Goal: Task Accomplishment & Management: Complete application form

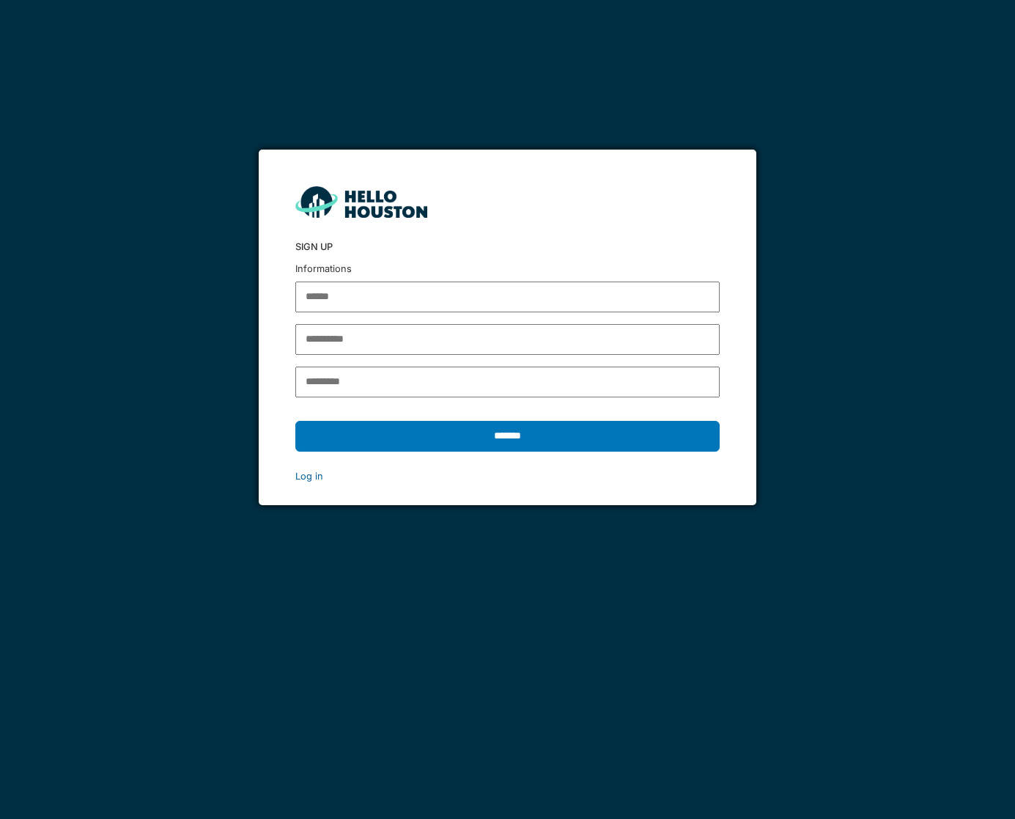
click at [317, 474] on link "Log in" at bounding box center [309, 476] width 28 height 11
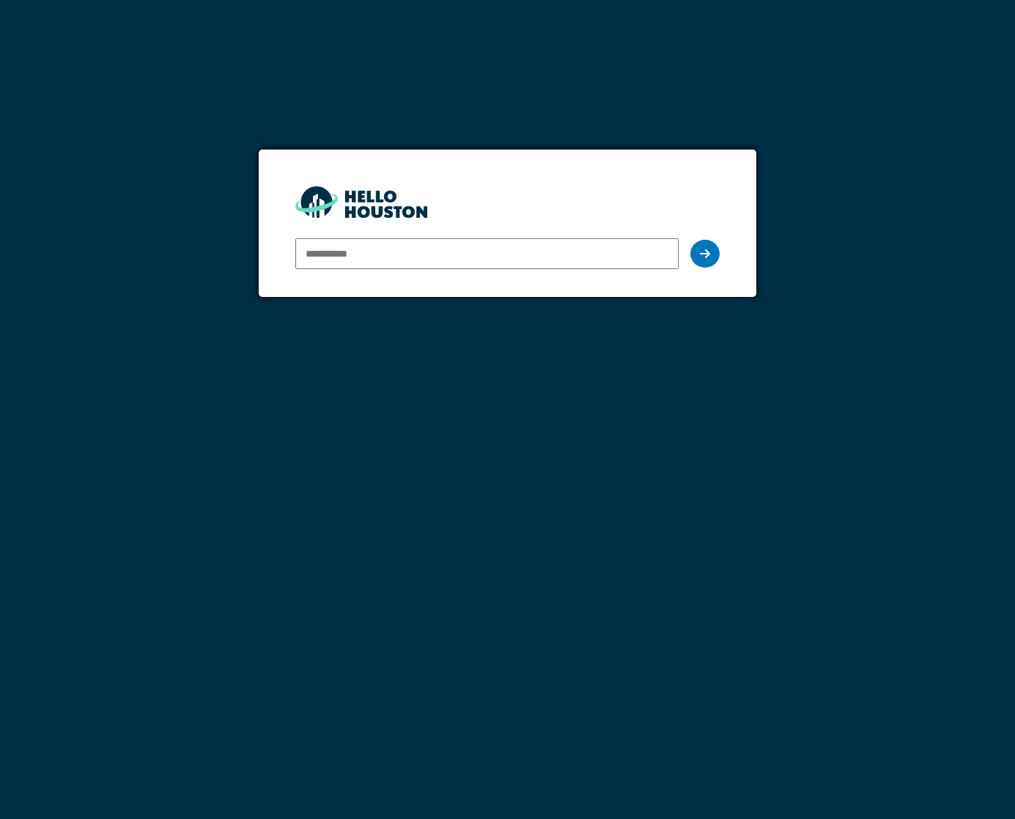
type input "**********"
click at [700, 251] on icon at bounding box center [705, 254] width 10 height 12
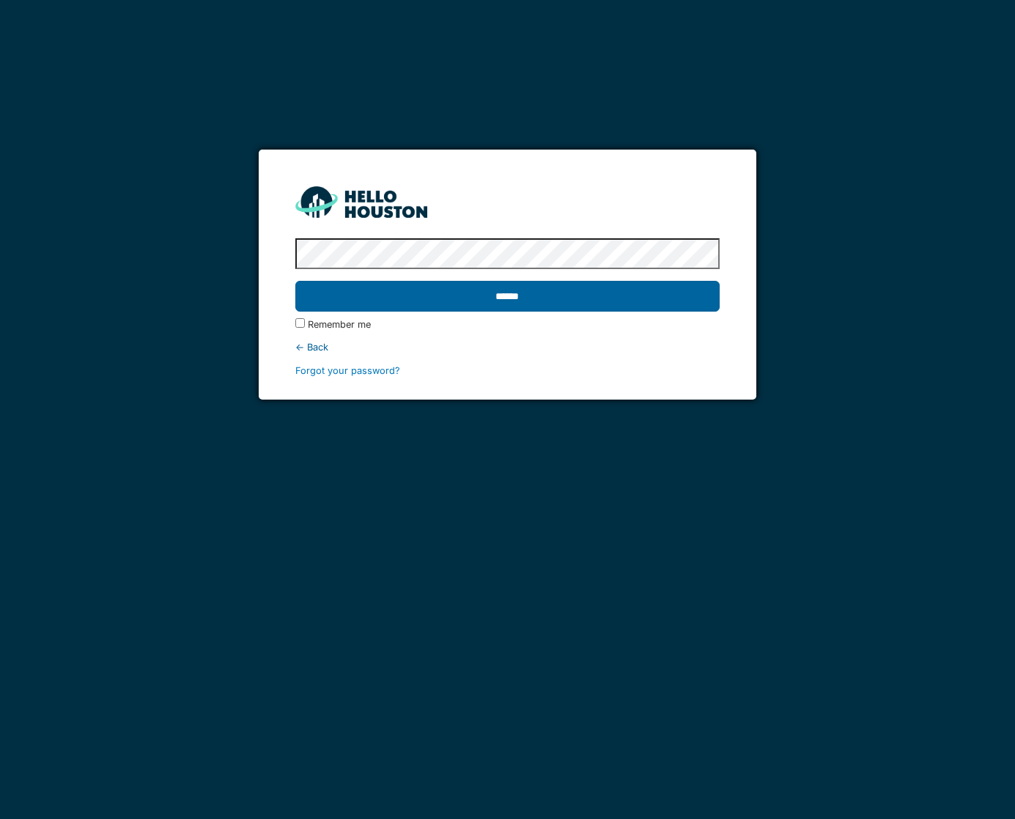
click at [511, 297] on input "******" at bounding box center [507, 296] width 425 height 31
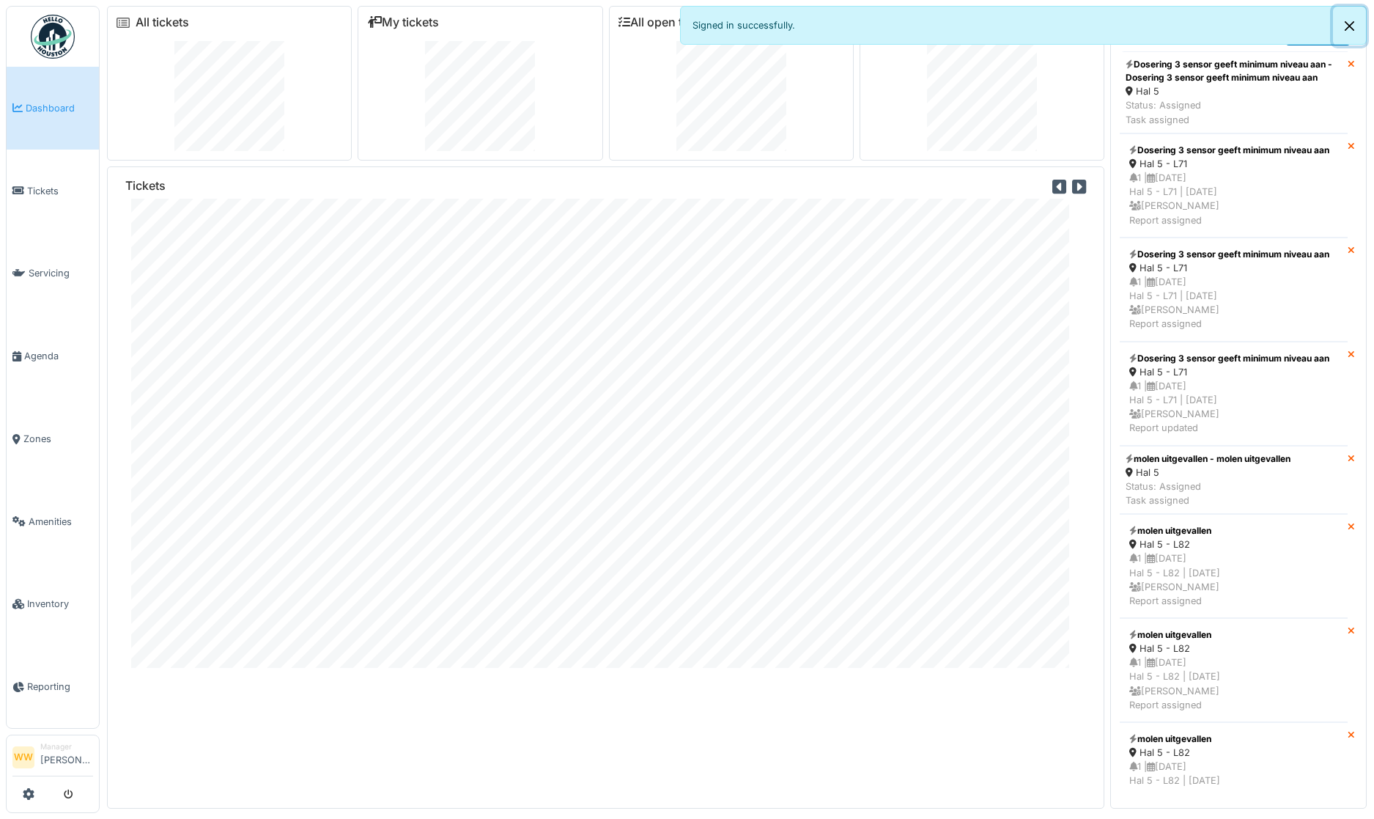
click at [1003, 23] on button "Close" at bounding box center [1349, 26] width 33 height 39
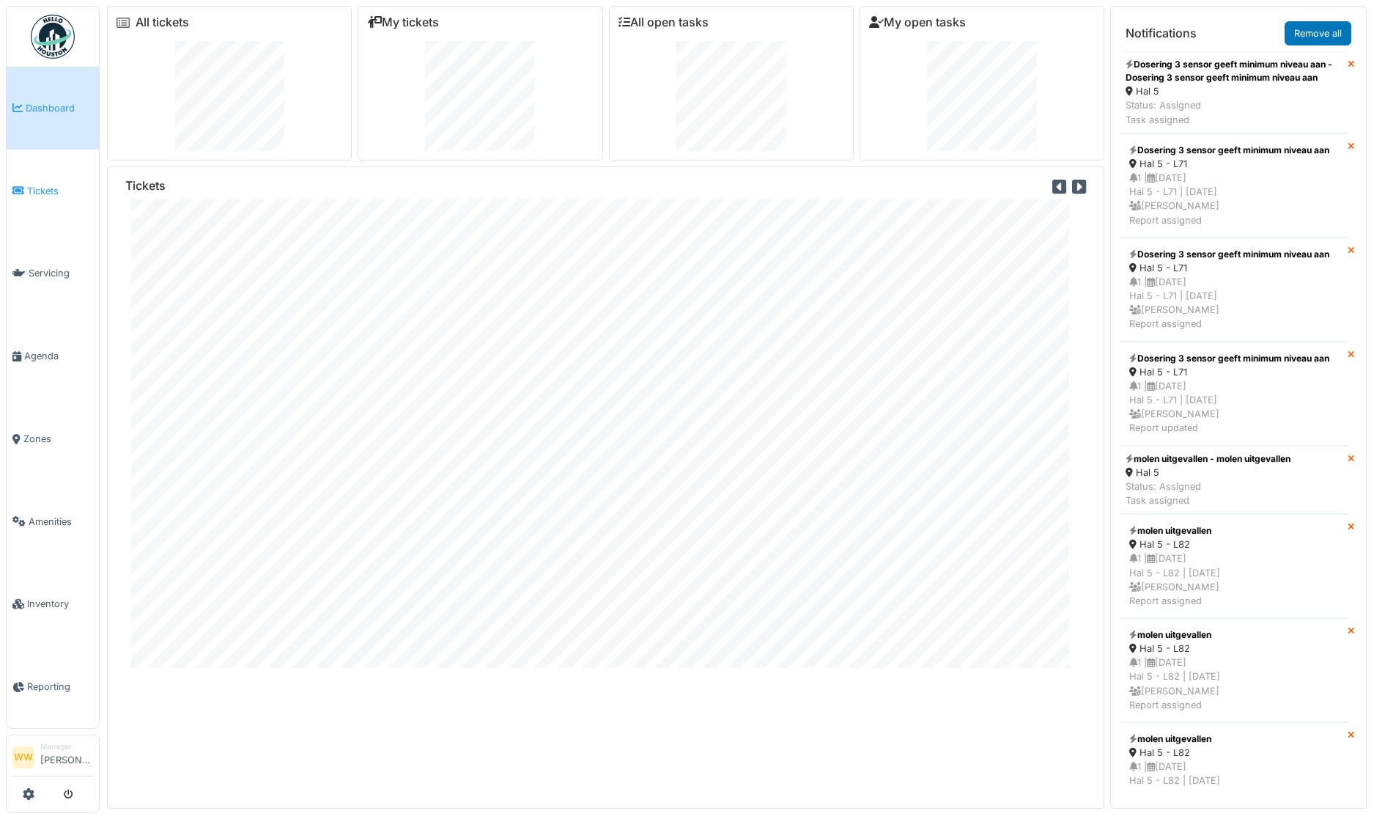
click at [43, 198] on link "Tickets" at bounding box center [53, 191] width 92 height 83
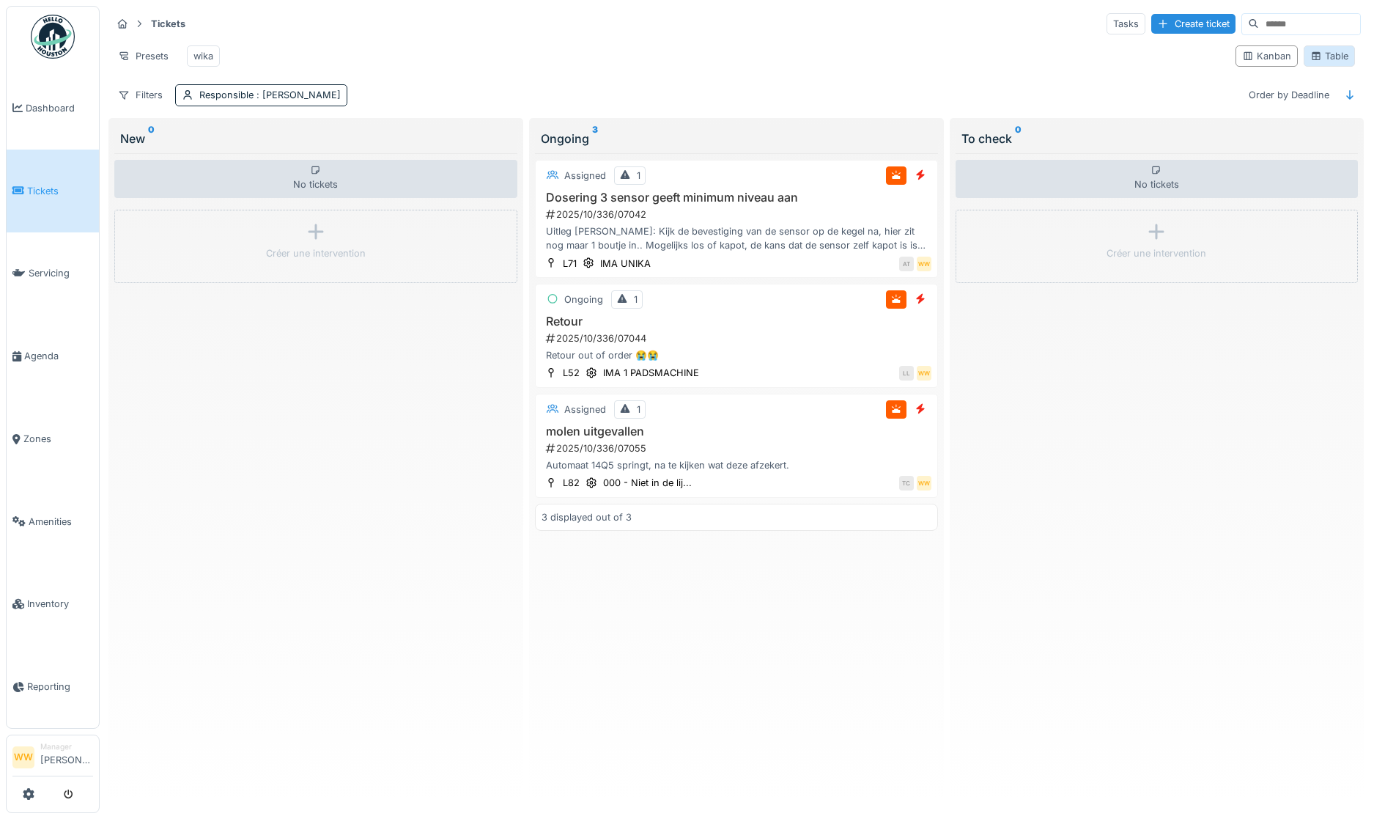
click at [1319, 60] on div "Table" at bounding box center [1329, 56] width 38 height 14
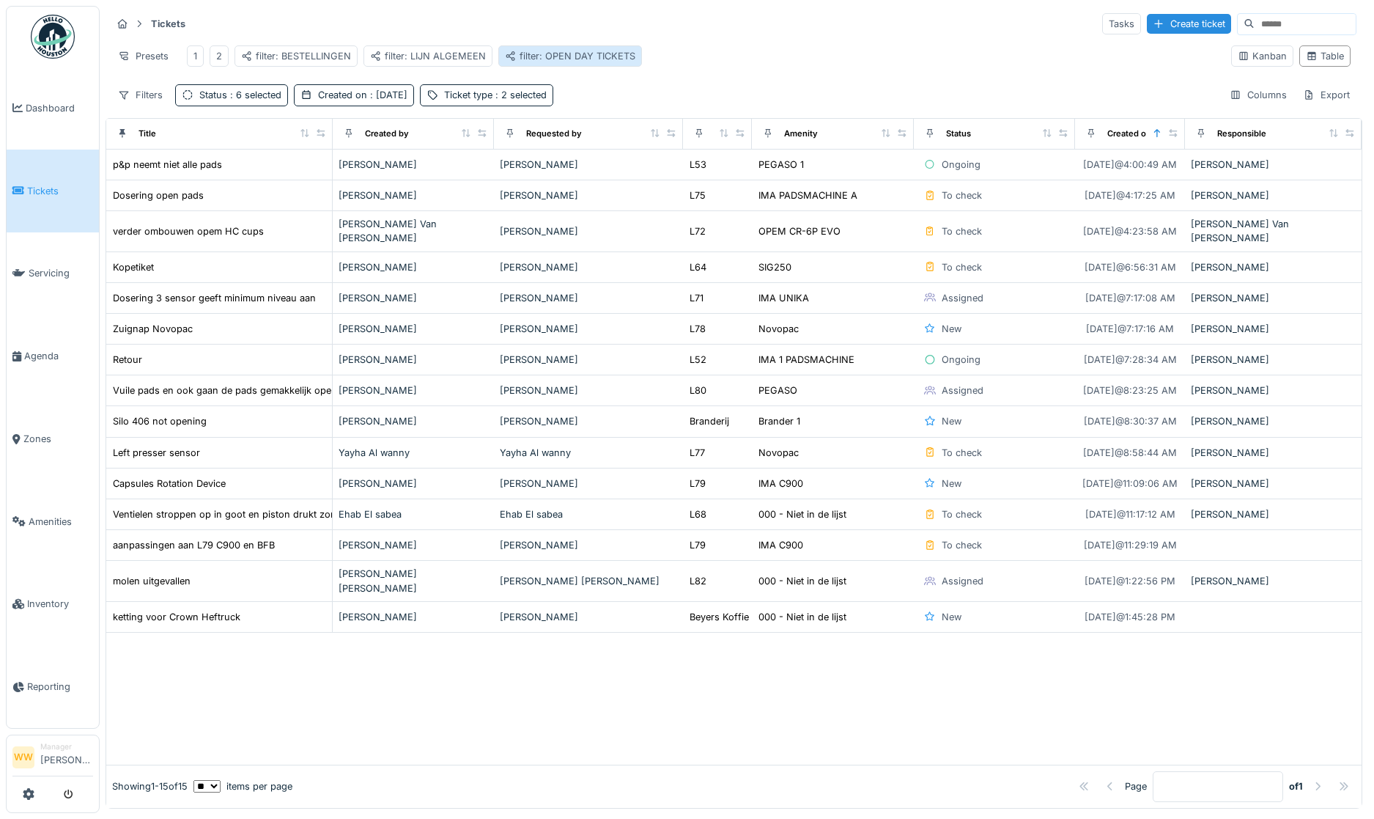
click at [534, 56] on div "filter: OPEN DAY TICKETS" at bounding box center [570, 56] width 130 height 14
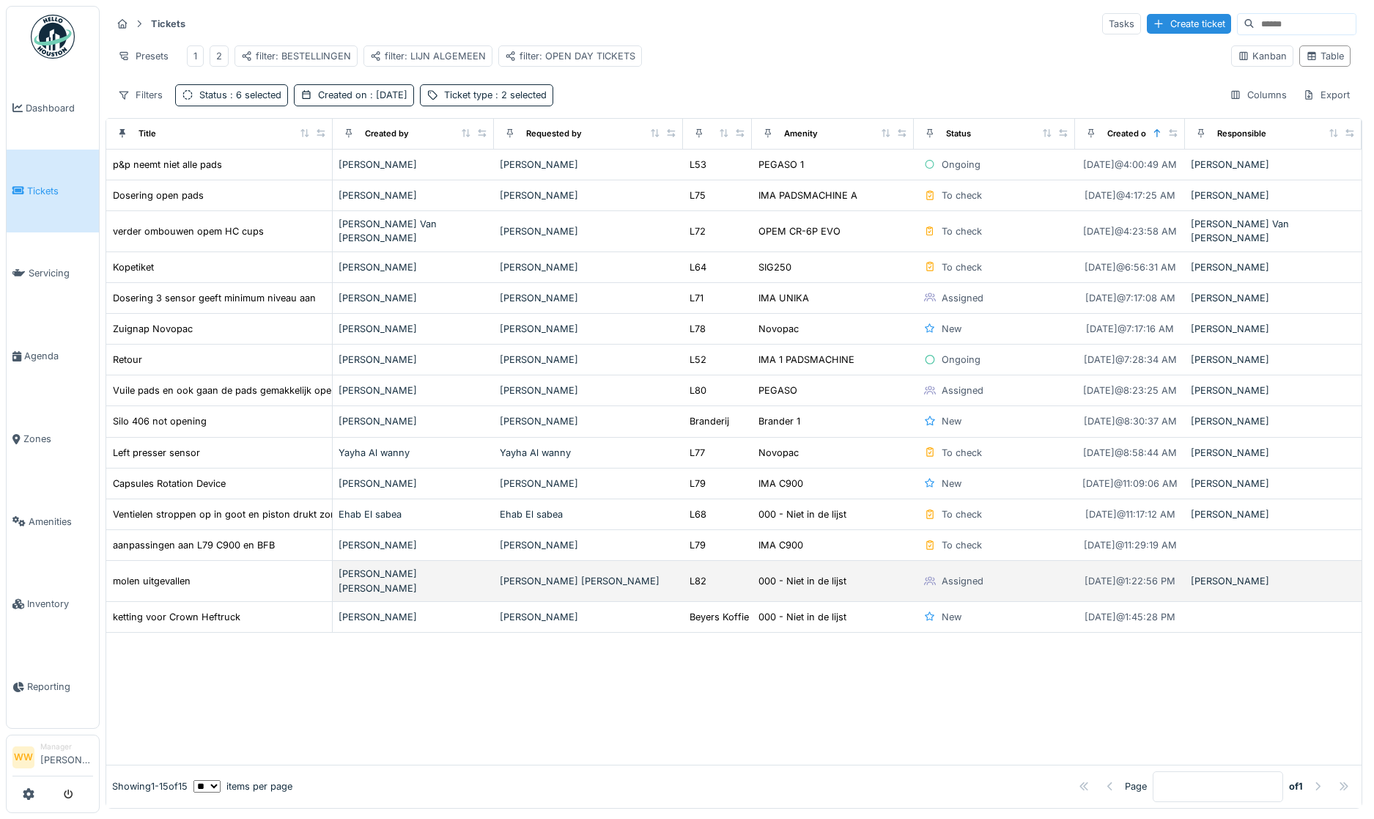
click at [1022, 586] on td "Assigned" at bounding box center [994, 581] width 161 height 40
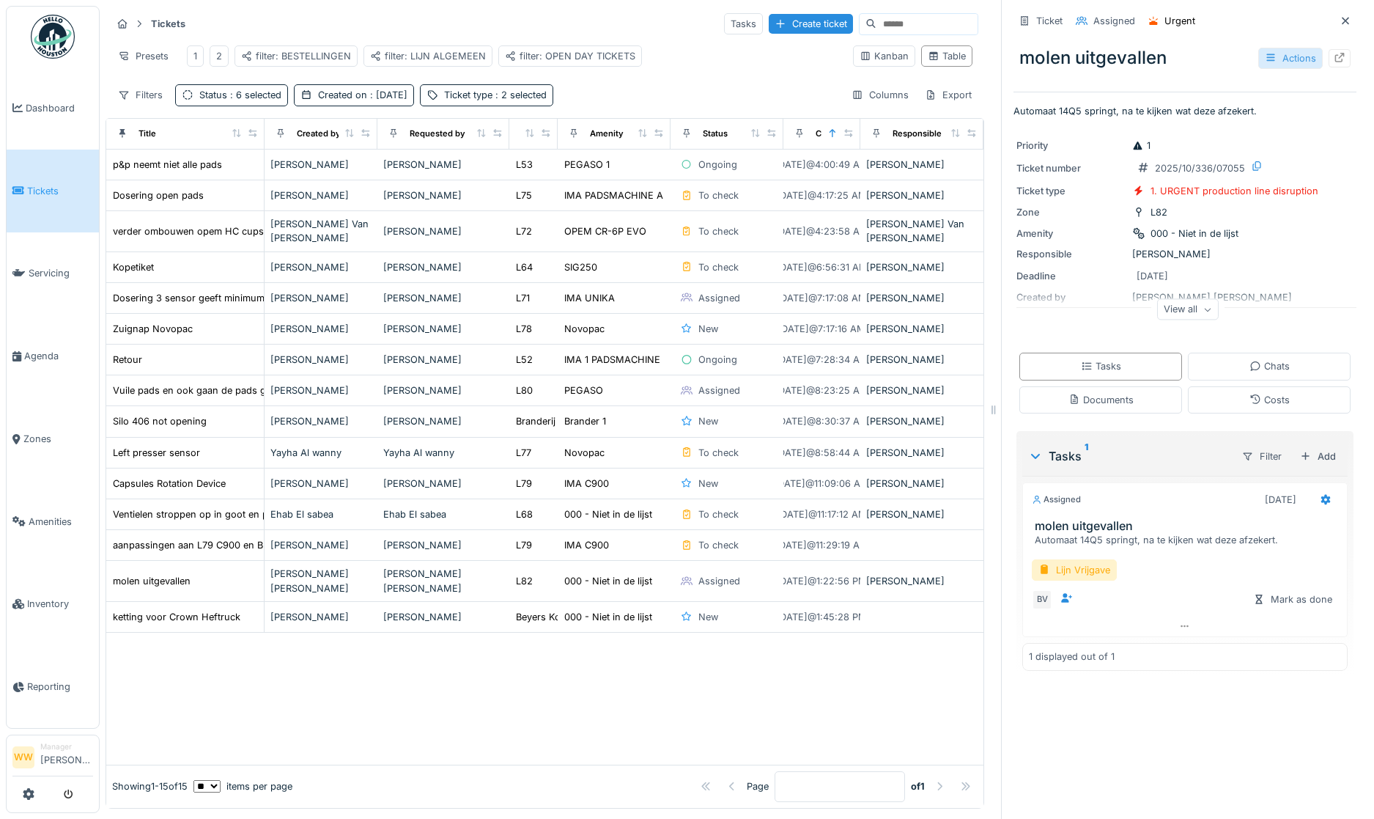
click at [1273, 56] on div "Actions" at bounding box center [1290, 58] width 64 height 21
click at [1212, 39] on div "[PERSON_NAME] uitgevallen Actions" at bounding box center [1185, 58] width 343 height 38
click at [1112, 366] on div "Tasks" at bounding box center [1101, 366] width 163 height 27
click at [1300, 449] on div at bounding box center [1306, 456] width 12 height 14
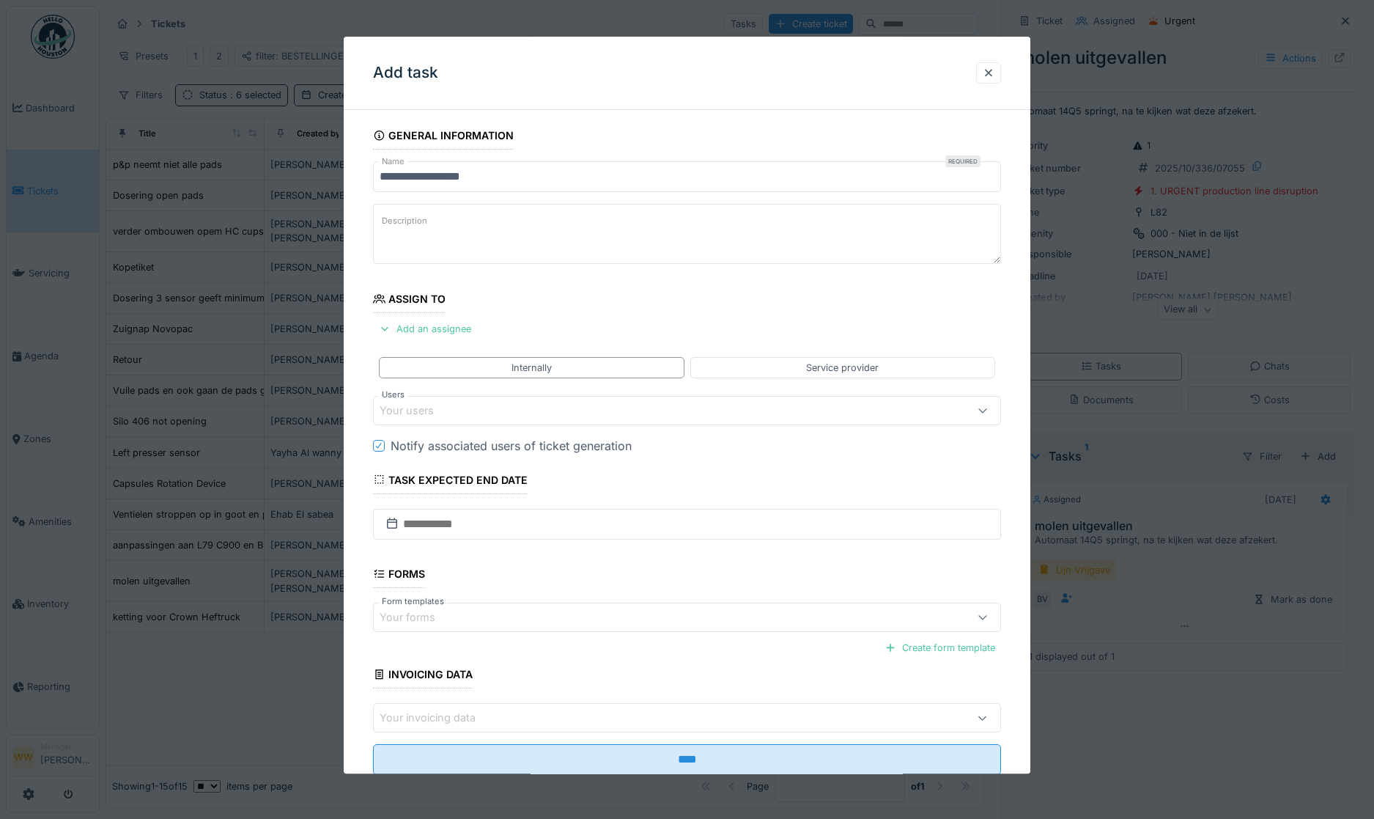
scroll to position [43, 0]
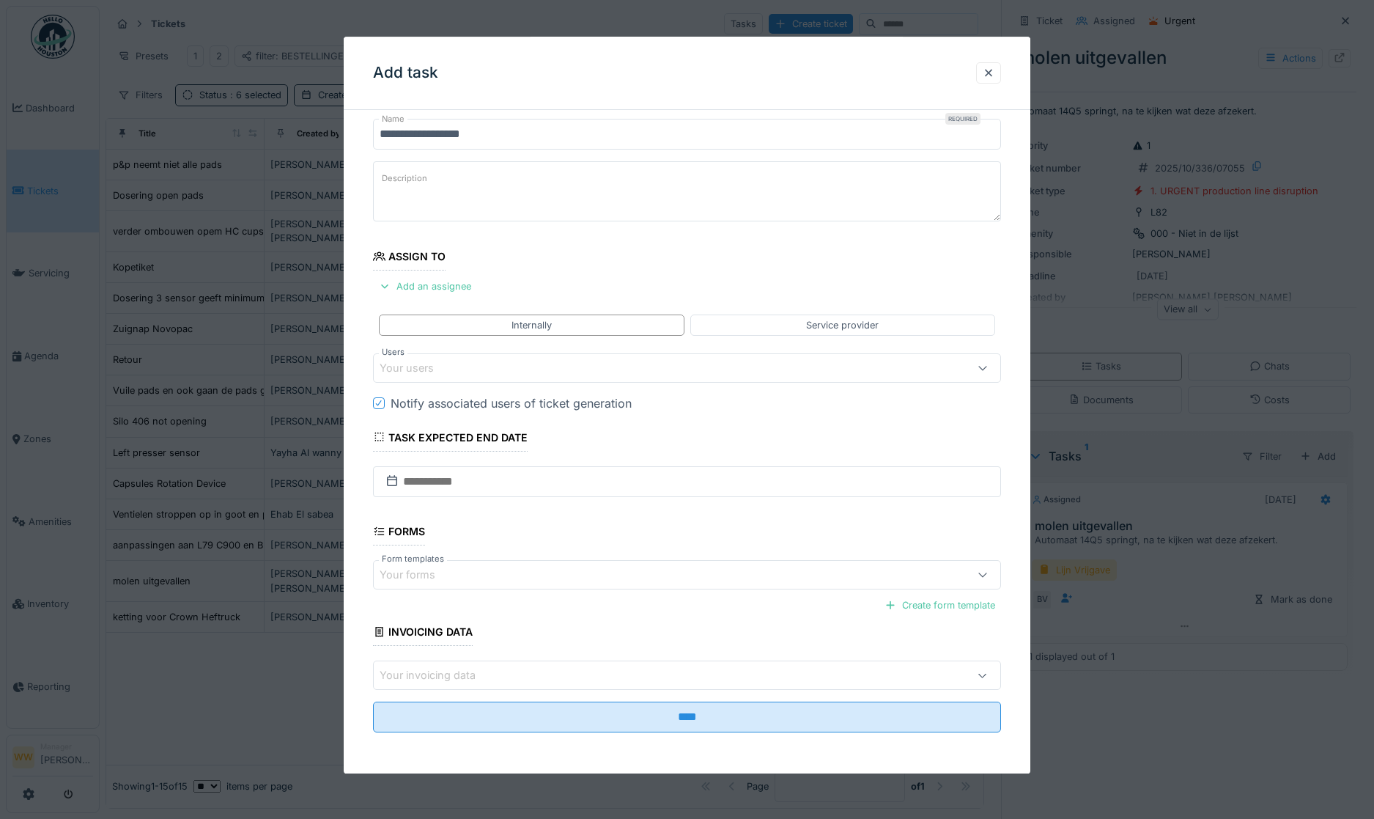
click at [407, 366] on div "Your users" at bounding box center [417, 368] width 75 height 16
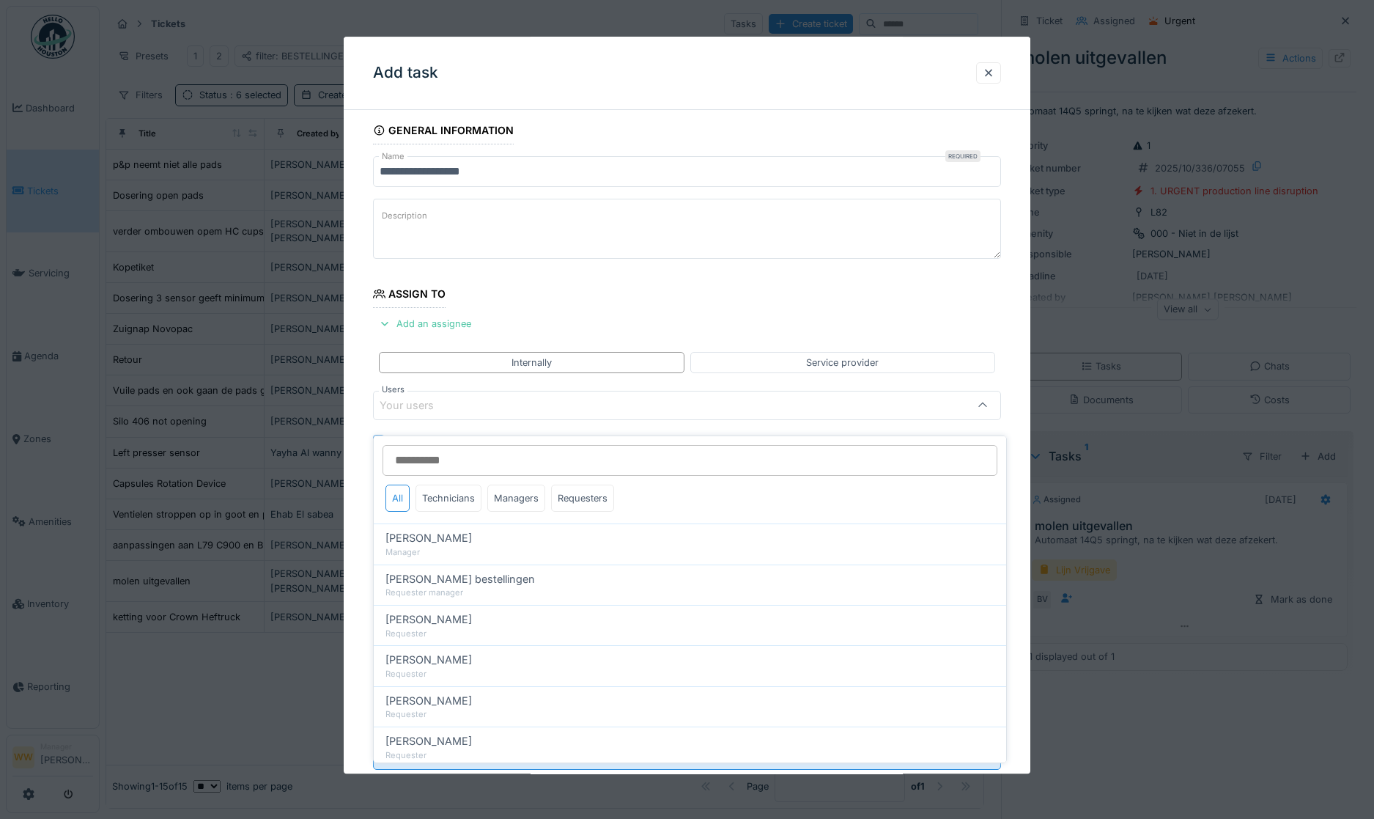
click at [429, 407] on div "Your users" at bounding box center [417, 405] width 75 height 16
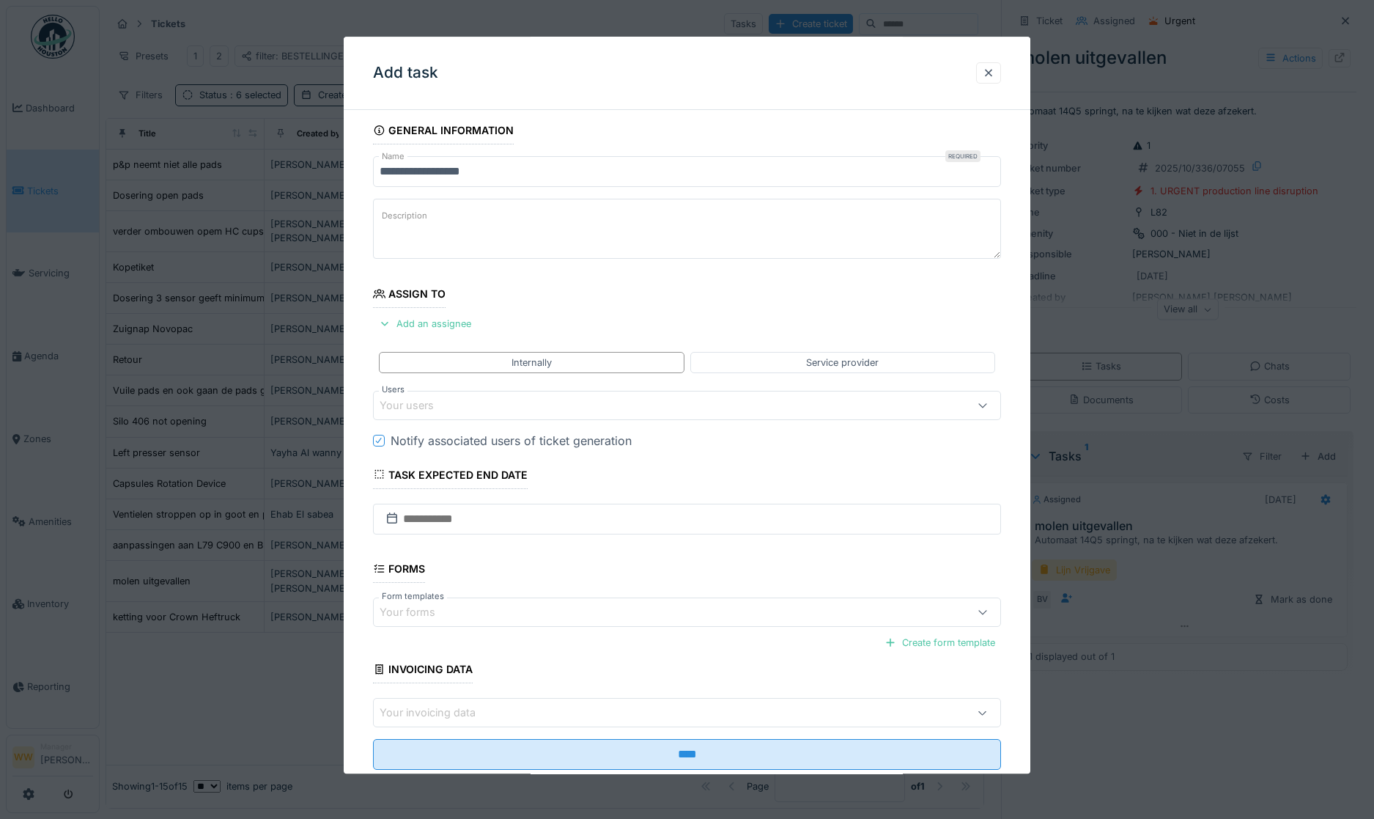
click at [429, 406] on div "Your users" at bounding box center [417, 405] width 75 height 16
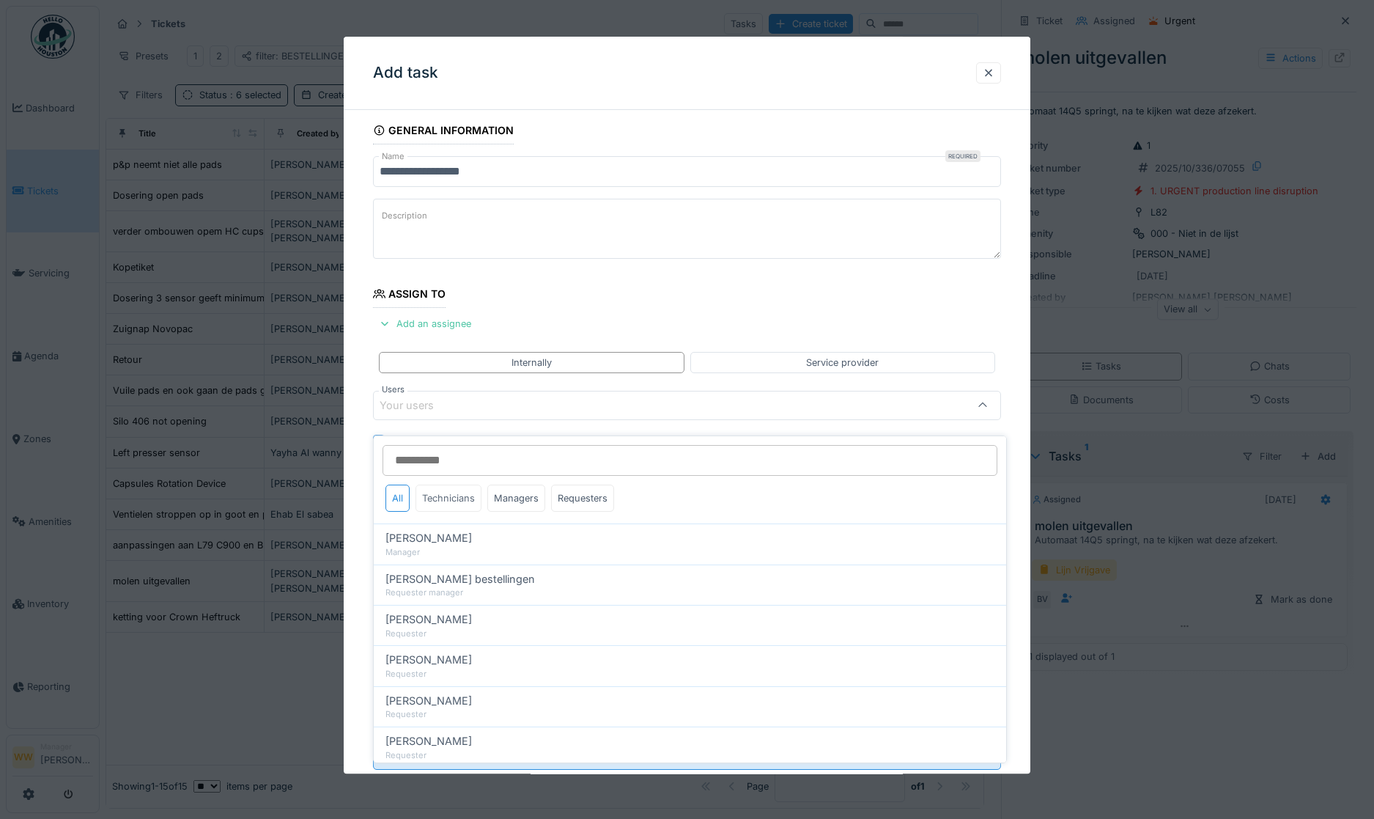
click at [435, 489] on div "Technicians" at bounding box center [449, 497] width 66 height 27
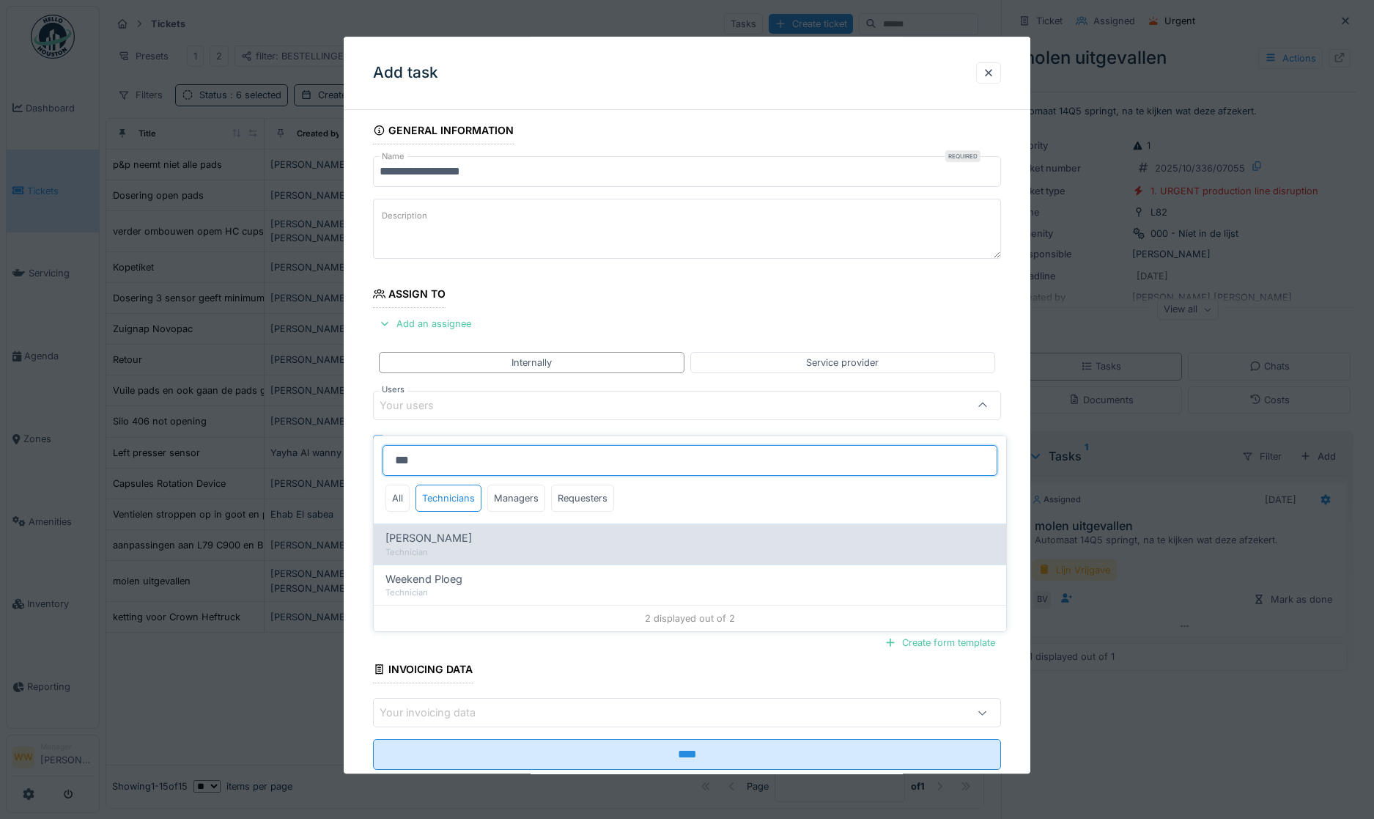
type input "***"
click at [483, 546] on div "Technician" at bounding box center [690, 552] width 609 height 12
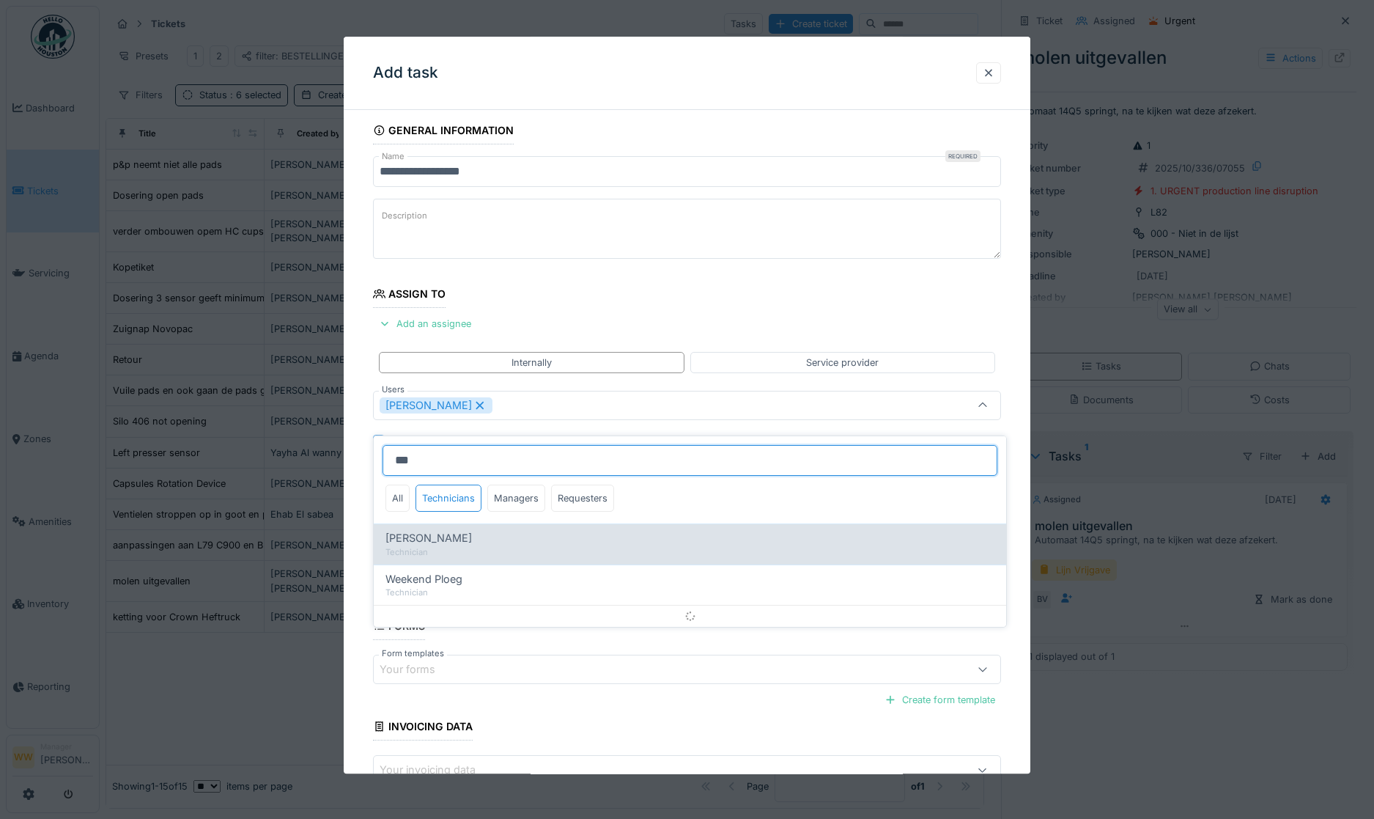
type input "****"
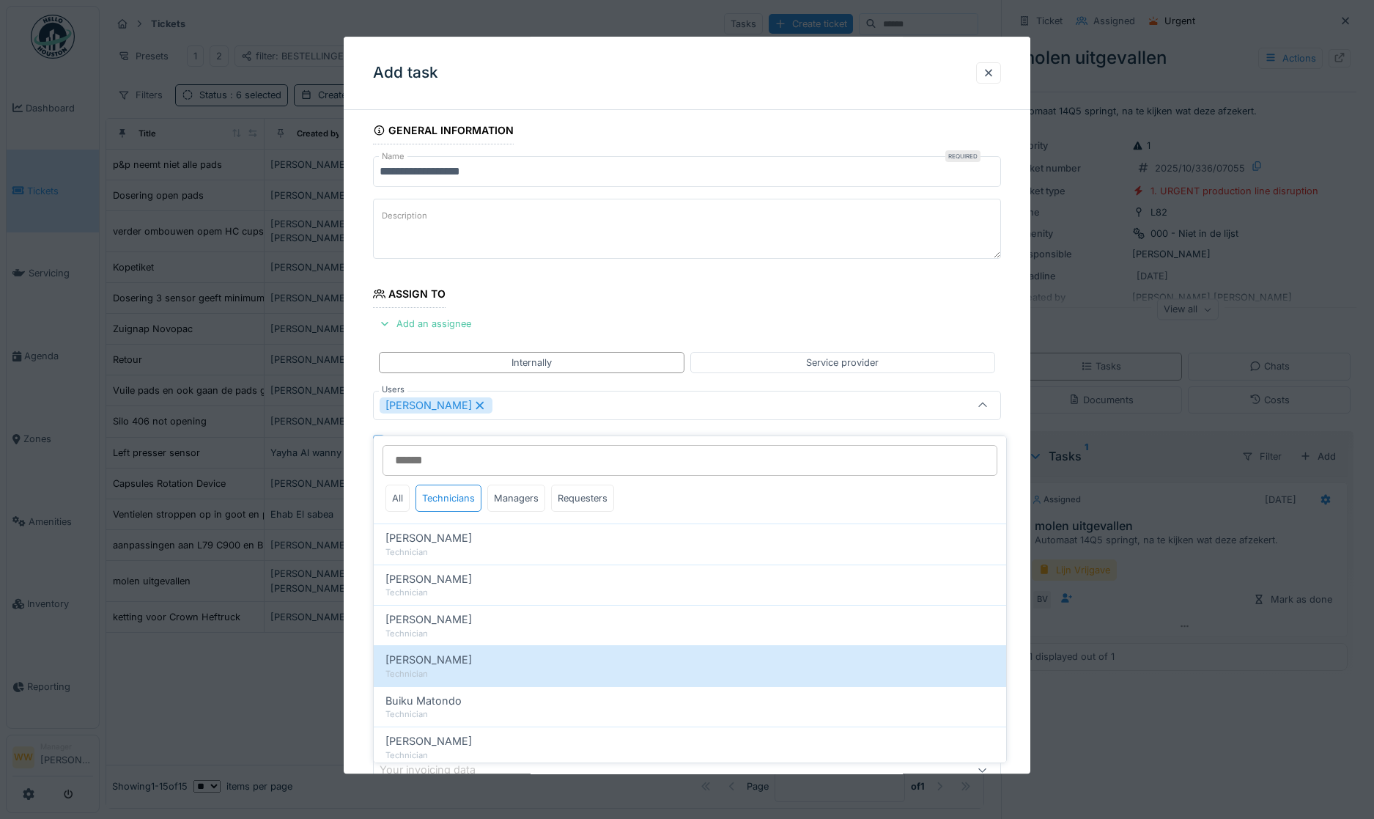
click at [366, 437] on div "**********" at bounding box center [687, 492] width 687 height 751
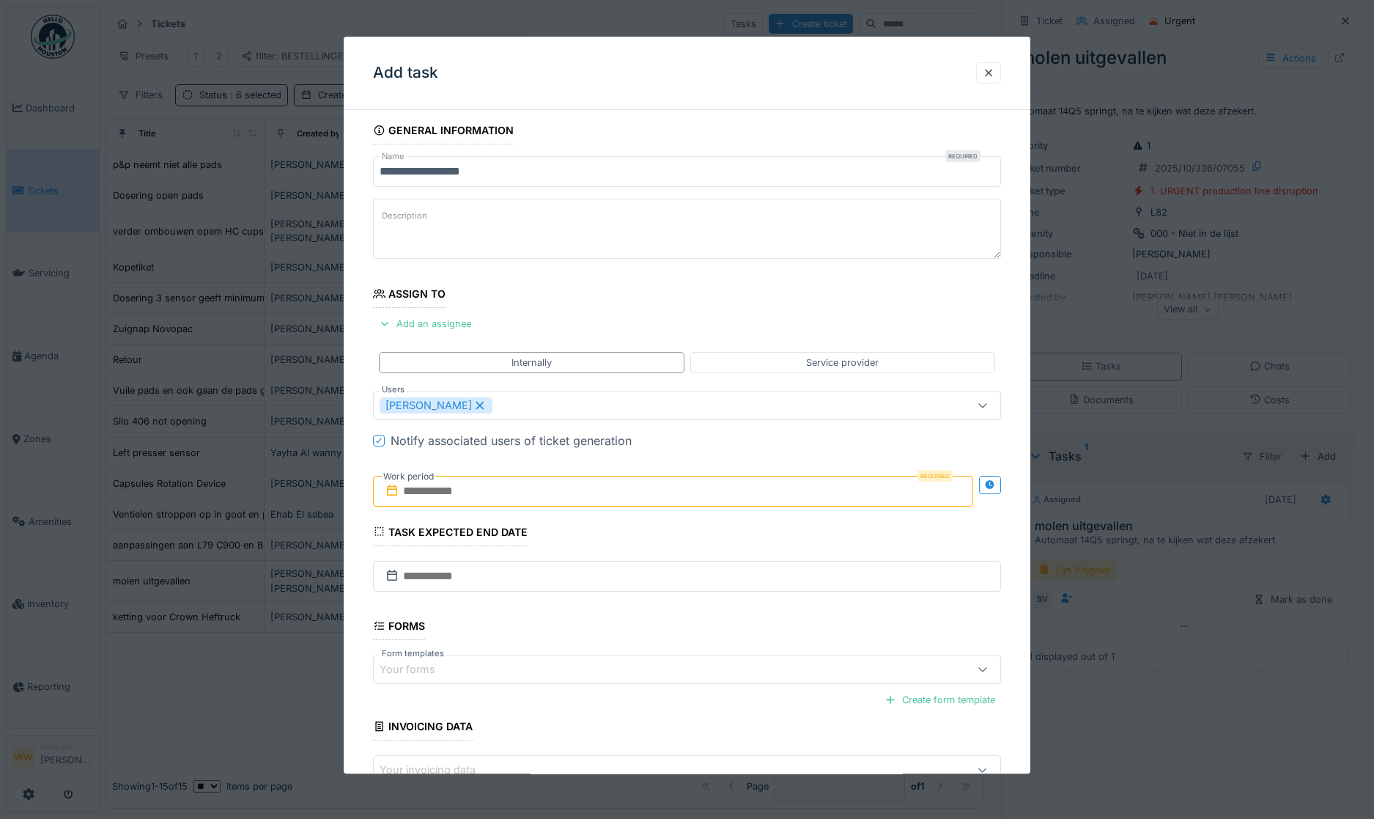
click at [462, 498] on input "text" at bounding box center [673, 491] width 601 height 31
click at [658, 617] on div "8" at bounding box center [652, 610] width 20 height 21
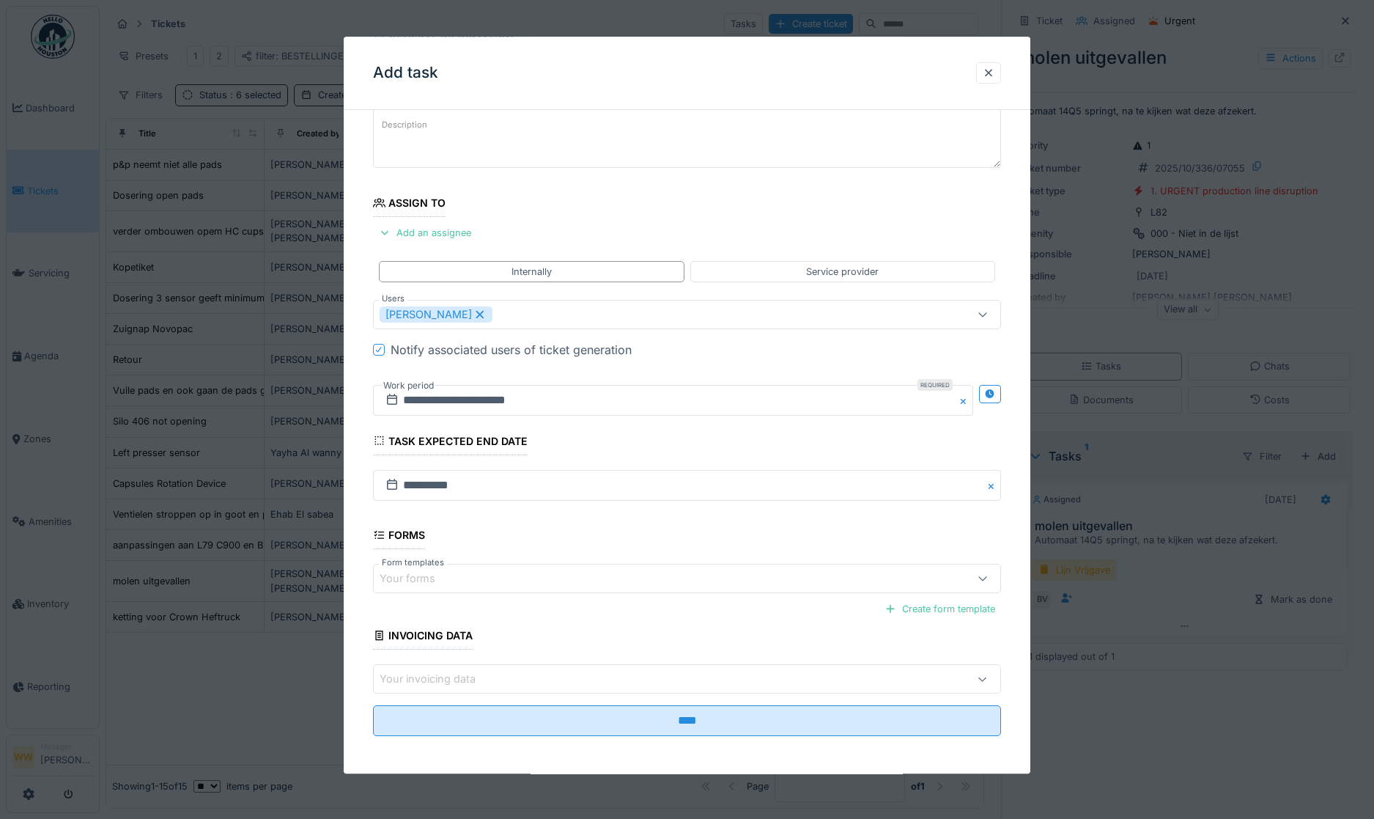
scroll to position [100, 0]
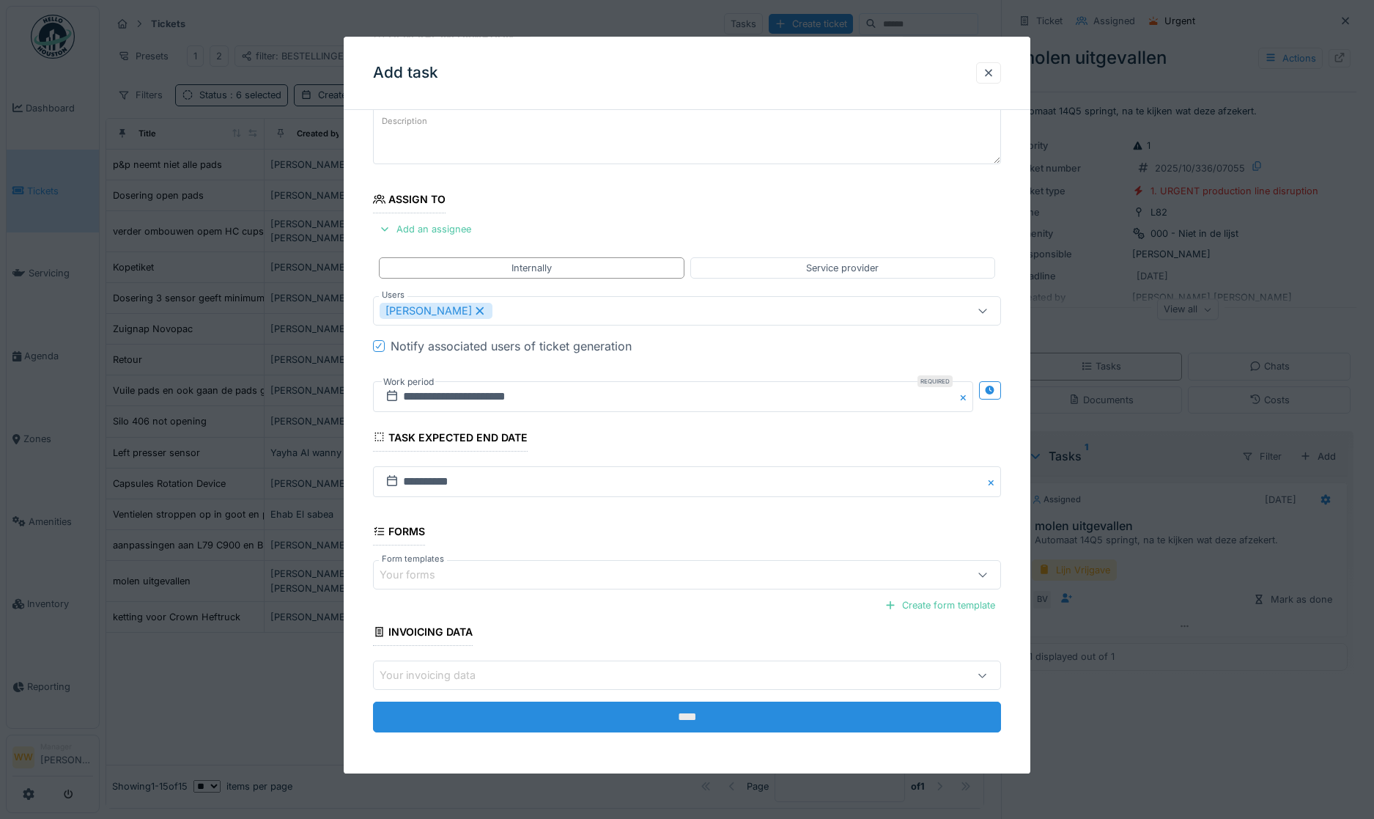
click at [672, 712] on input "****" at bounding box center [687, 717] width 629 height 31
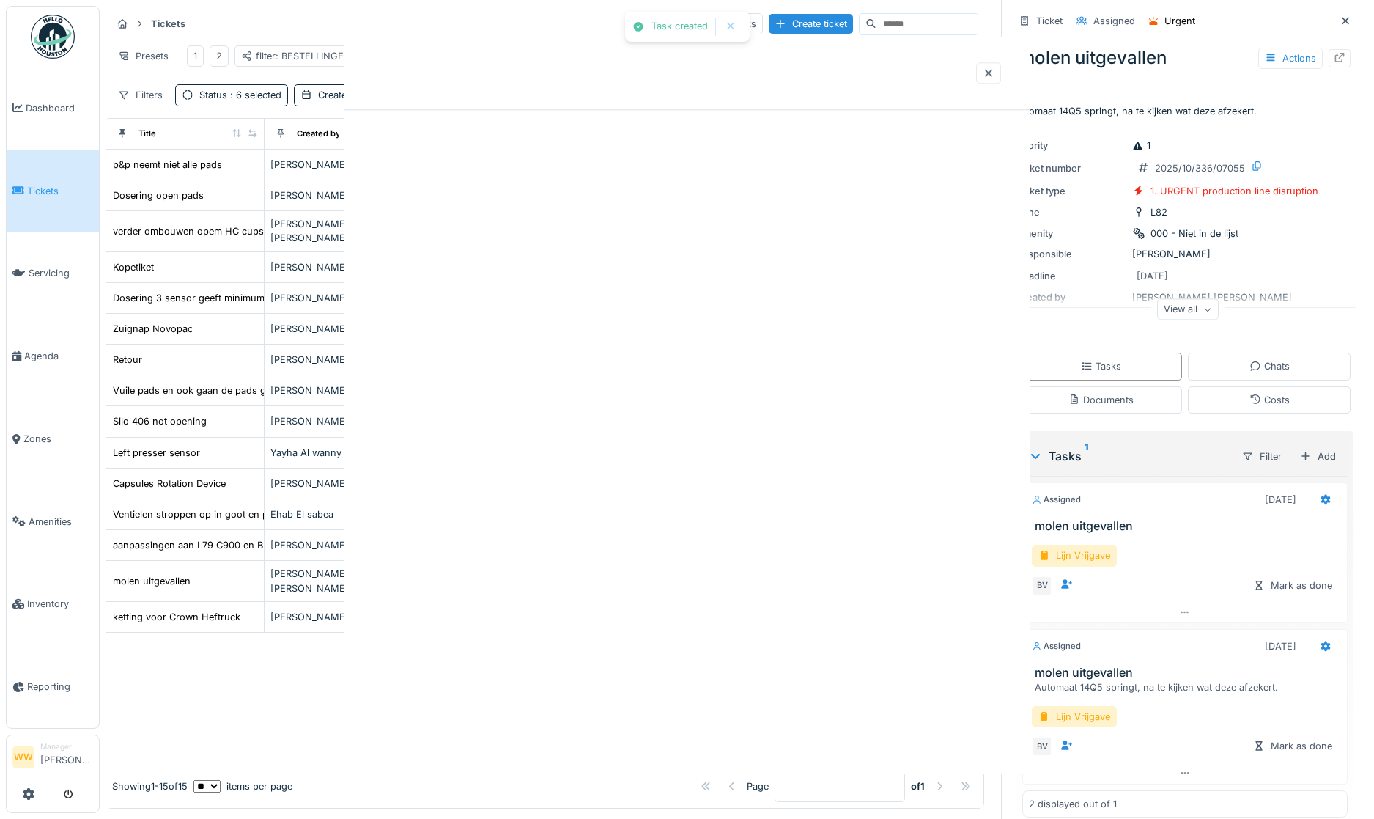
scroll to position [0, 0]
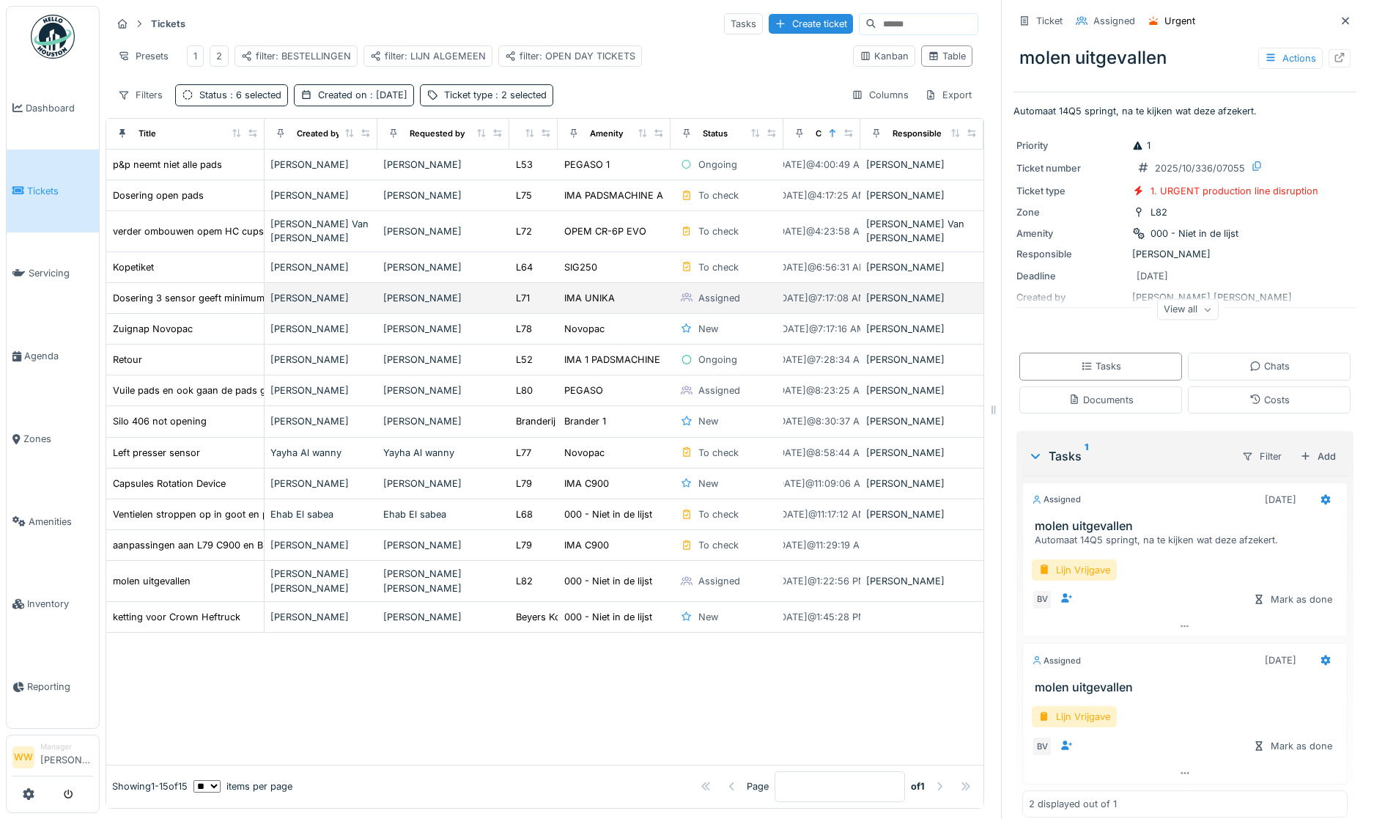
click at [481, 298] on div "[PERSON_NAME]" at bounding box center [443, 298] width 121 height 14
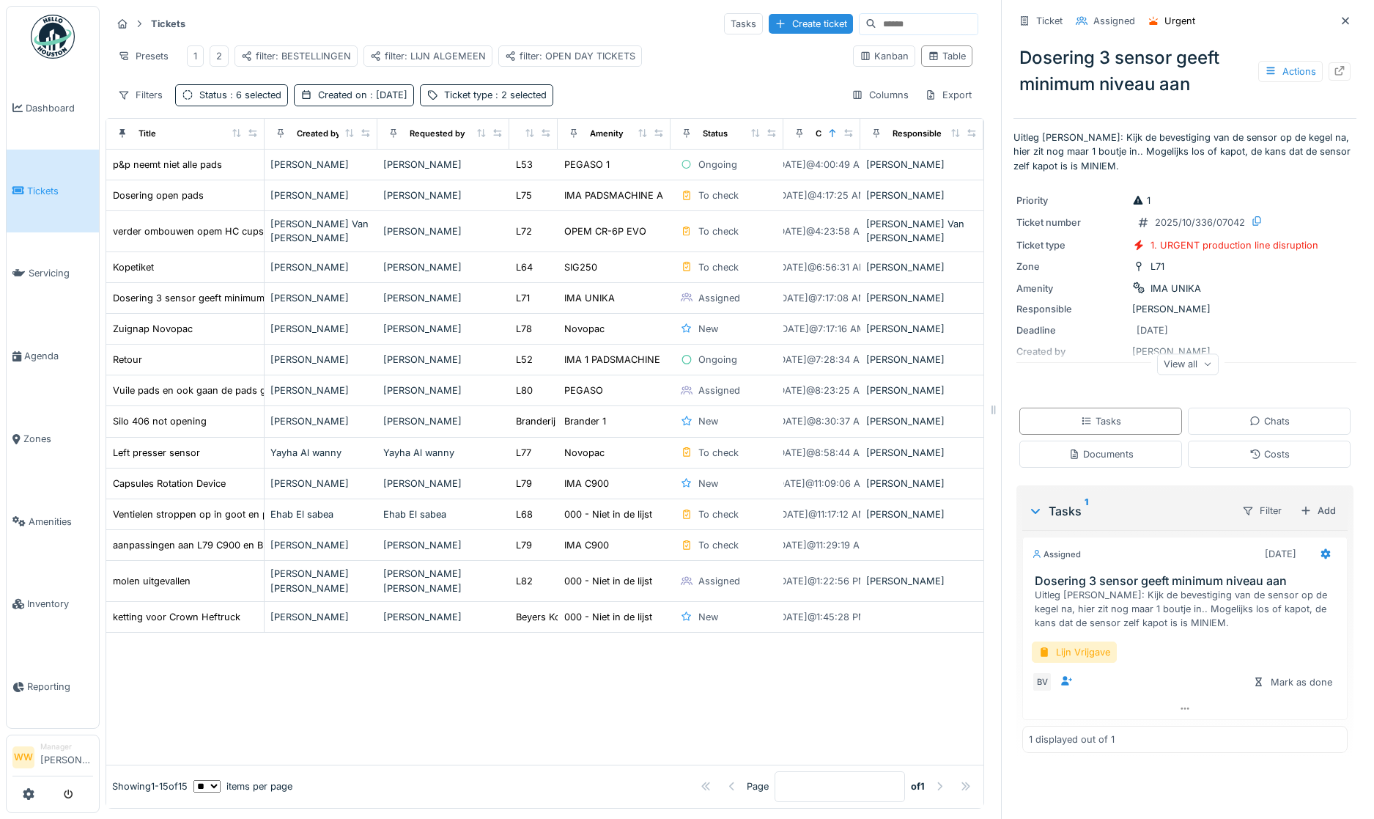
scroll to position [0, 10]
click at [737, 293] on div "Assigned" at bounding box center [726, 298] width 101 height 17
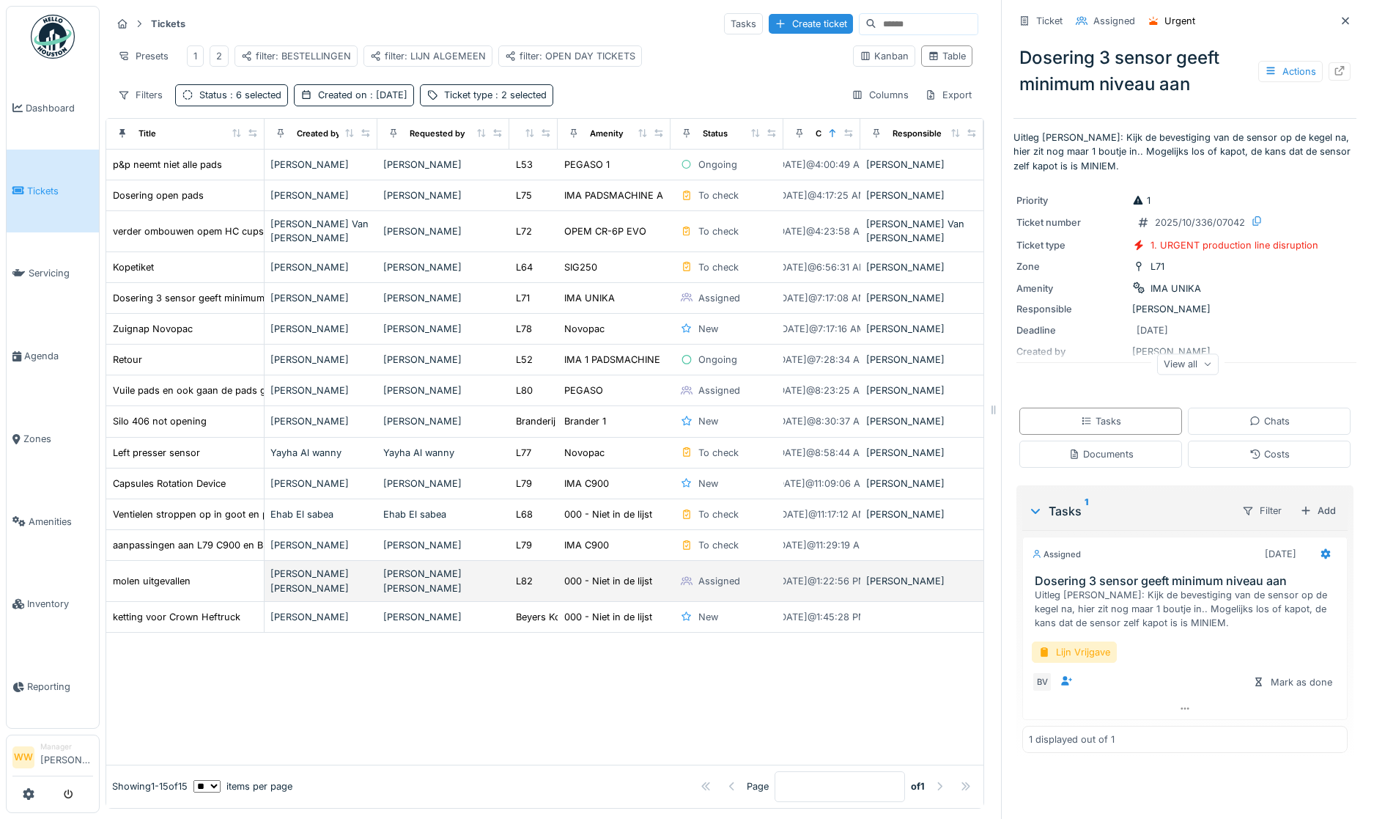
click at [741, 578] on div "Assigned" at bounding box center [726, 580] width 101 height 17
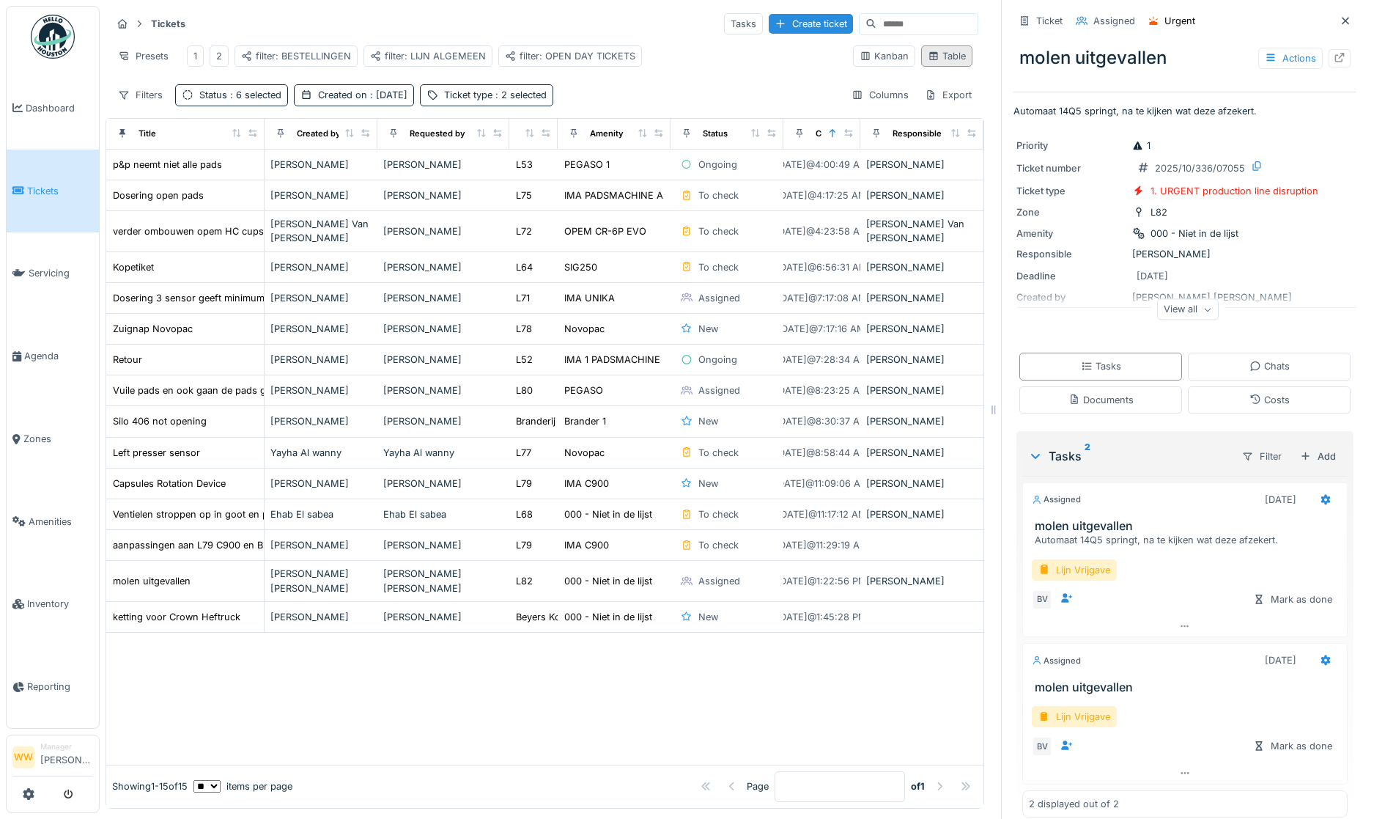
click at [928, 56] on div "Table" at bounding box center [947, 56] width 38 height 14
click at [581, 59] on div "filter: OPEN DAY TICKETS" at bounding box center [570, 56] width 130 height 14
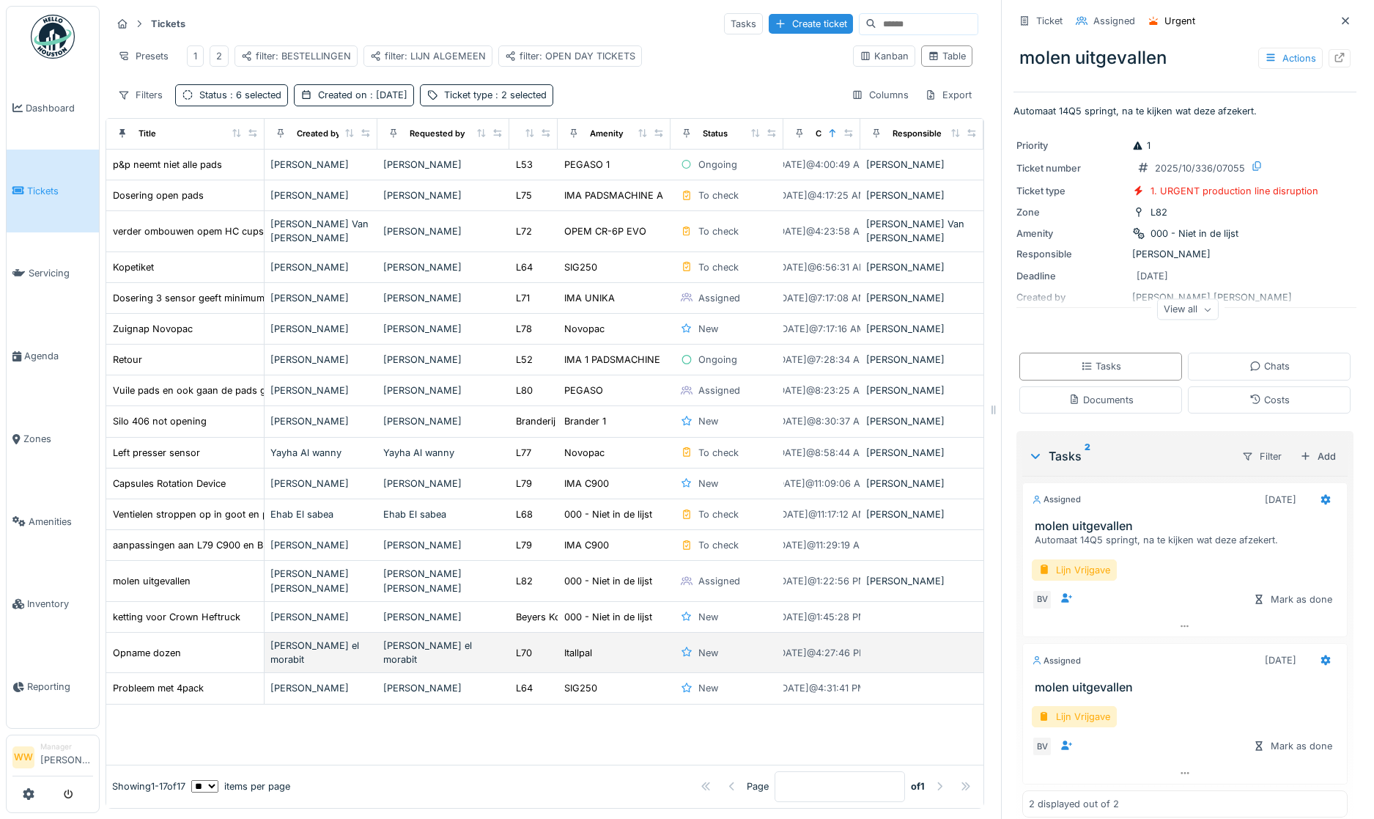
click at [594, 657] on div "Itallpal" at bounding box center [614, 652] width 101 height 15
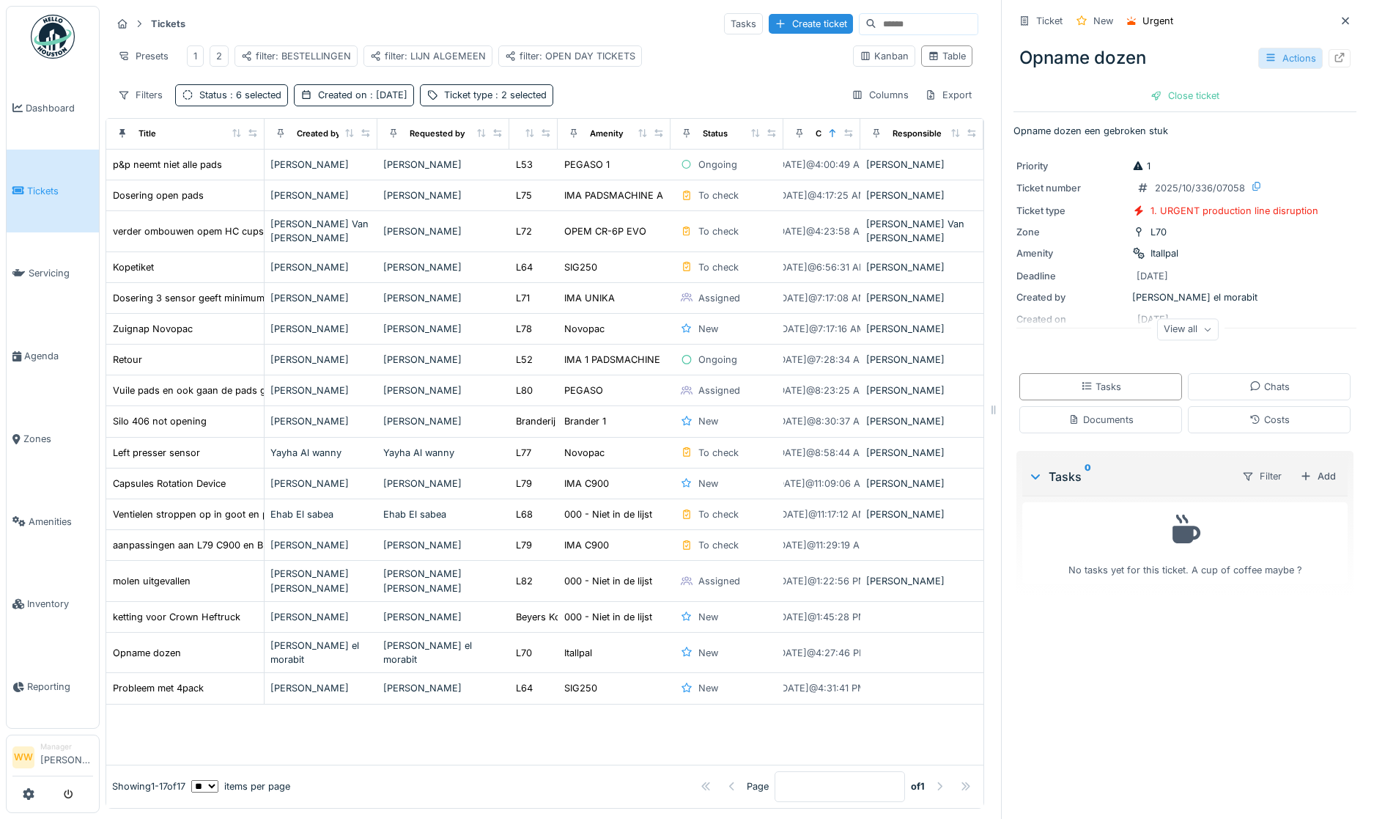
click at [1278, 59] on div "Actions" at bounding box center [1290, 58] width 64 height 21
click at [1295, 89] on div "Edit" at bounding box center [1297, 91] width 113 height 22
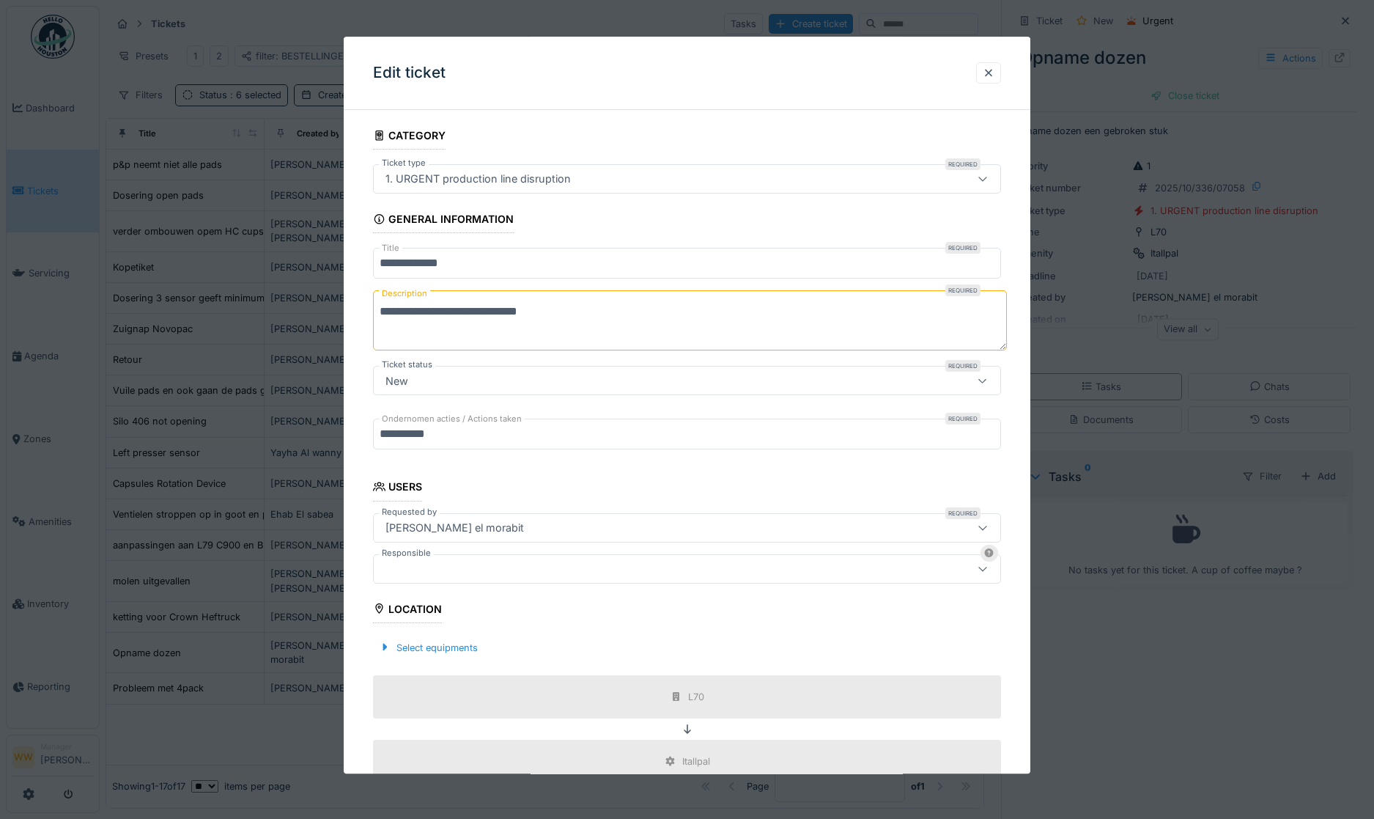
click at [440, 564] on div at bounding box center [651, 569] width 542 height 16
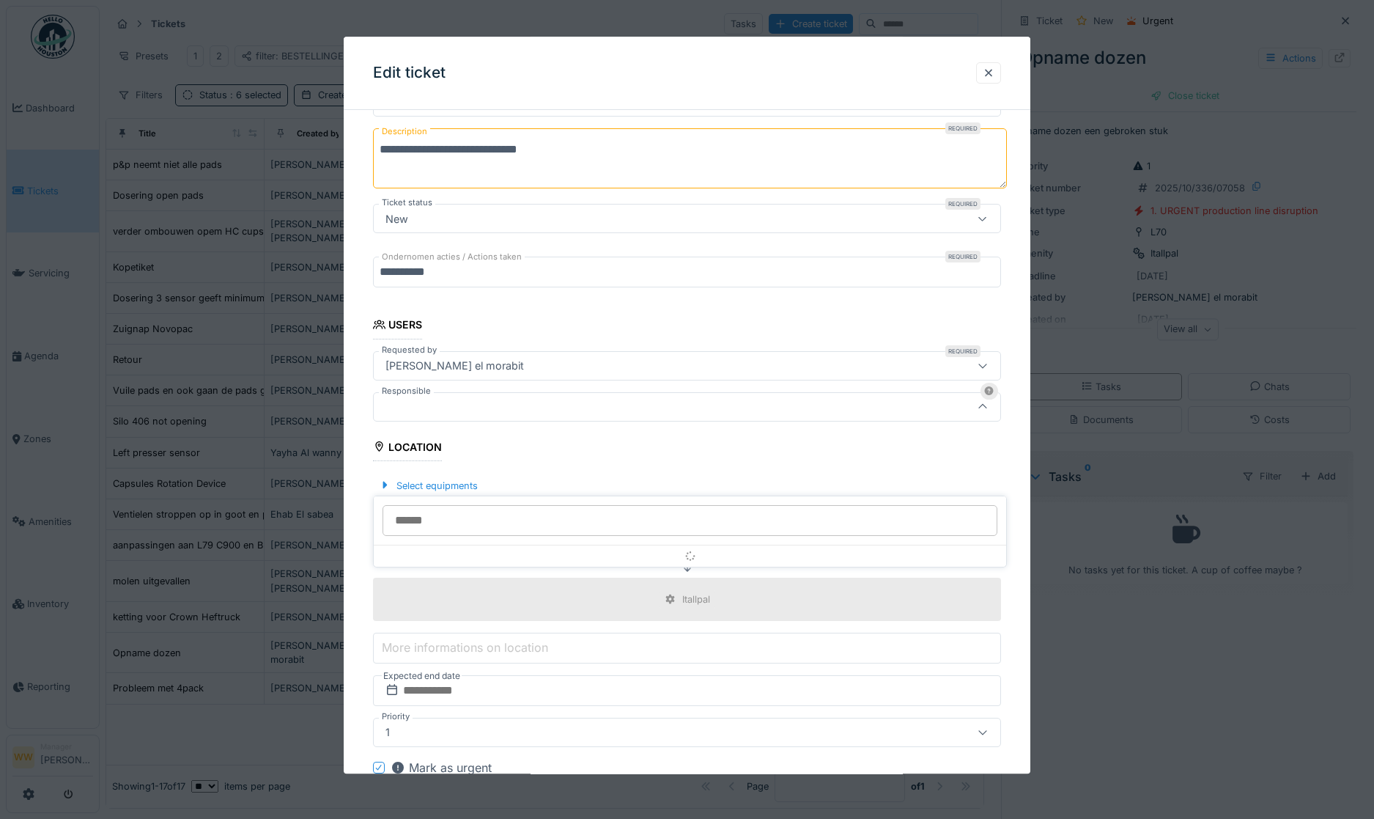
scroll to position [163, 0]
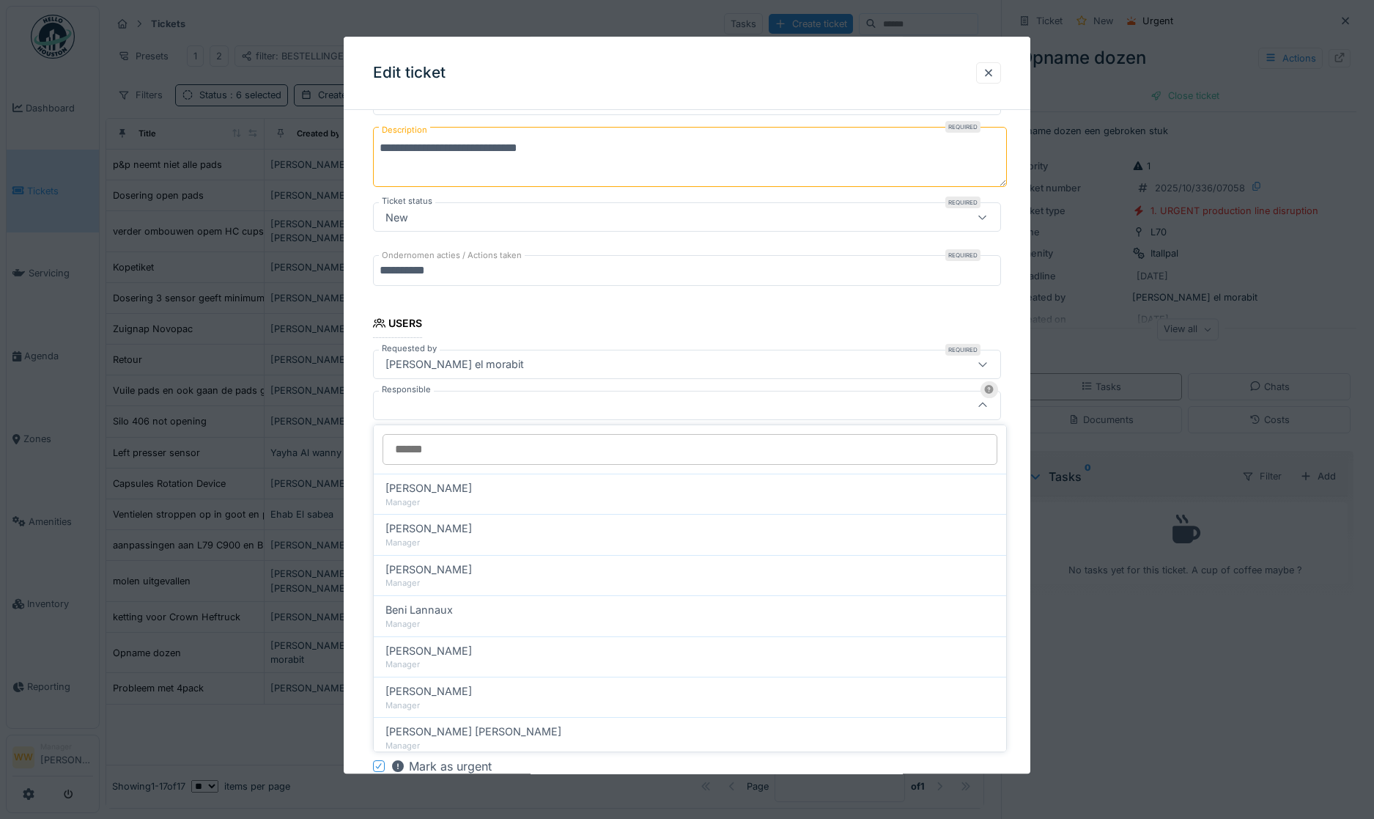
click at [452, 450] on input "Responsible" at bounding box center [690, 449] width 615 height 31
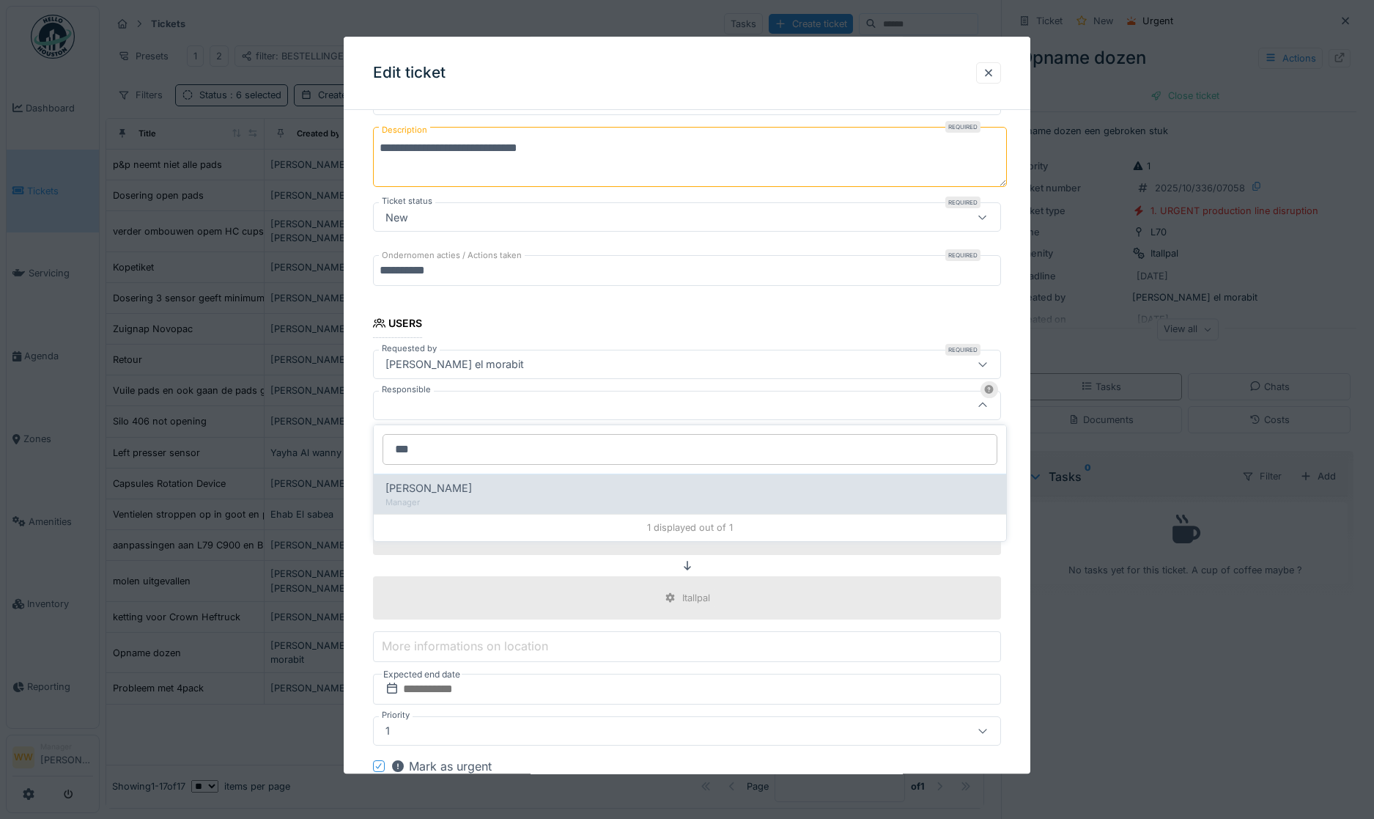
type input "***"
click at [460, 495] on span "[PERSON_NAME]" at bounding box center [429, 488] width 86 height 16
type input "****"
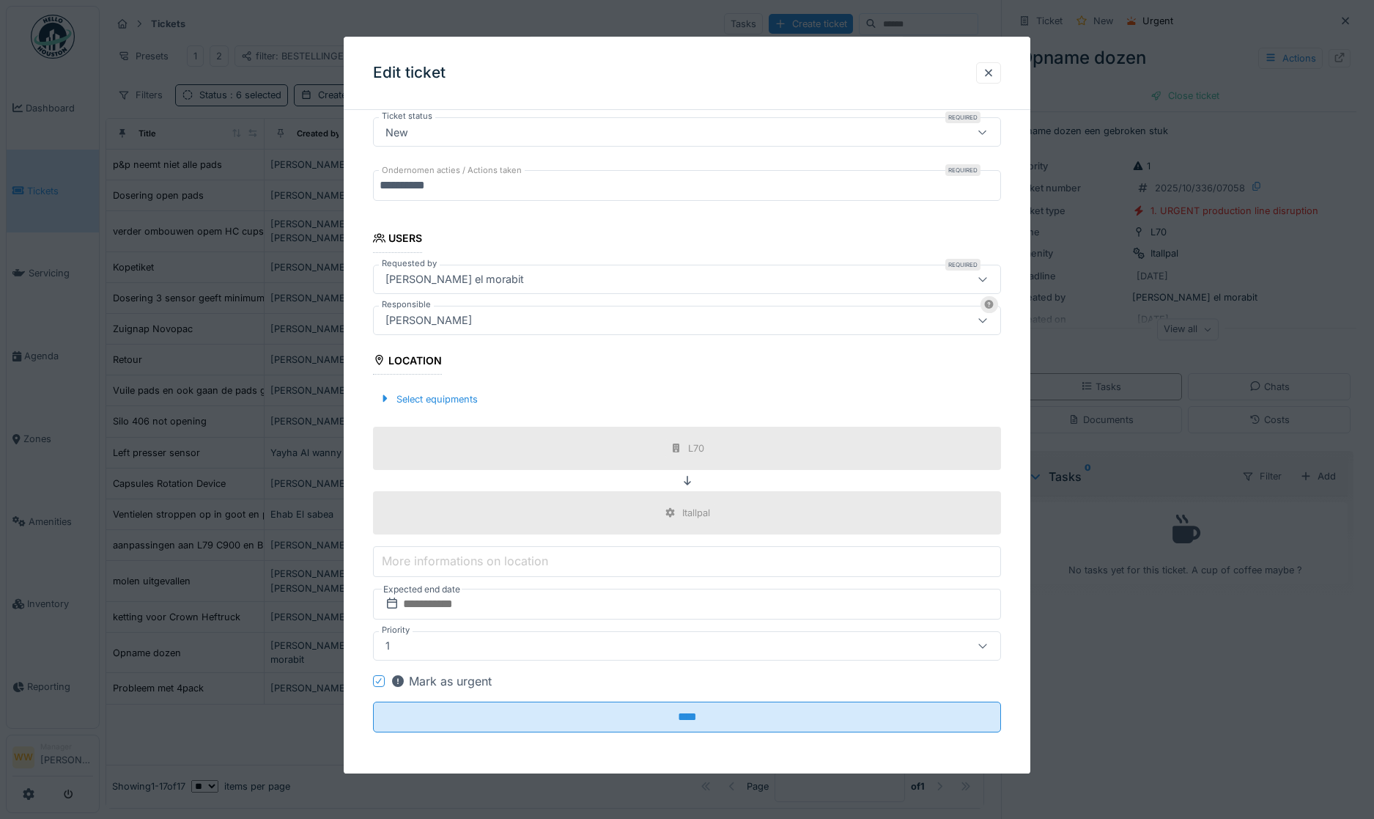
scroll to position [11, 0]
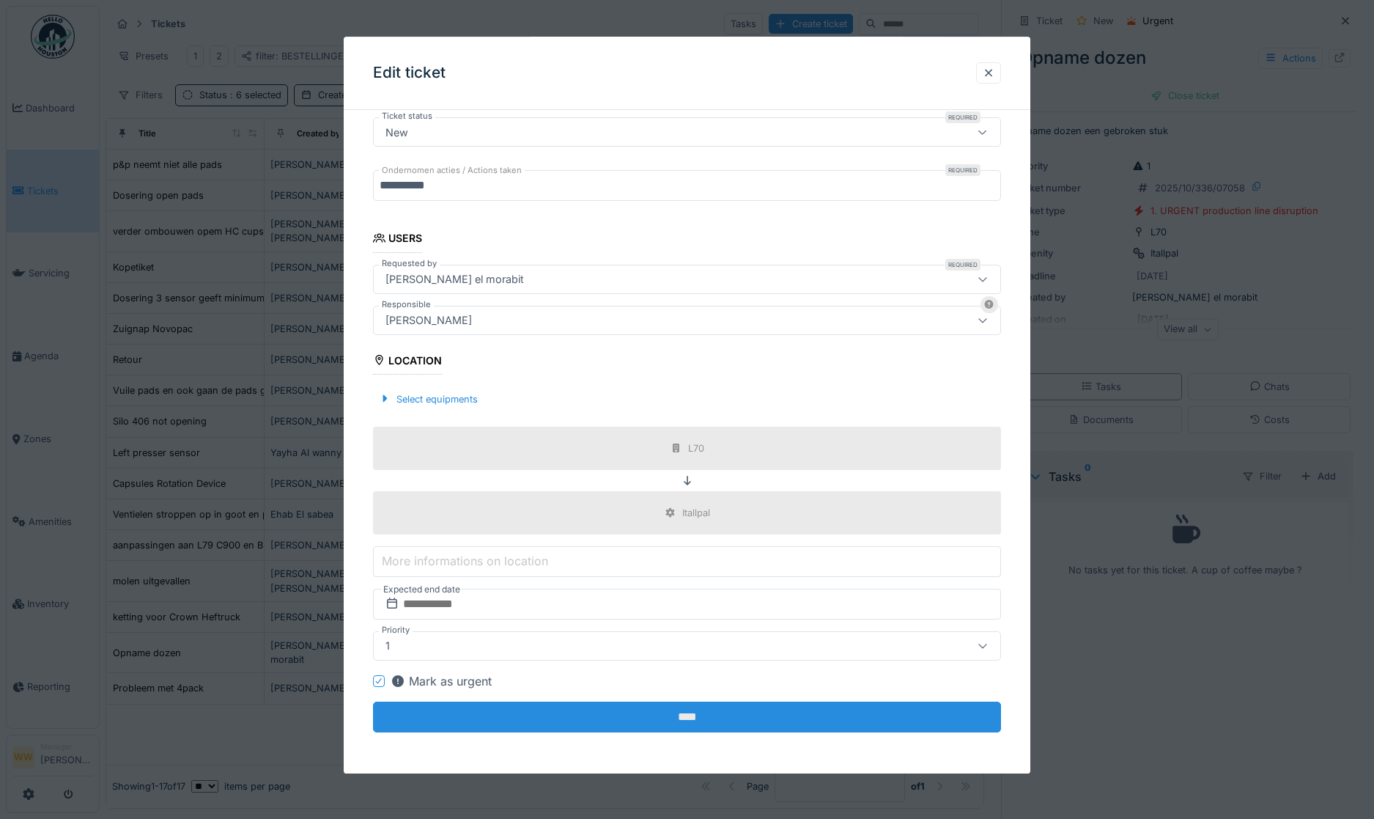
click at [698, 718] on input "****" at bounding box center [687, 716] width 629 height 31
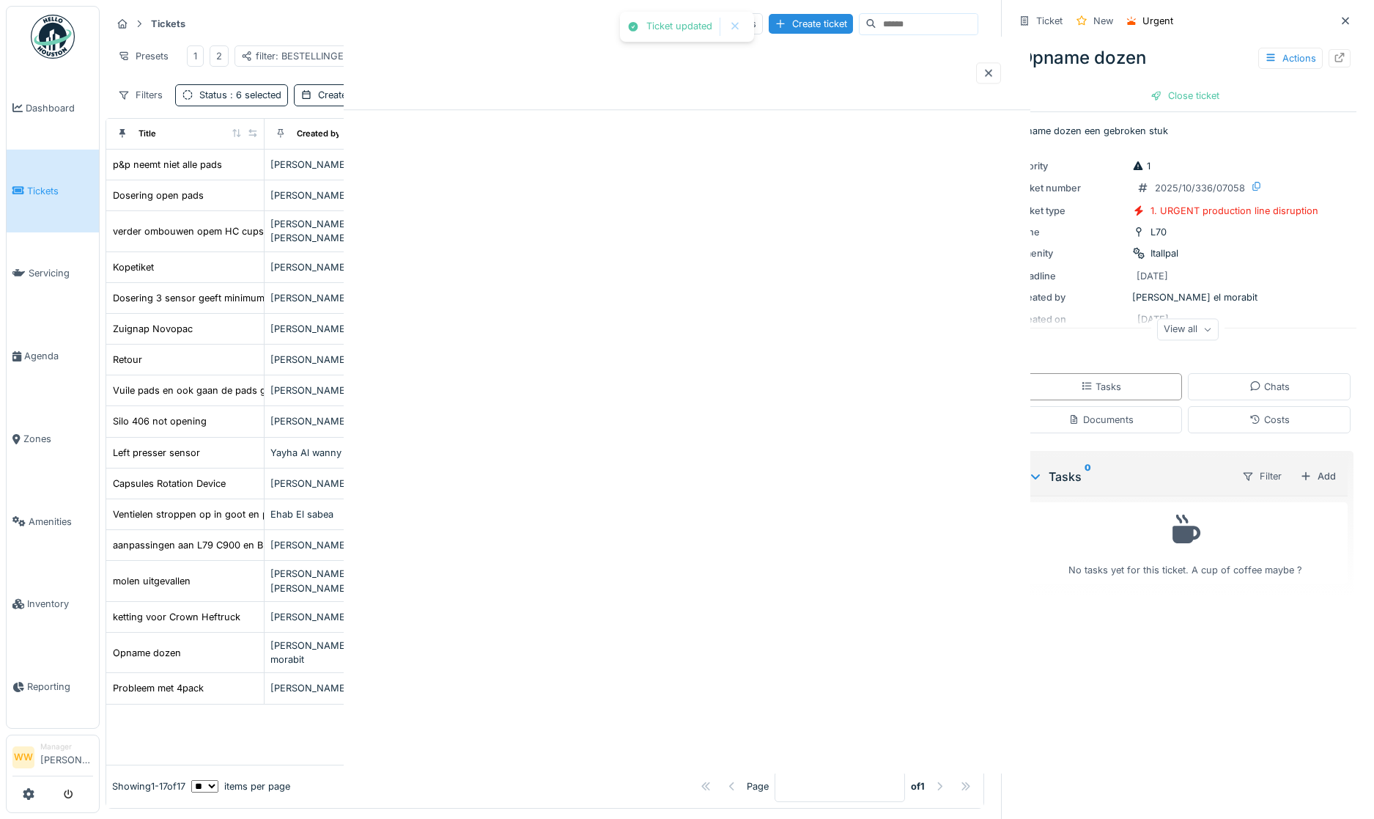
scroll to position [0, 0]
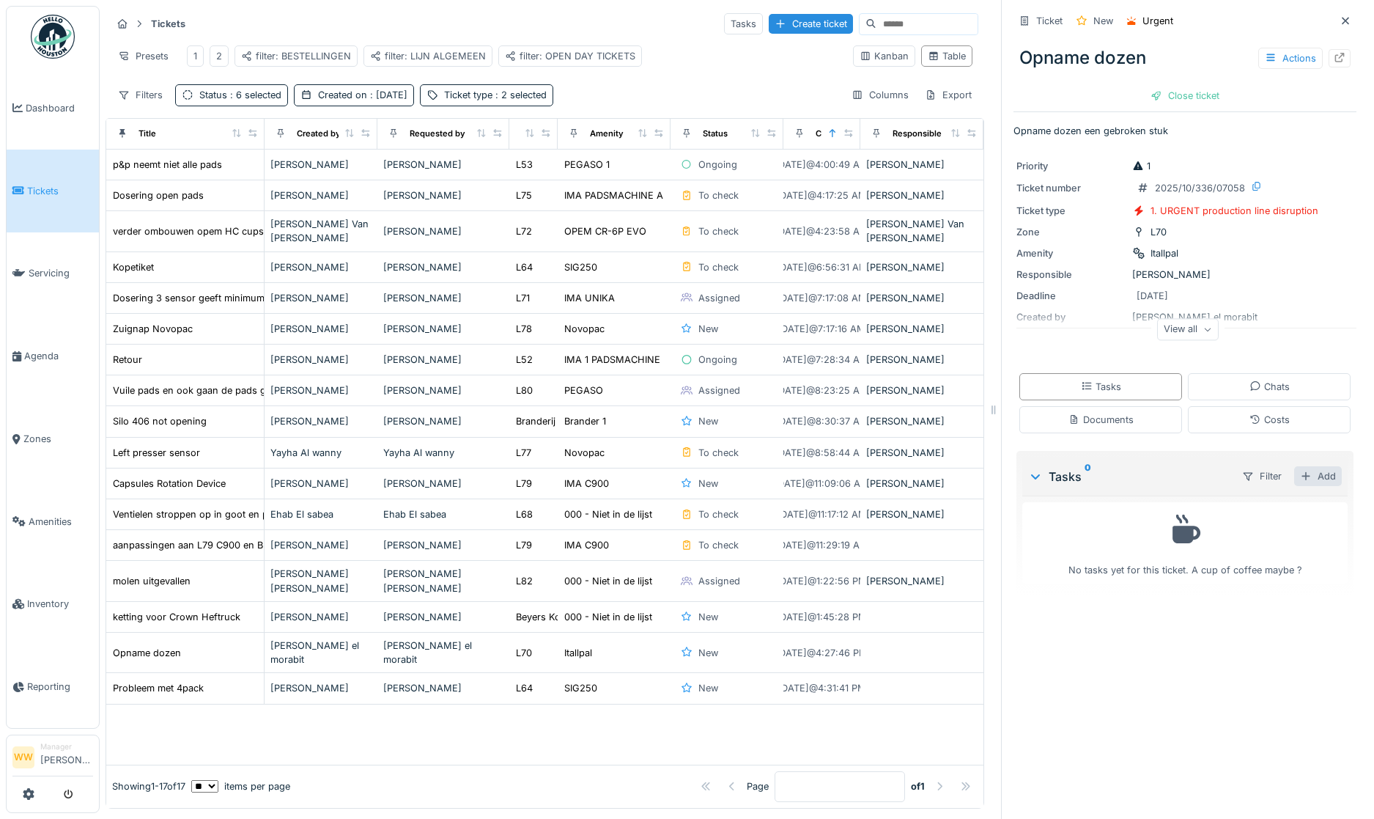
click at [1306, 467] on div "Add" at bounding box center [1318, 476] width 48 height 20
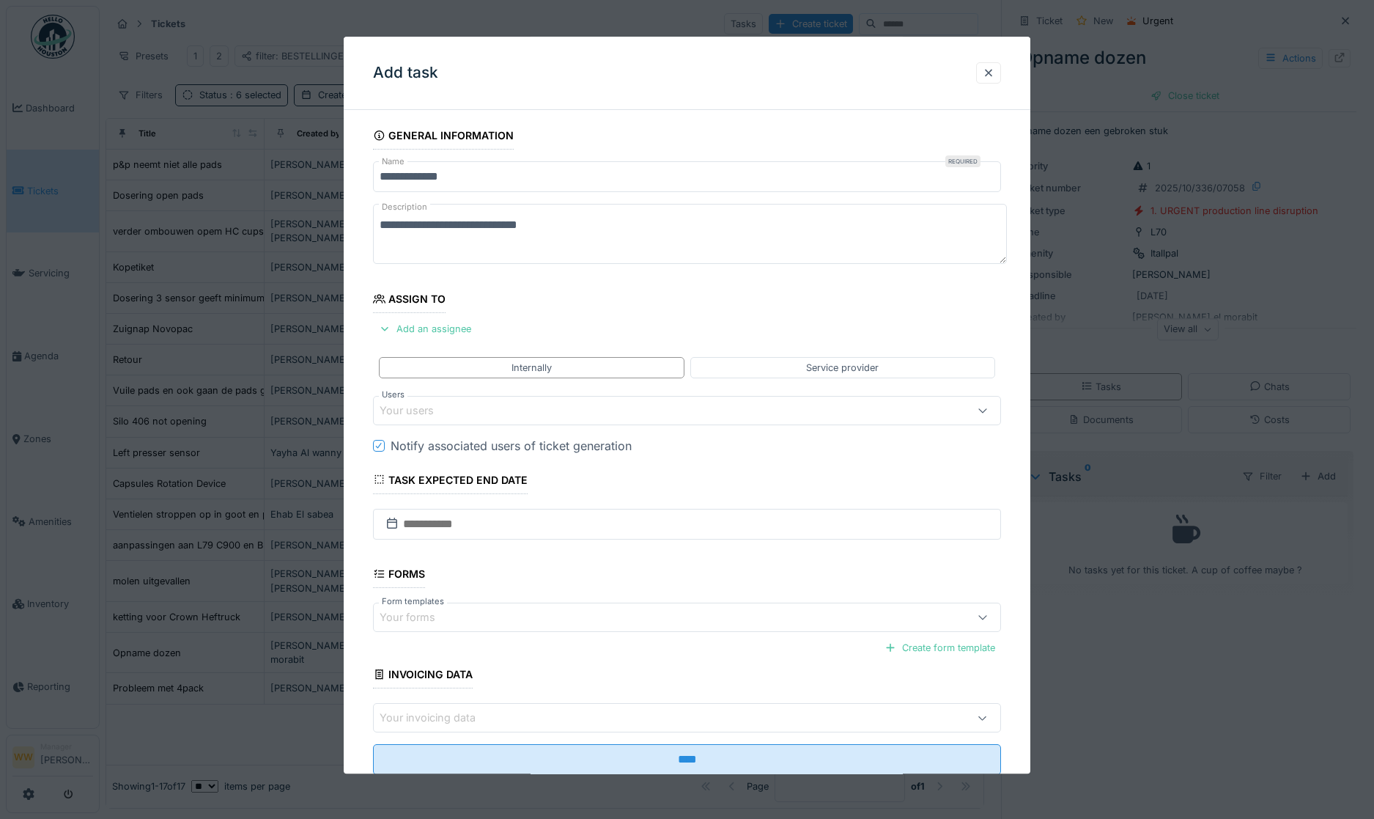
click at [469, 413] on div "Your users" at bounding box center [651, 410] width 542 height 16
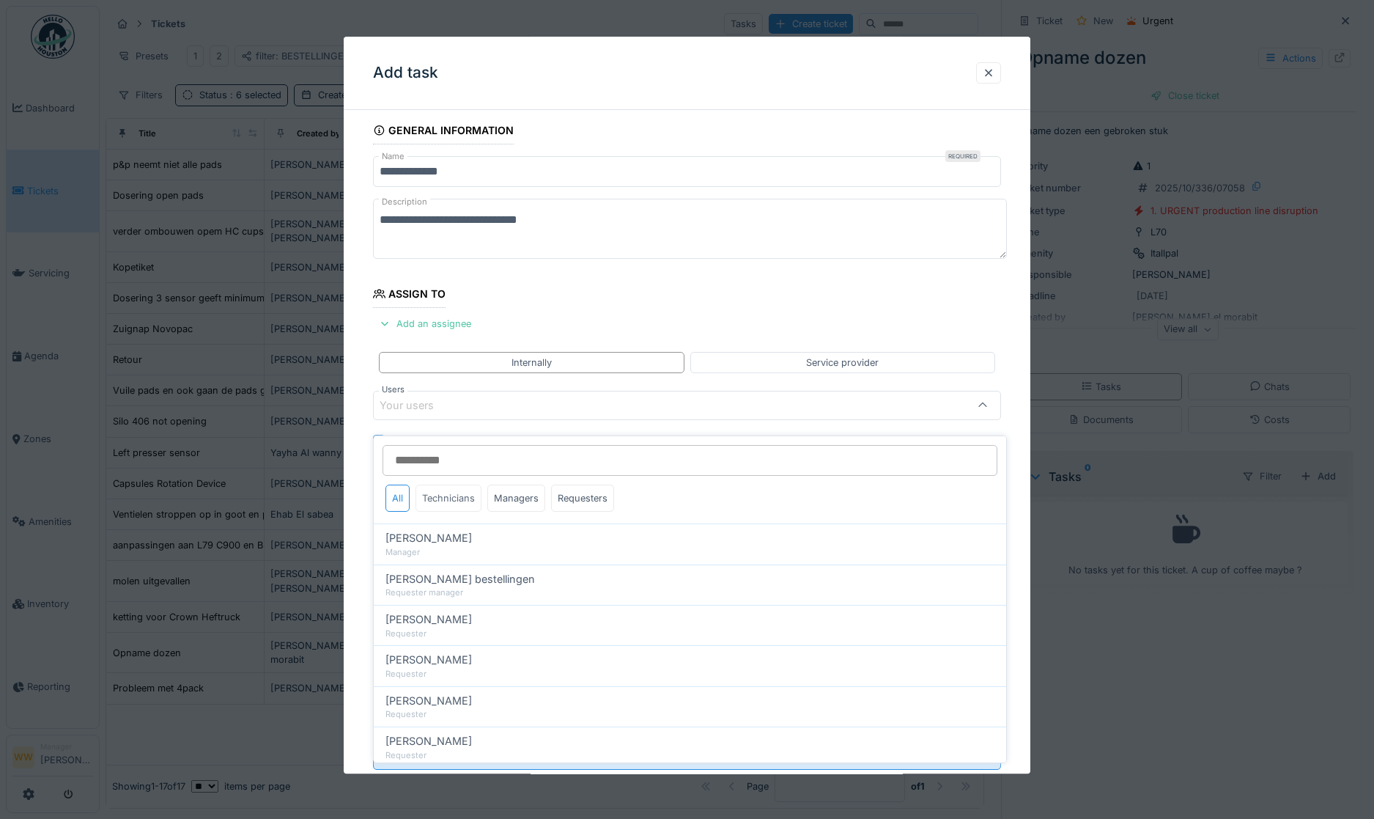
click at [447, 484] on div "Technicians" at bounding box center [449, 497] width 66 height 27
click at [439, 414] on div "Your users" at bounding box center [687, 405] width 629 height 29
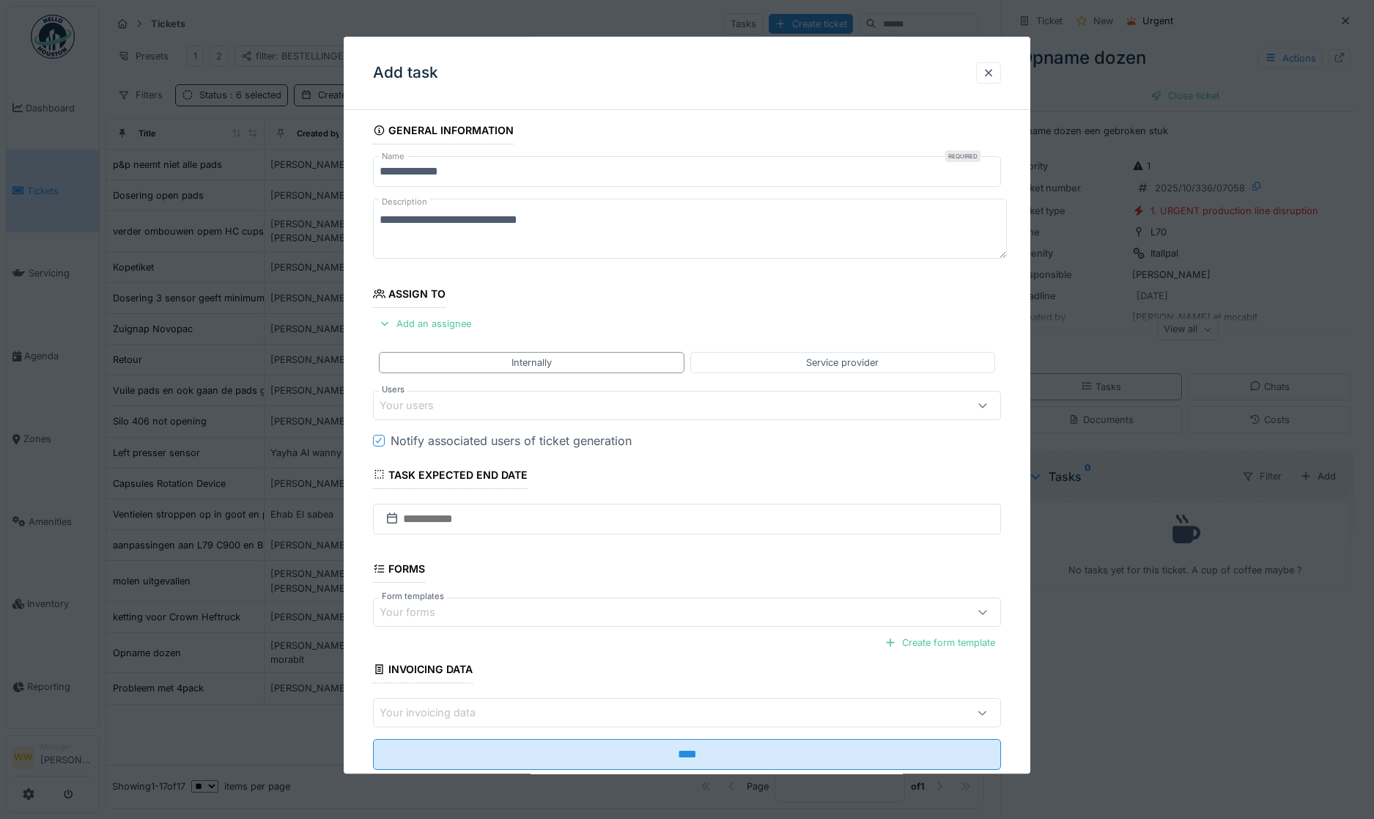
click at [439, 413] on div "Your users" at bounding box center [651, 405] width 542 height 16
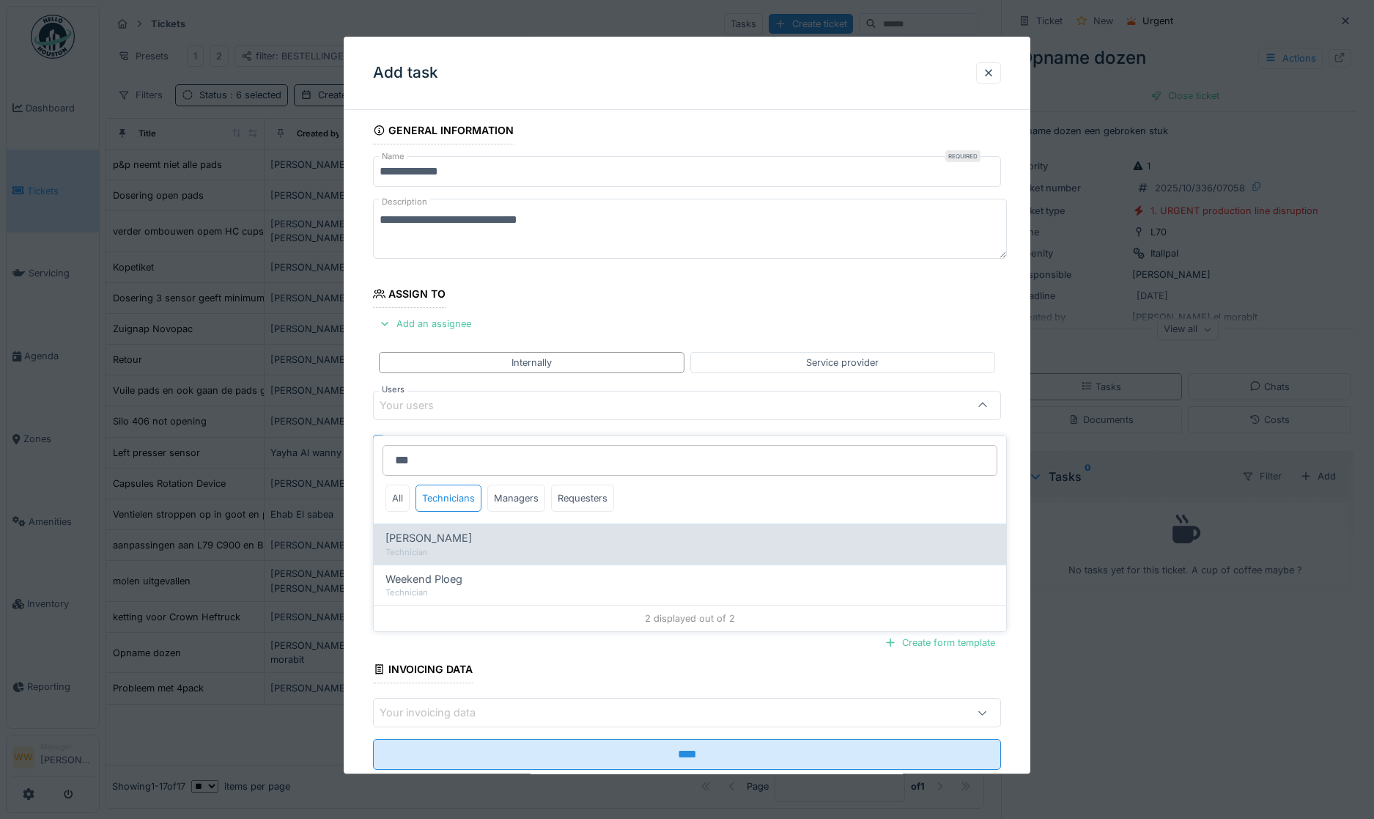
type input "***"
click at [442, 546] on div "Technician" at bounding box center [690, 552] width 609 height 12
type input "****"
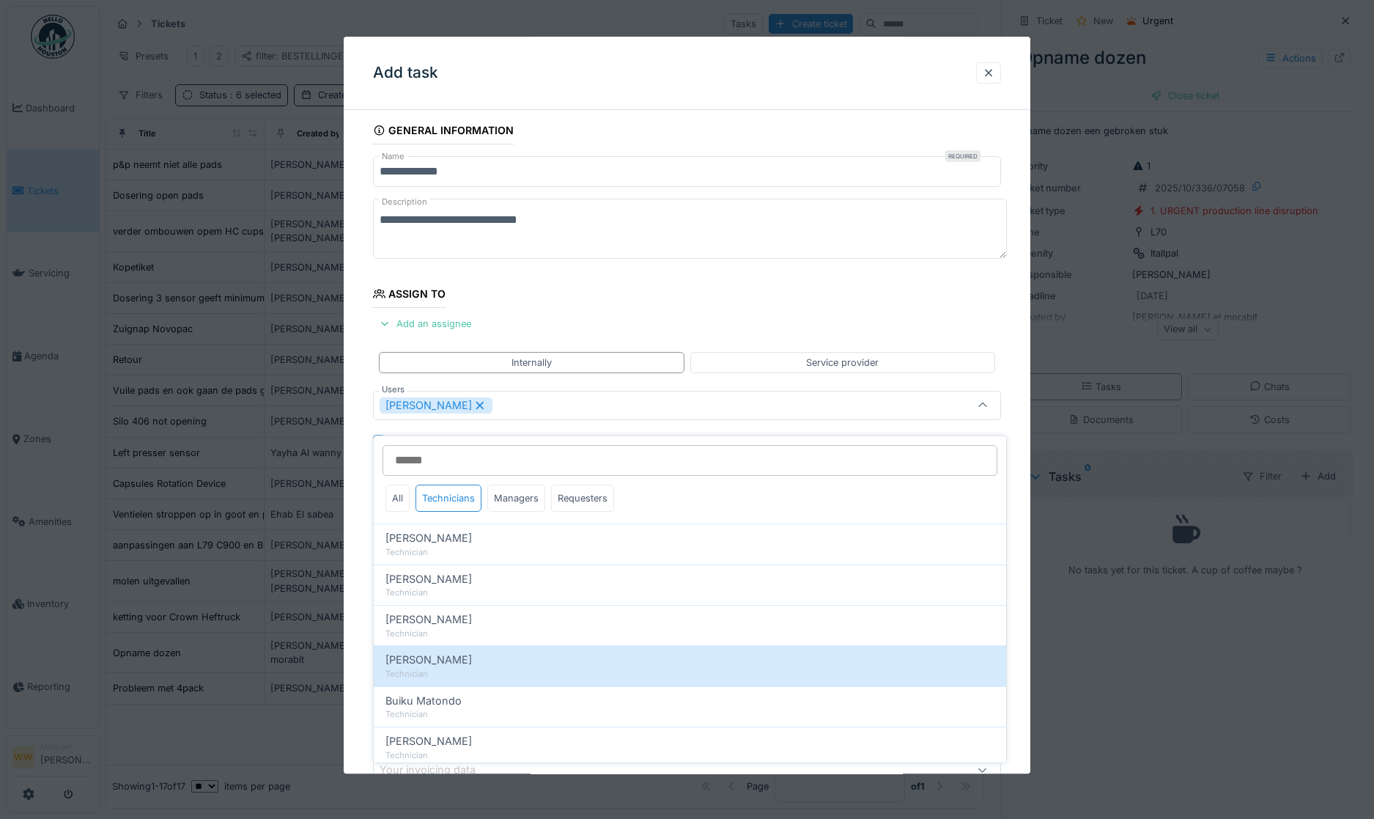
click at [361, 419] on div "**********" at bounding box center [687, 492] width 687 height 751
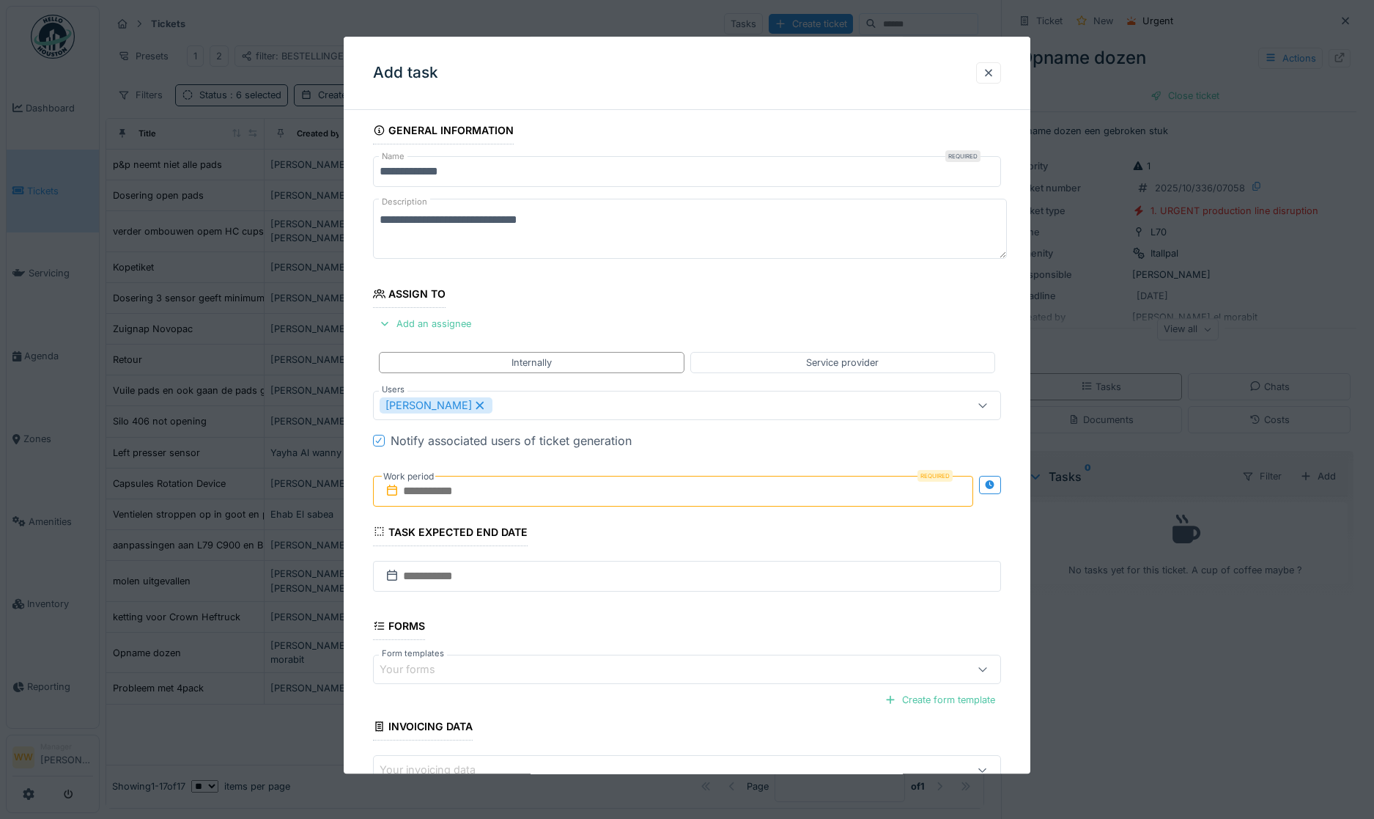
click at [476, 493] on input "text" at bounding box center [673, 491] width 601 height 31
click at [652, 610] on div "8" at bounding box center [652, 610] width 20 height 21
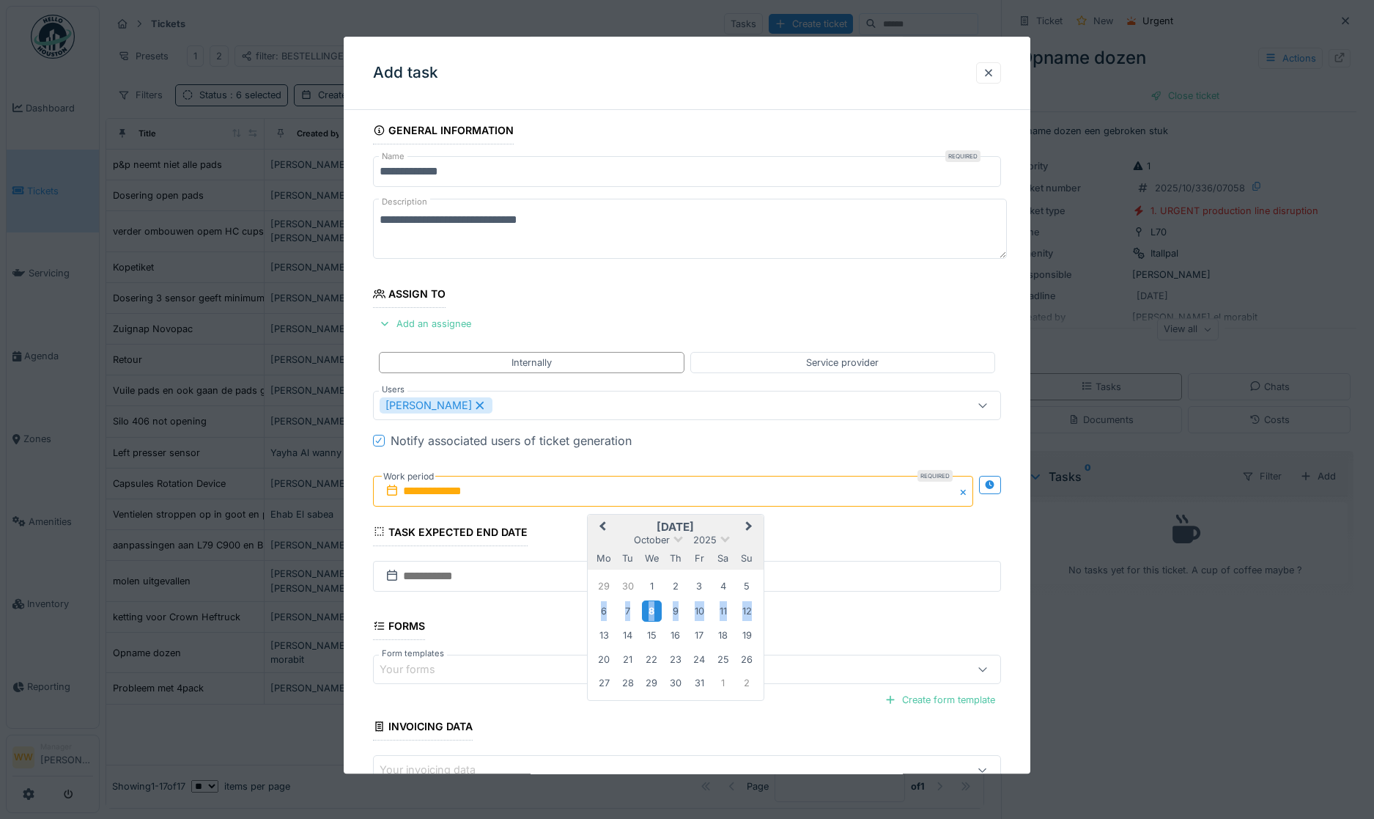
click at [652, 610] on div "8" at bounding box center [652, 610] width 20 height 21
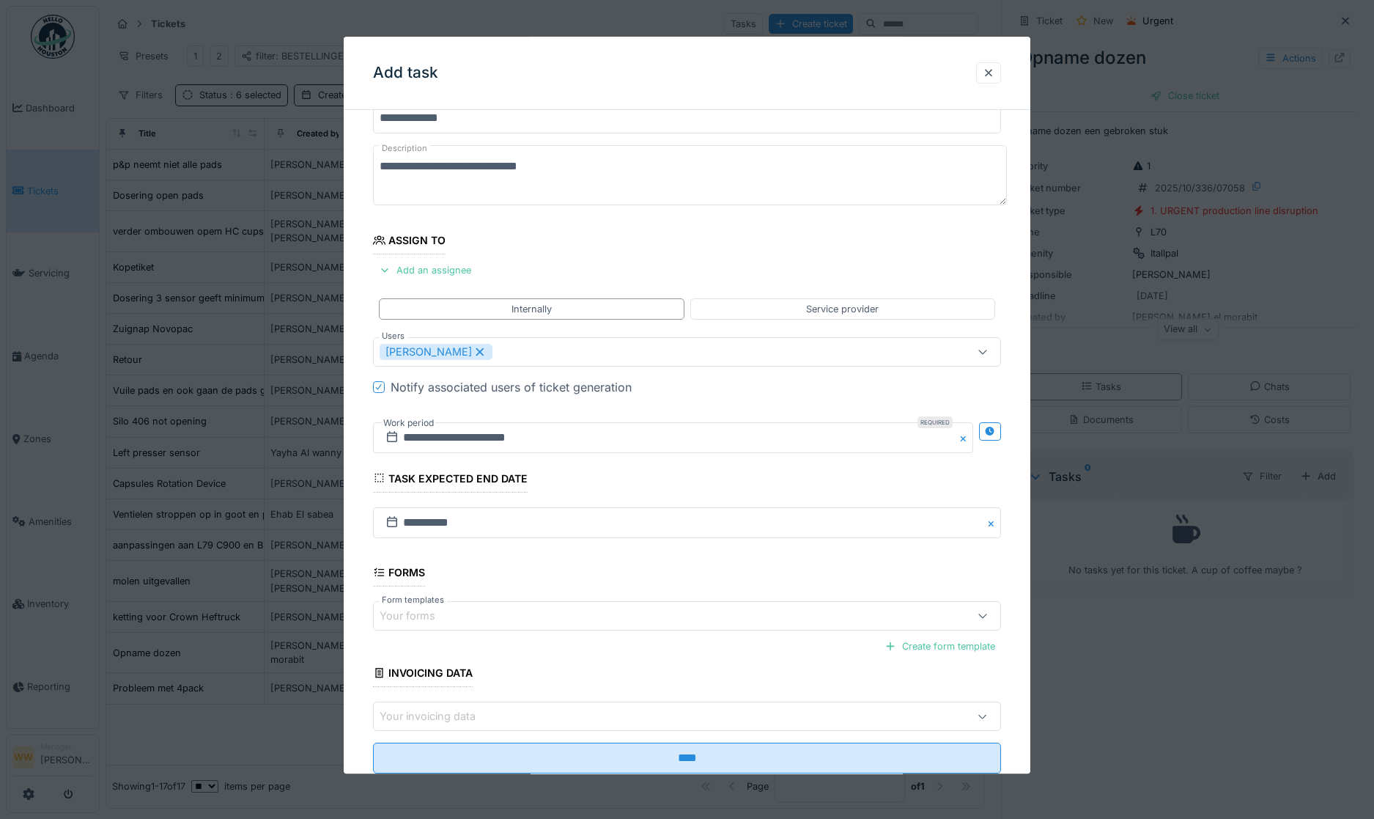
scroll to position [100, 0]
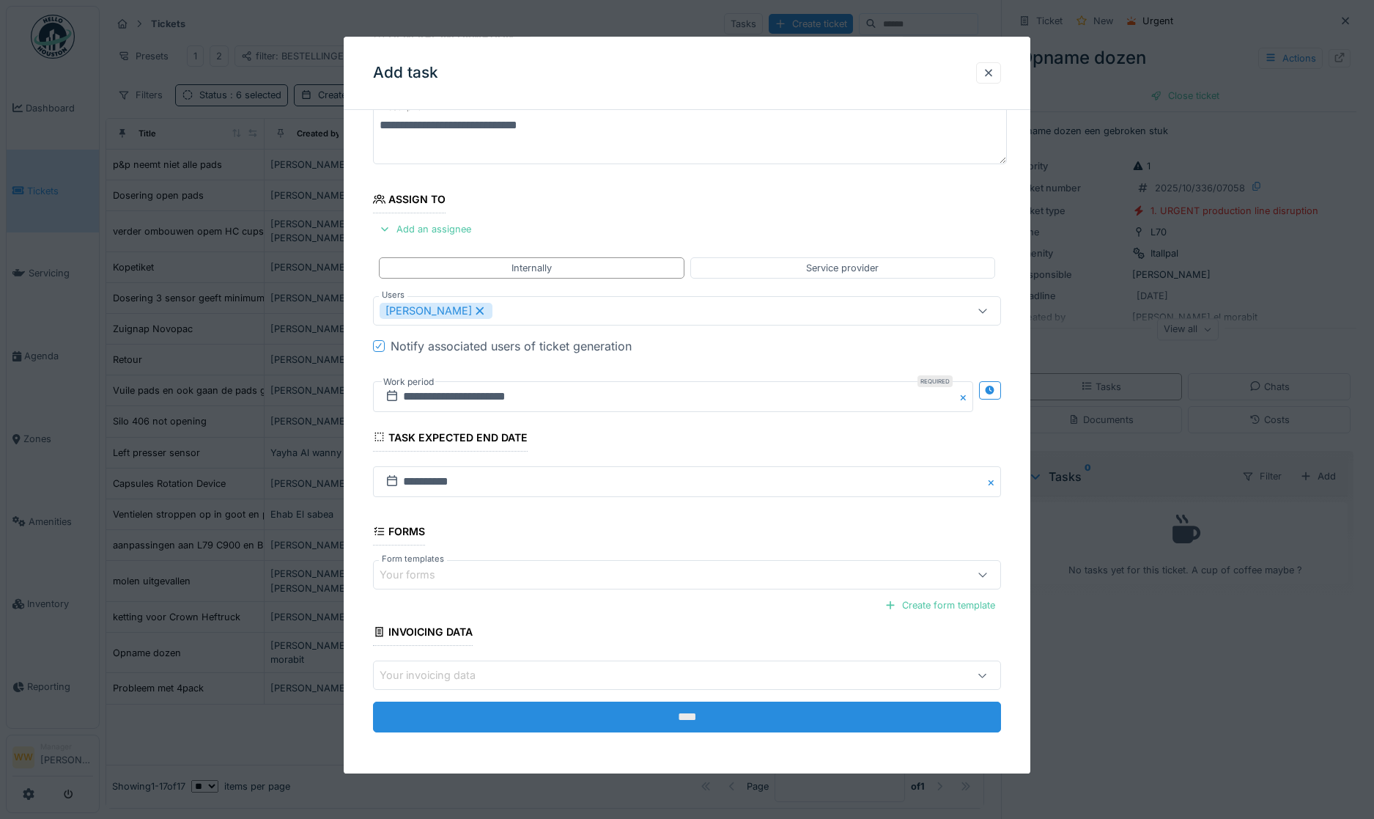
click at [679, 720] on input "****" at bounding box center [687, 717] width 629 height 31
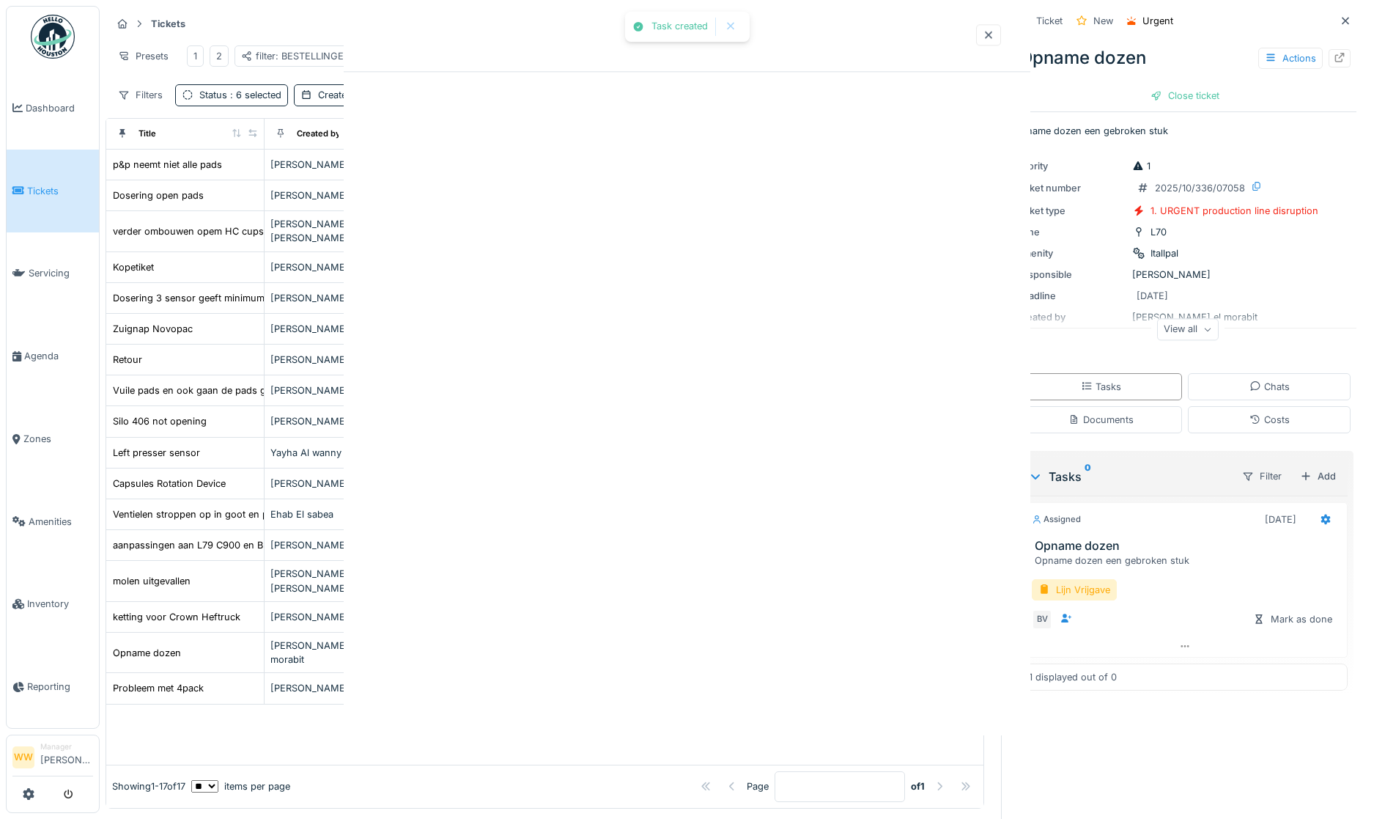
scroll to position [0, 0]
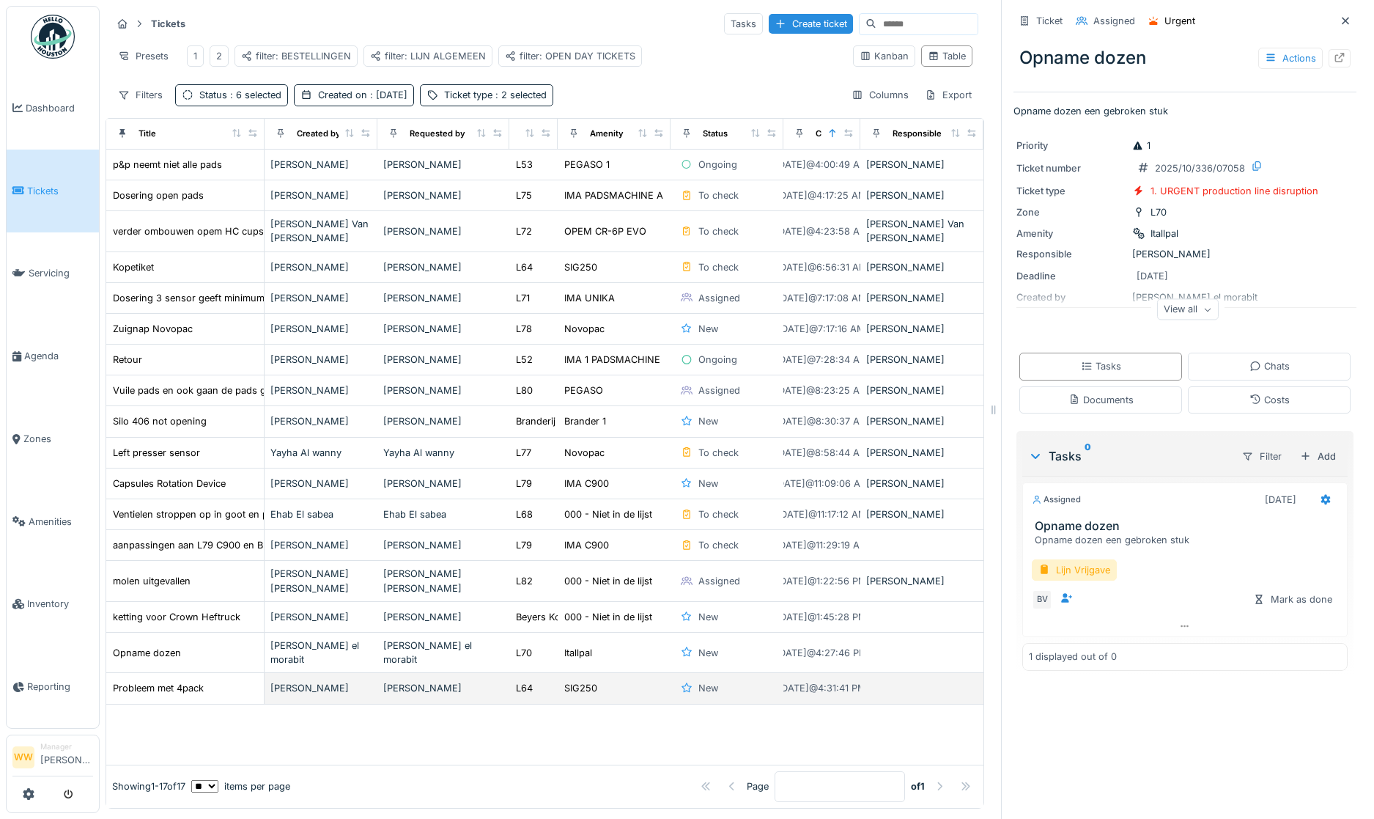
click at [471, 681] on div "[PERSON_NAME]" at bounding box center [443, 688] width 121 height 14
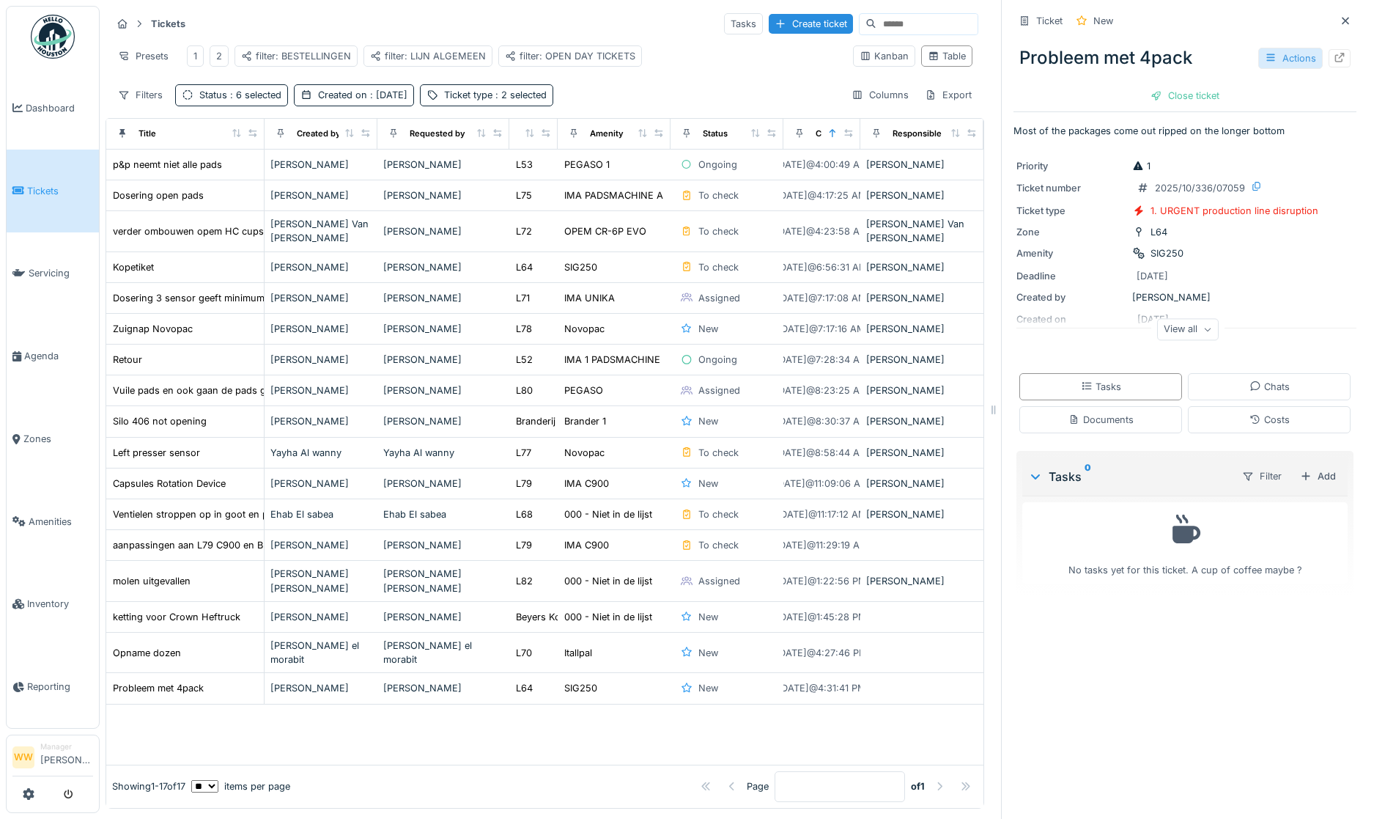
click at [1263, 54] on div "Actions" at bounding box center [1290, 58] width 64 height 21
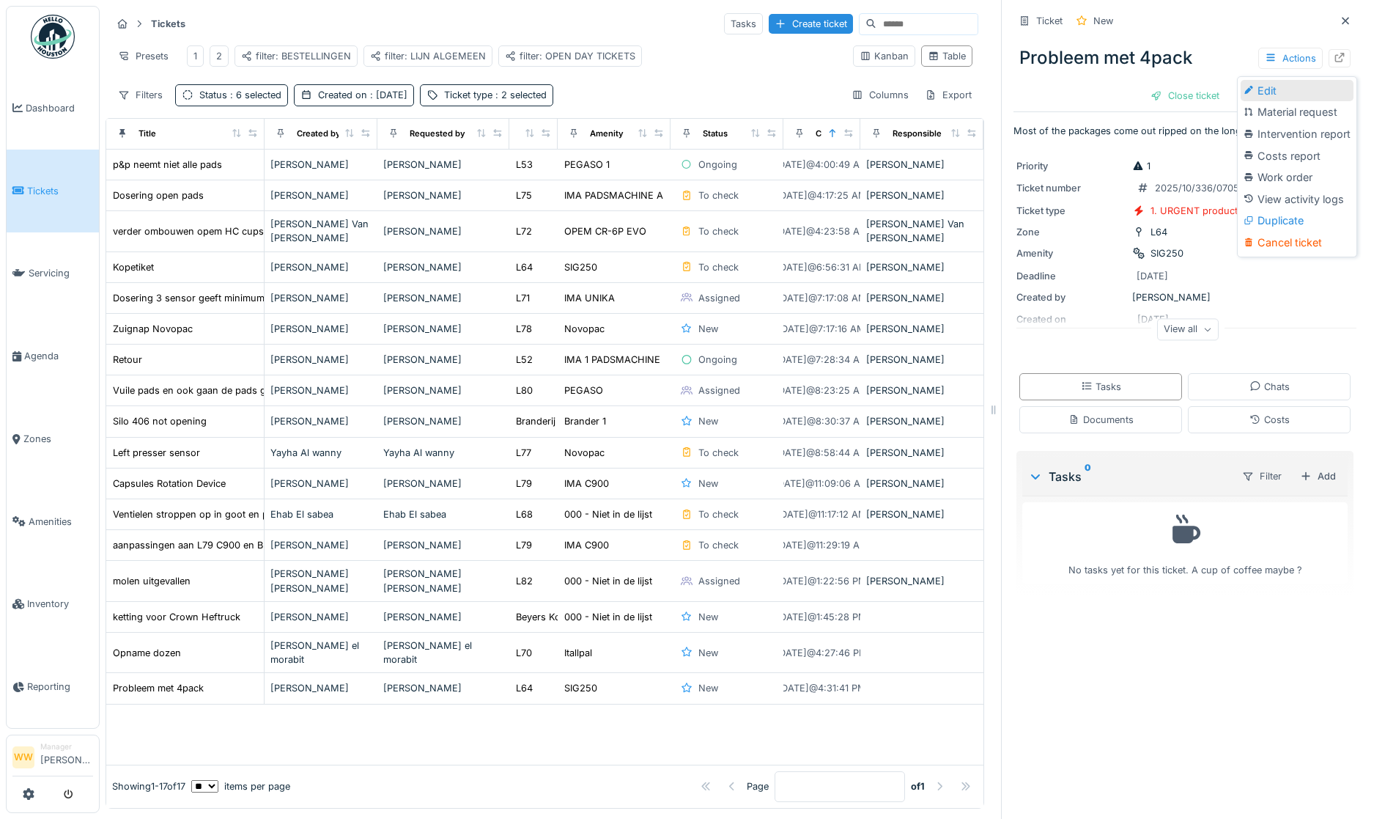
click at [1278, 81] on div "Edit" at bounding box center [1297, 91] width 113 height 22
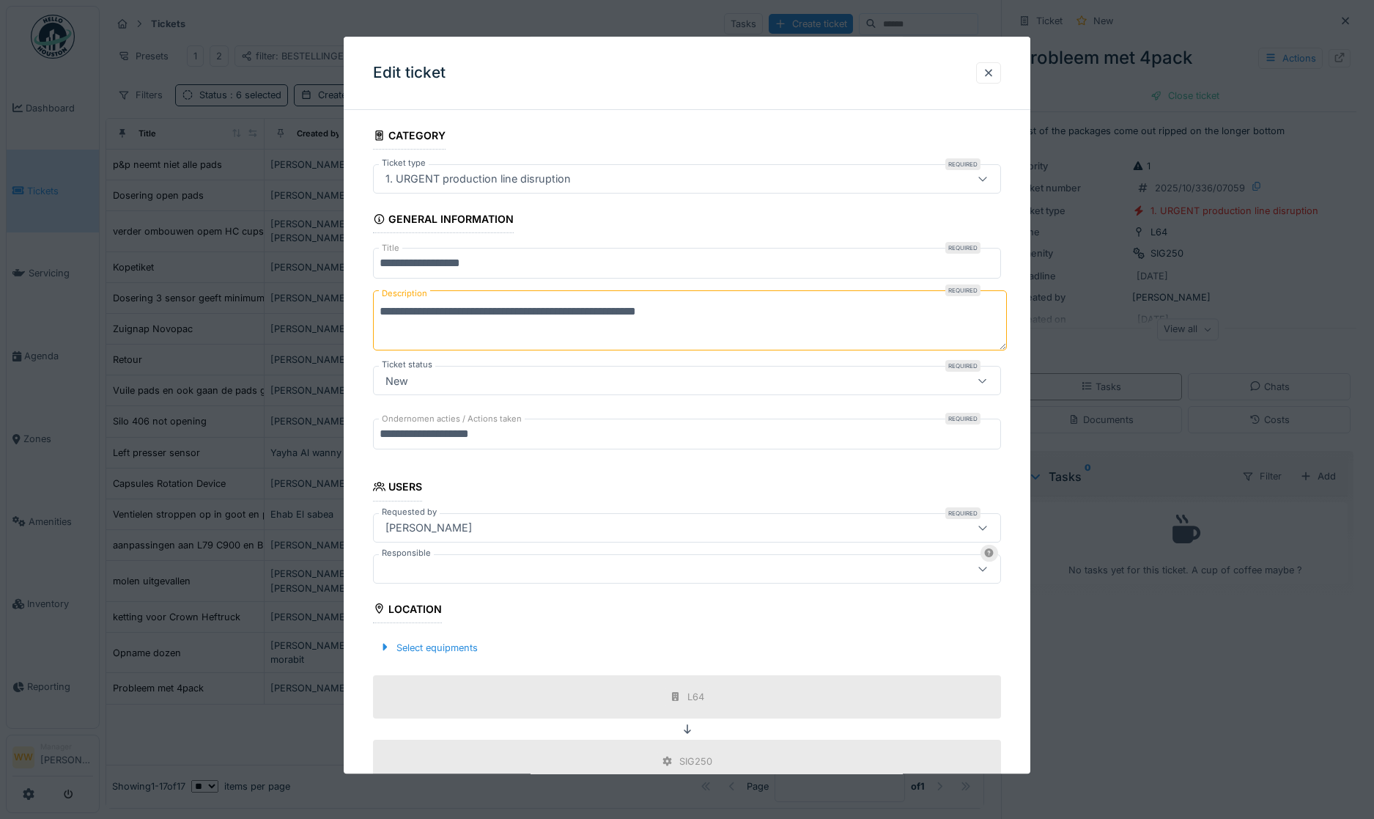
click at [427, 564] on div at bounding box center [651, 569] width 542 height 16
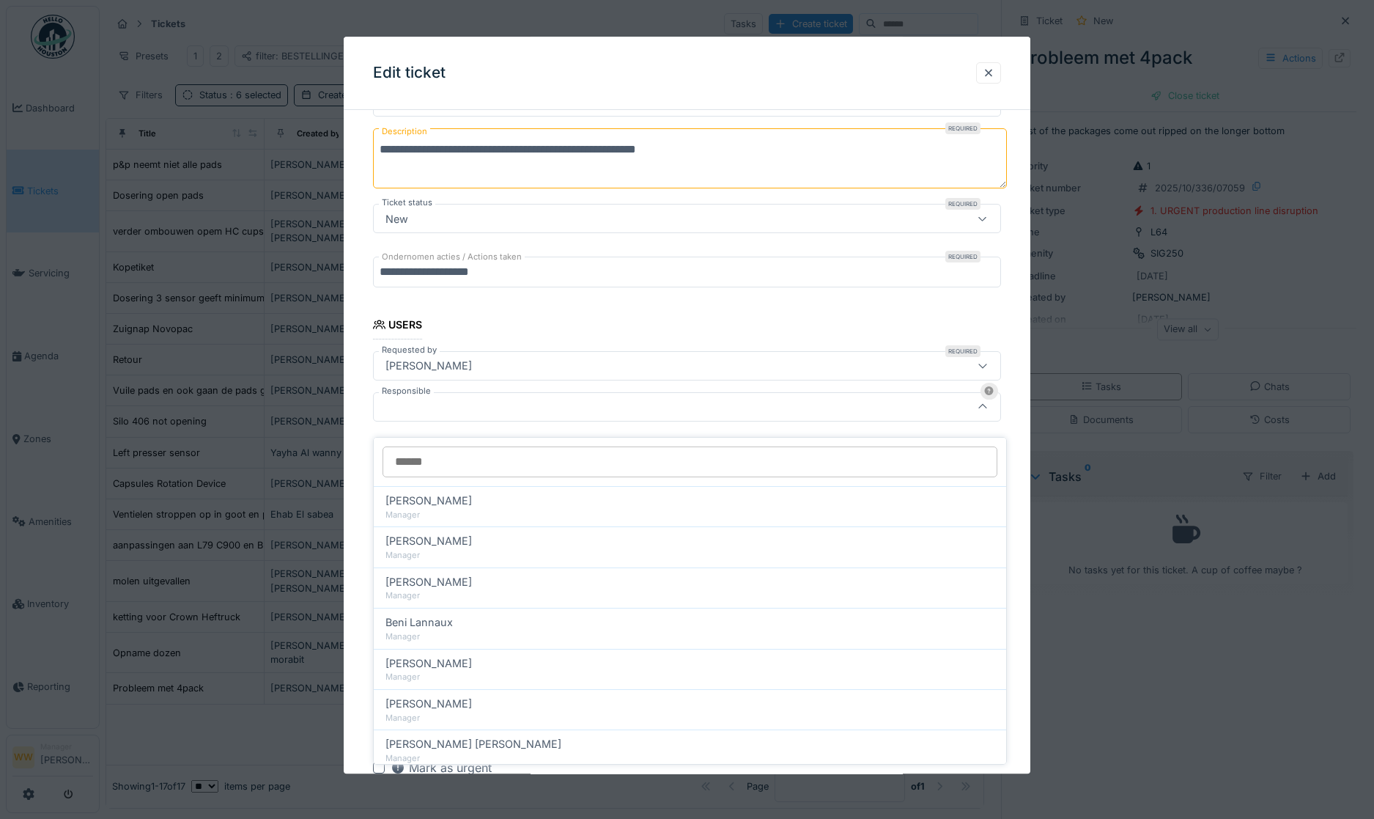
scroll to position [163, 0]
click at [430, 451] on input "Responsible" at bounding box center [690, 460] width 615 height 31
click at [432, 406] on div at bounding box center [651, 405] width 542 height 16
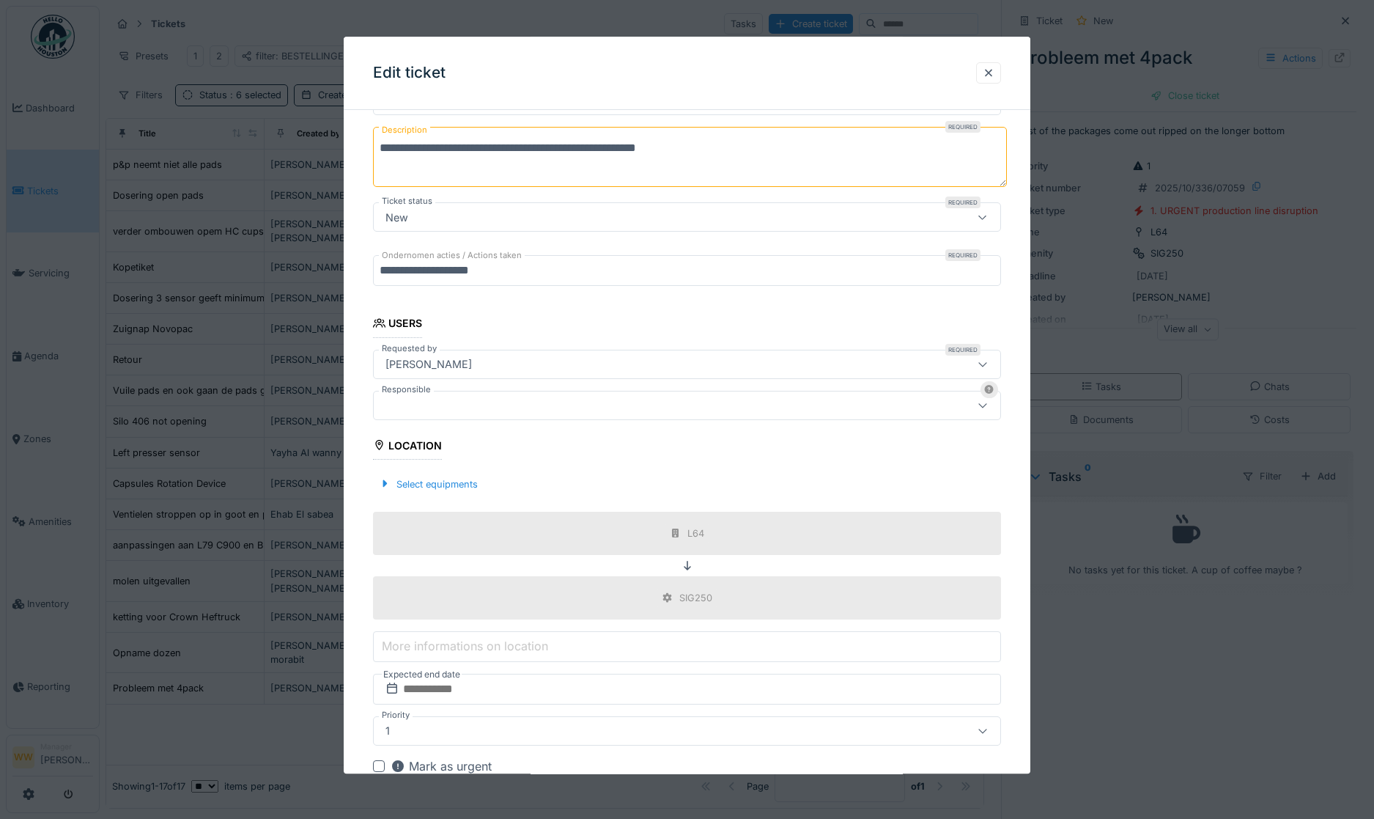
click at [437, 405] on div at bounding box center [651, 405] width 542 height 16
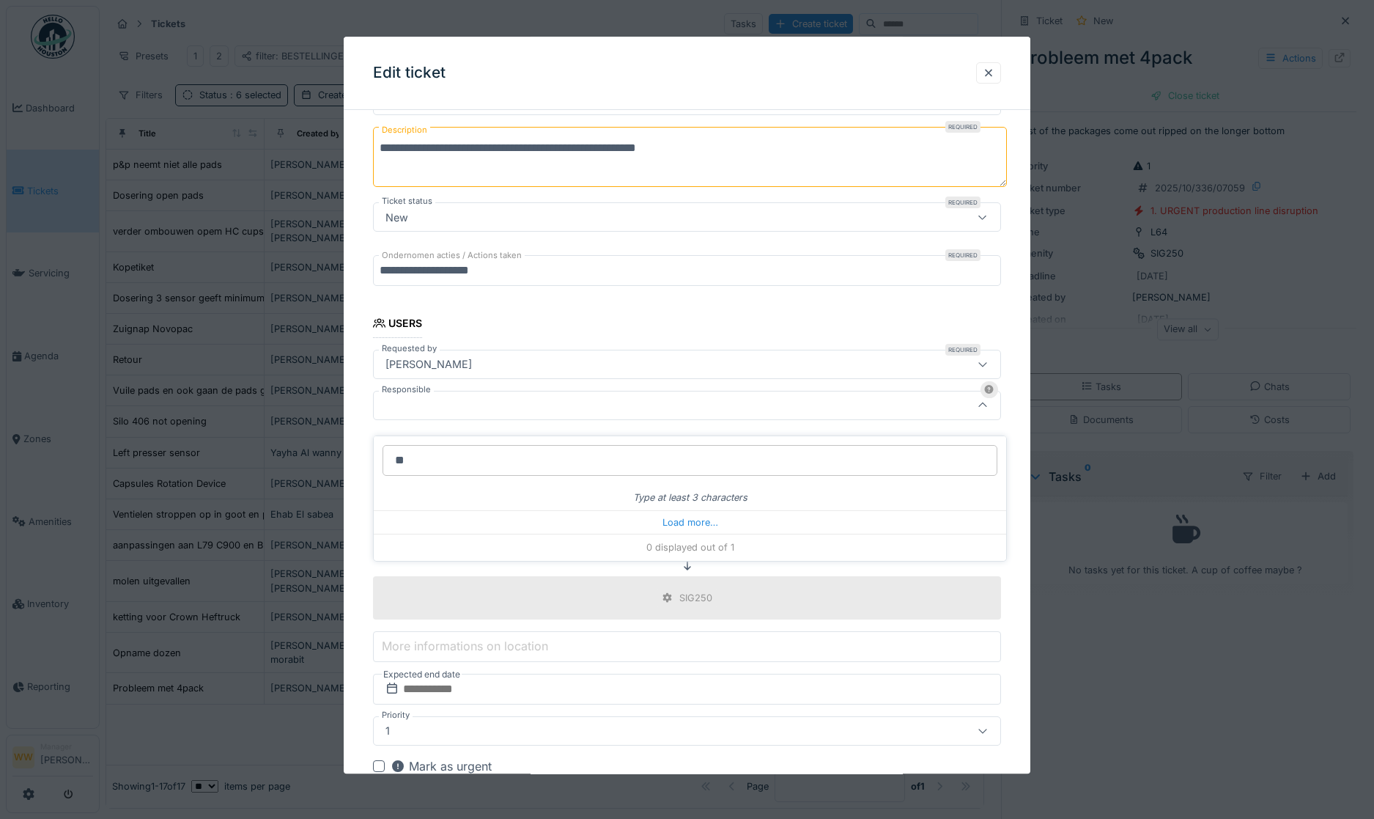
type input "*"
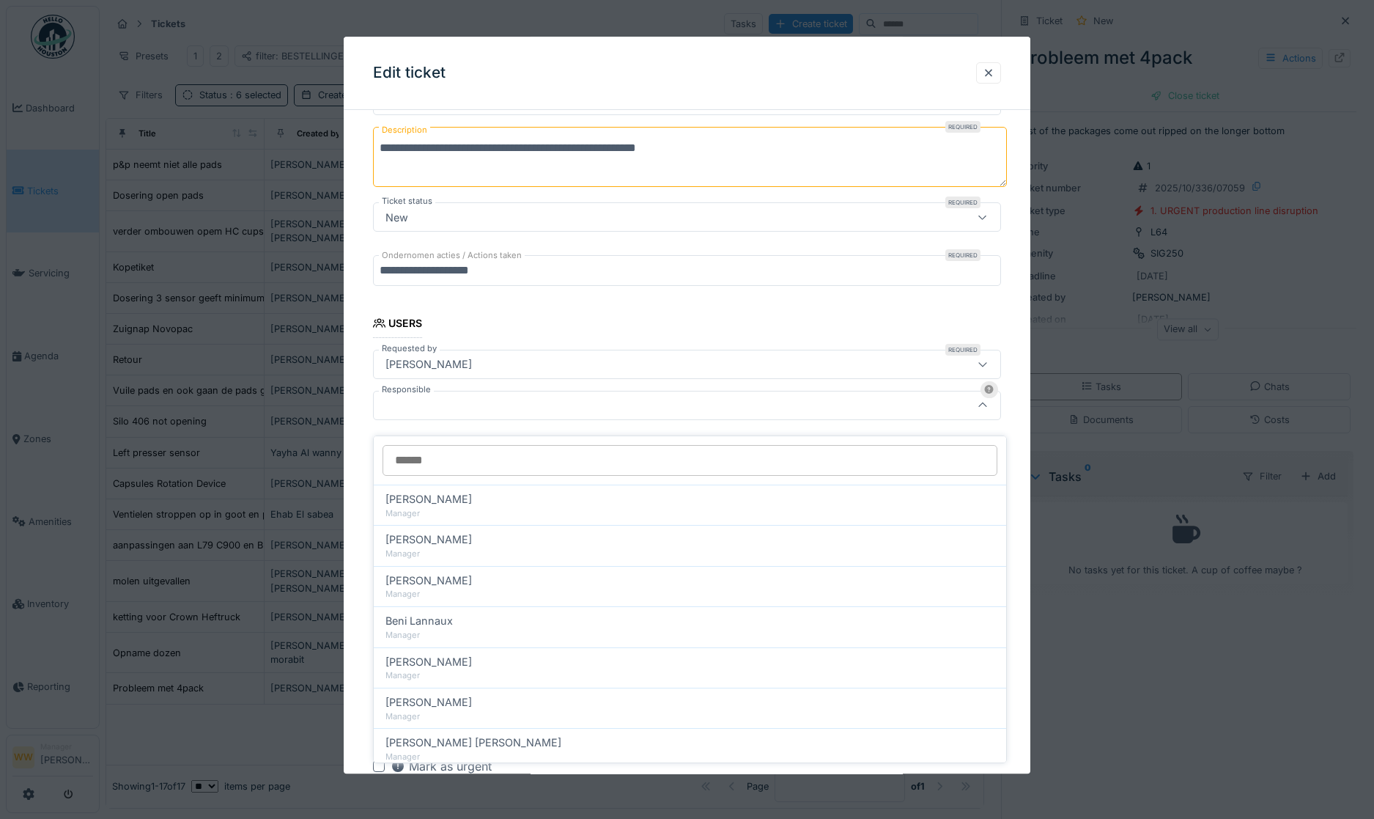
click at [424, 405] on div at bounding box center [651, 405] width 542 height 16
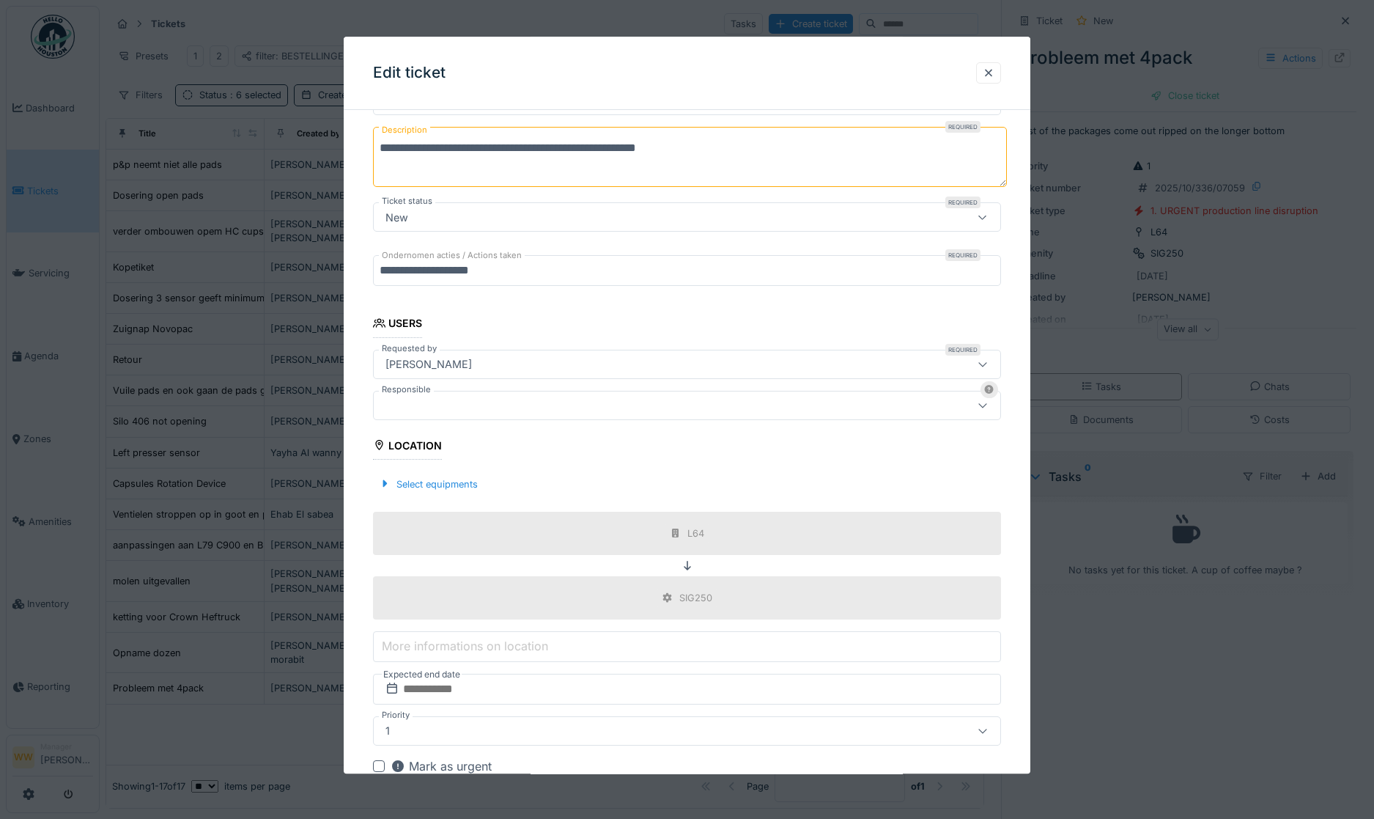
click at [443, 413] on div at bounding box center [651, 405] width 542 height 16
click at [355, 370] on div "**********" at bounding box center [687, 408] width 687 height 900
click at [492, 410] on div at bounding box center [651, 405] width 542 height 16
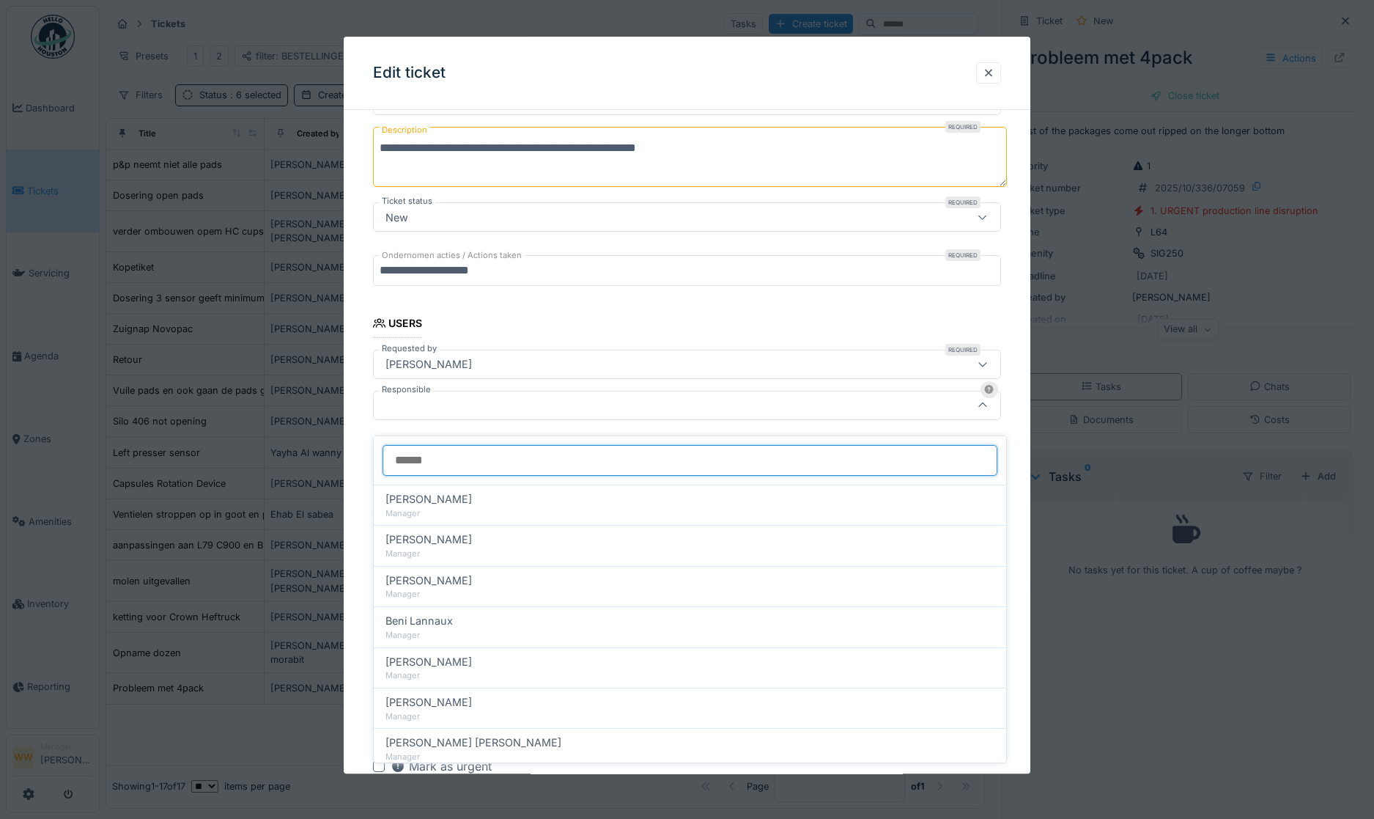
click at [438, 447] on input "Responsible" at bounding box center [690, 460] width 615 height 31
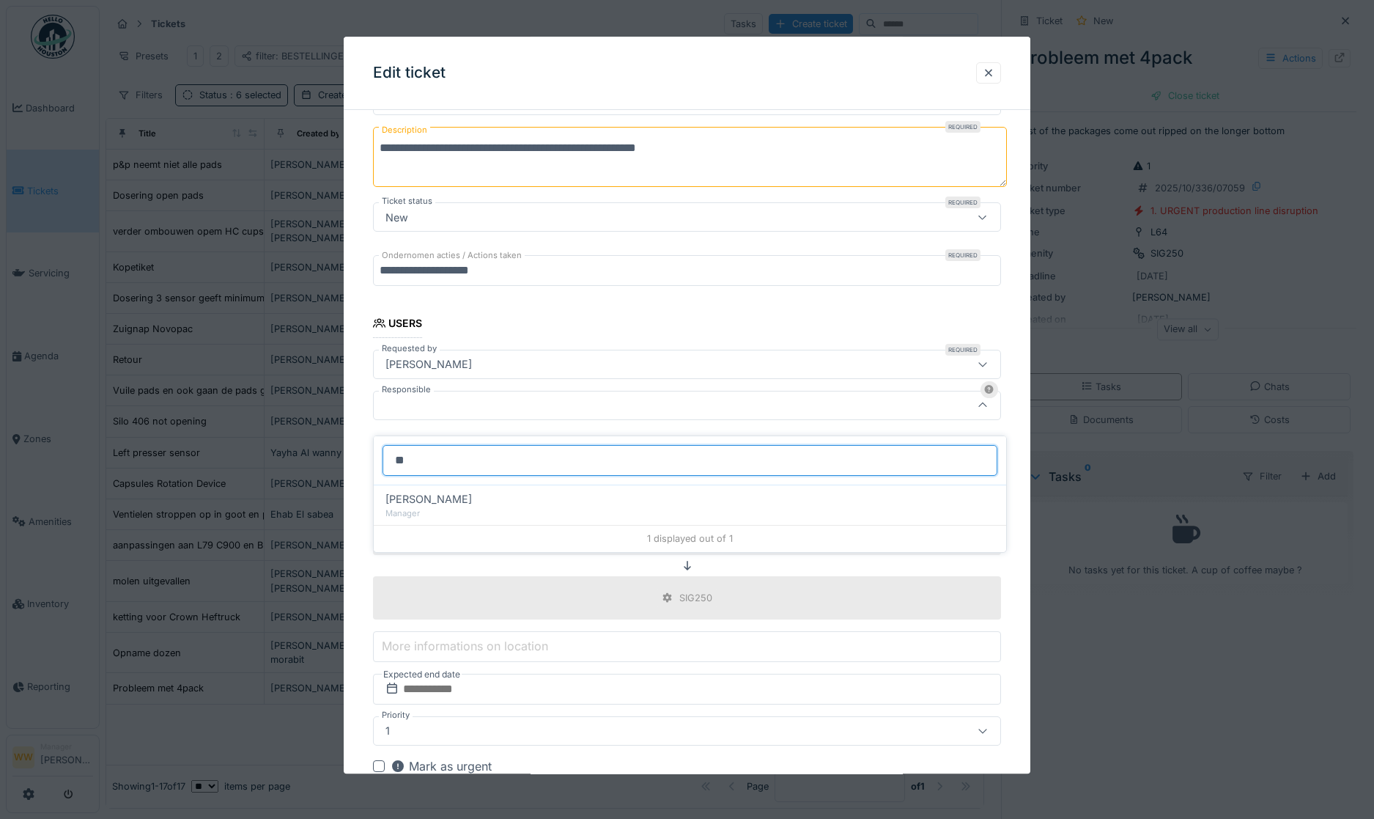
type input "*"
click at [462, 391] on div at bounding box center [687, 405] width 629 height 29
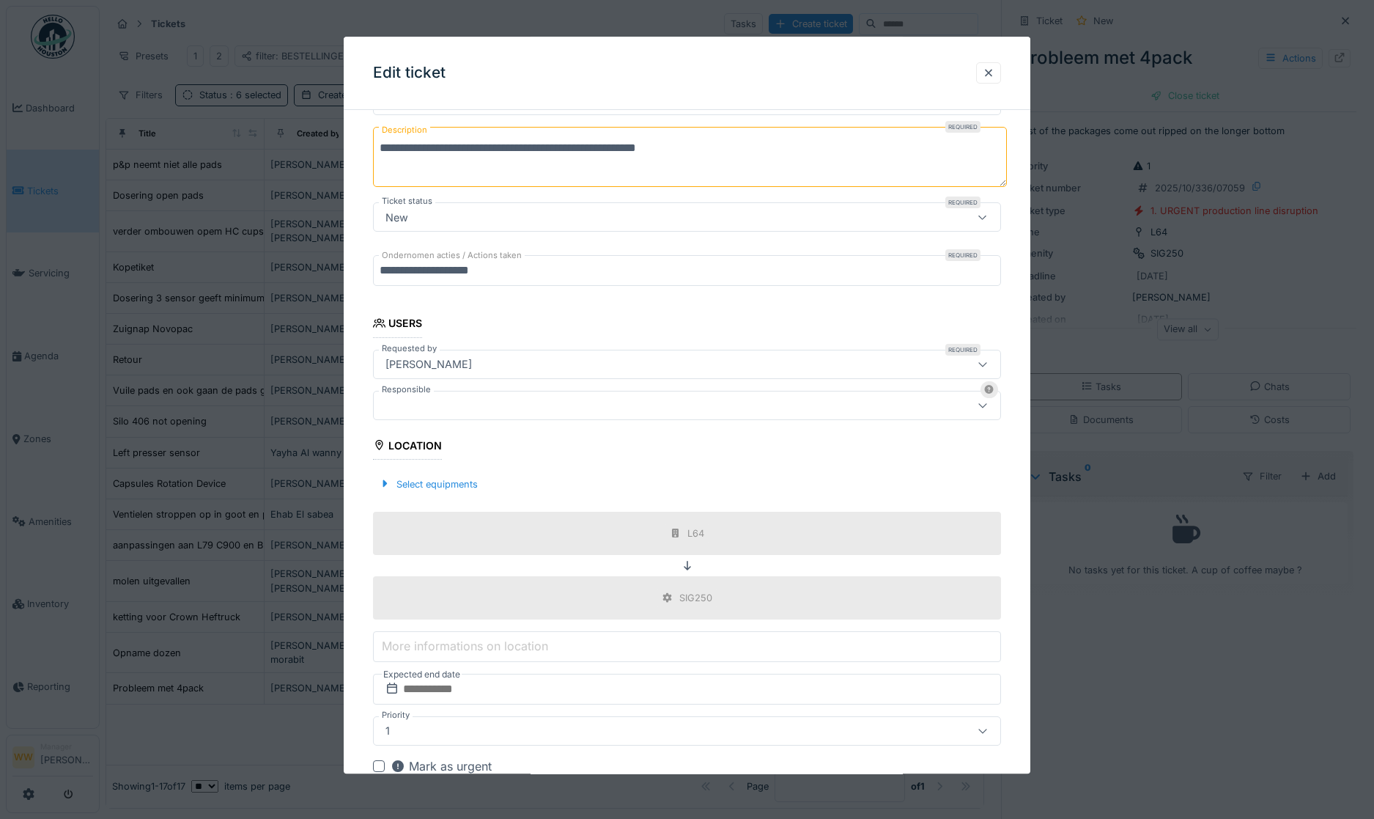
click at [453, 397] on div at bounding box center [651, 405] width 542 height 16
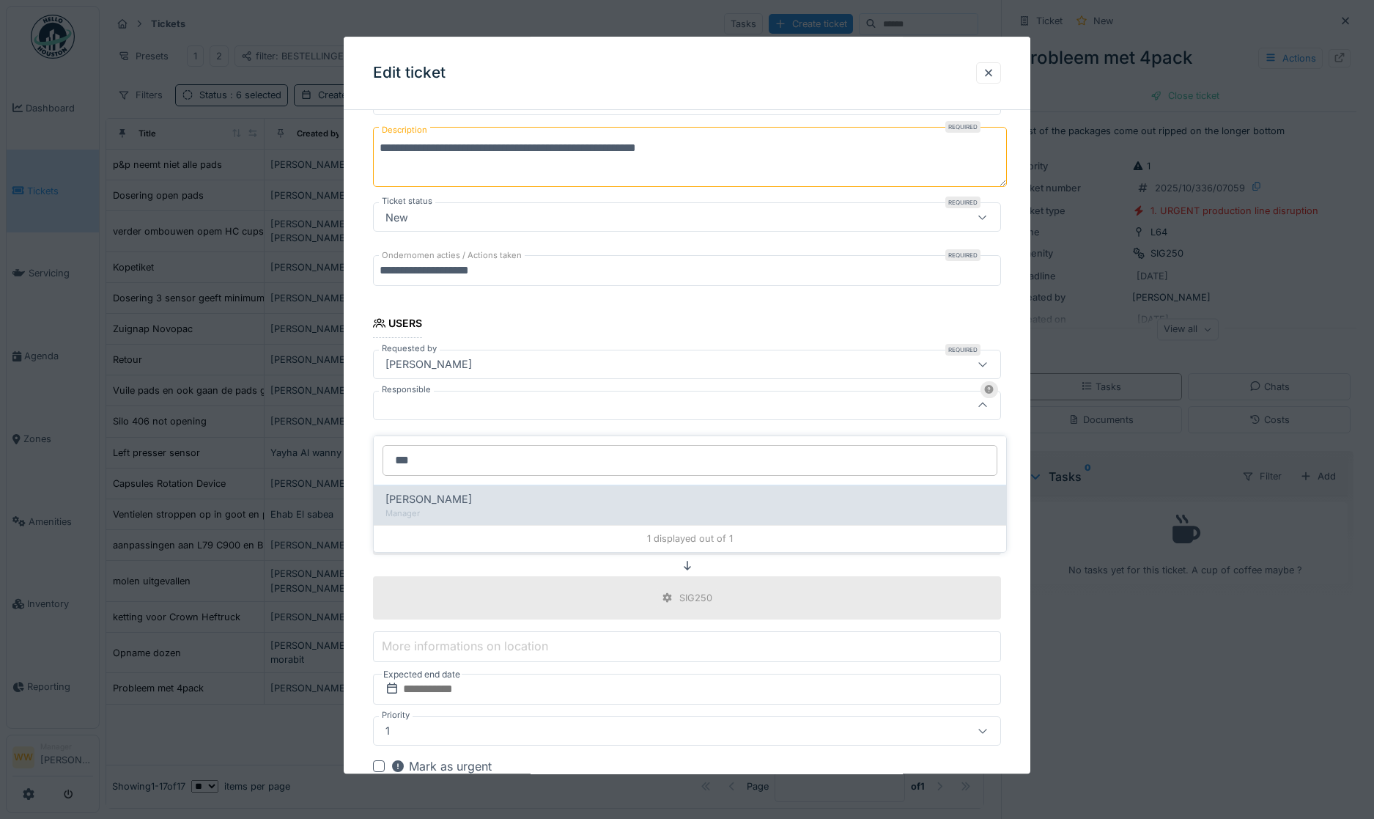
type input "***"
click at [435, 494] on span "[PERSON_NAME]" at bounding box center [429, 499] width 86 height 16
type input "****"
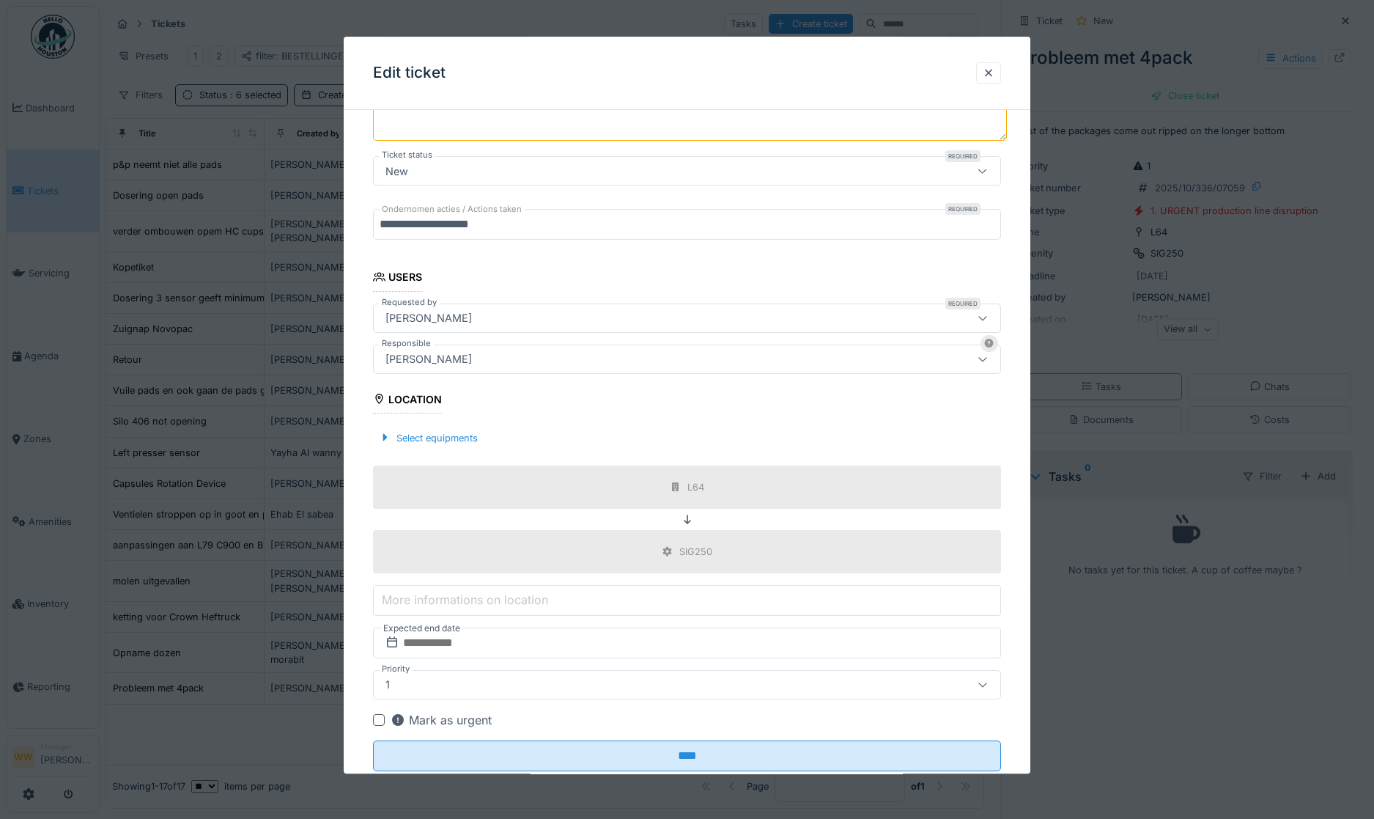
scroll to position [248, 0]
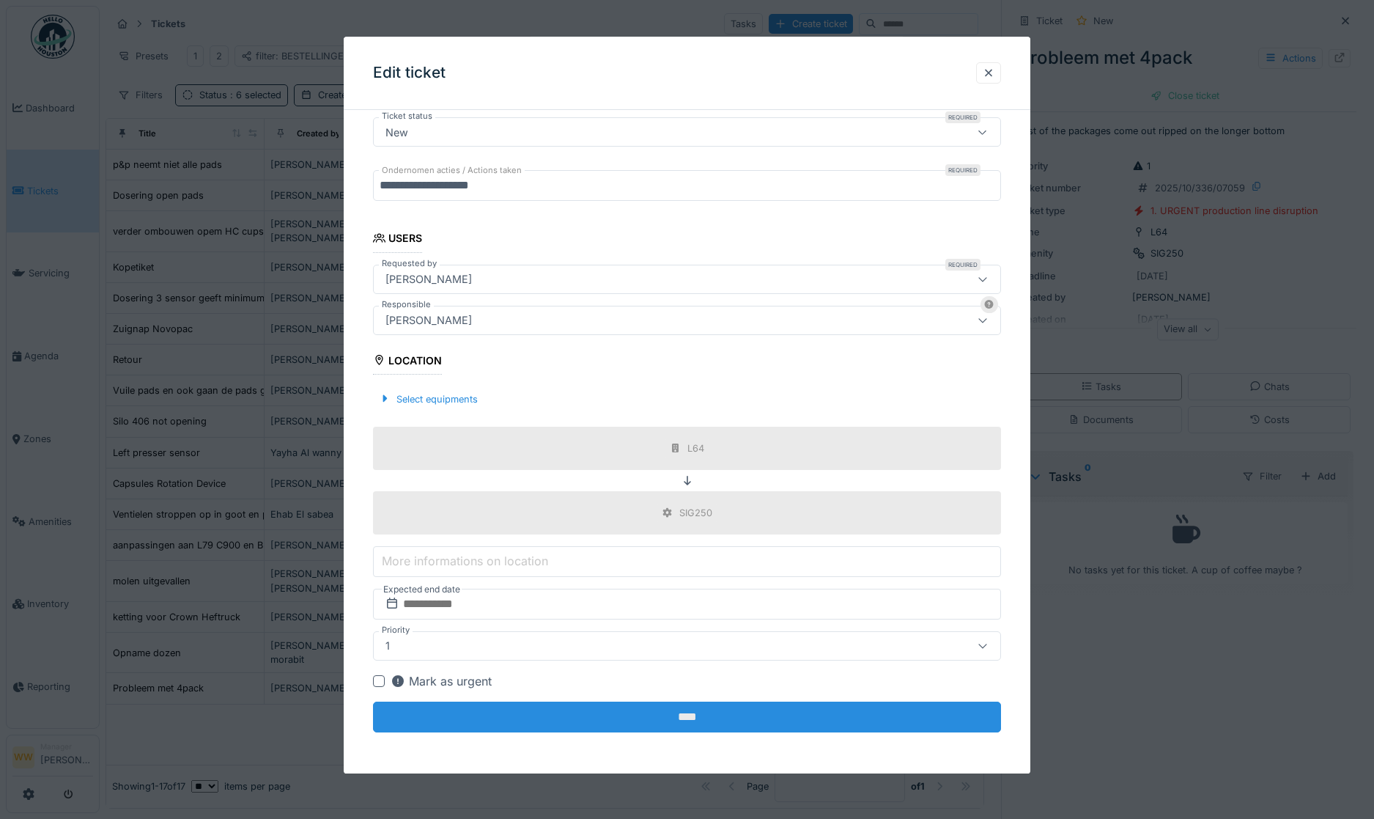
click at [646, 718] on input "****" at bounding box center [687, 716] width 629 height 31
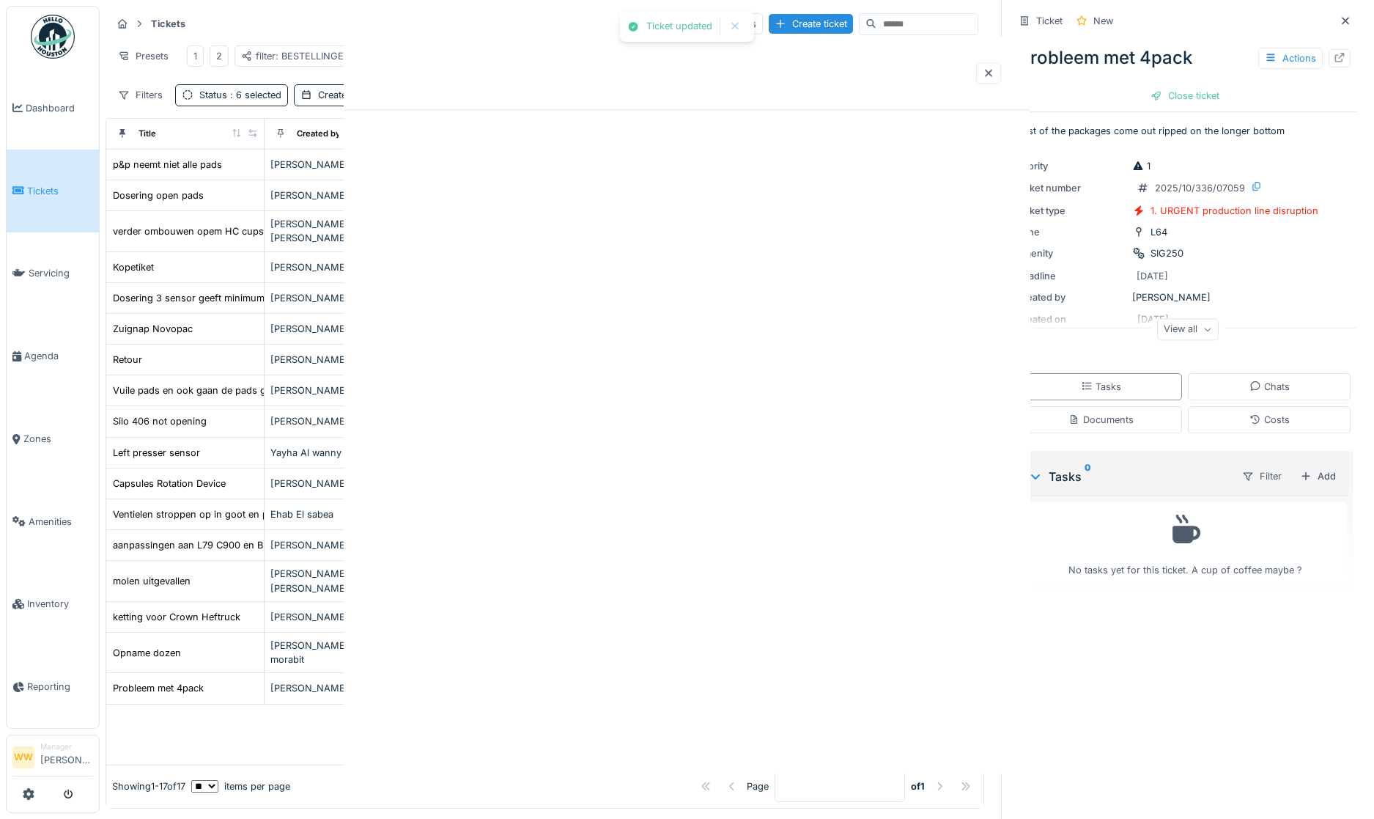
scroll to position [0, 0]
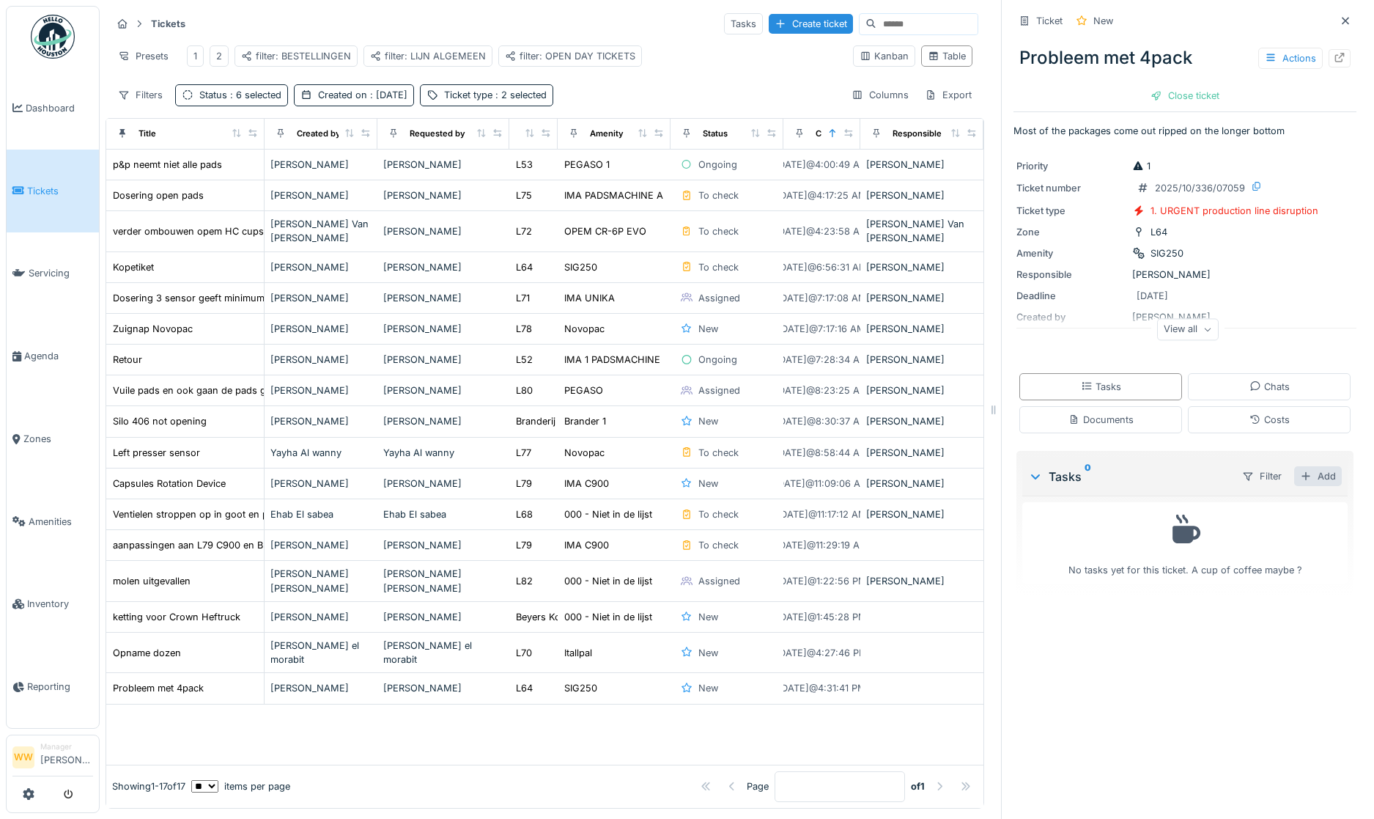
click at [1304, 476] on div "Add" at bounding box center [1318, 476] width 48 height 20
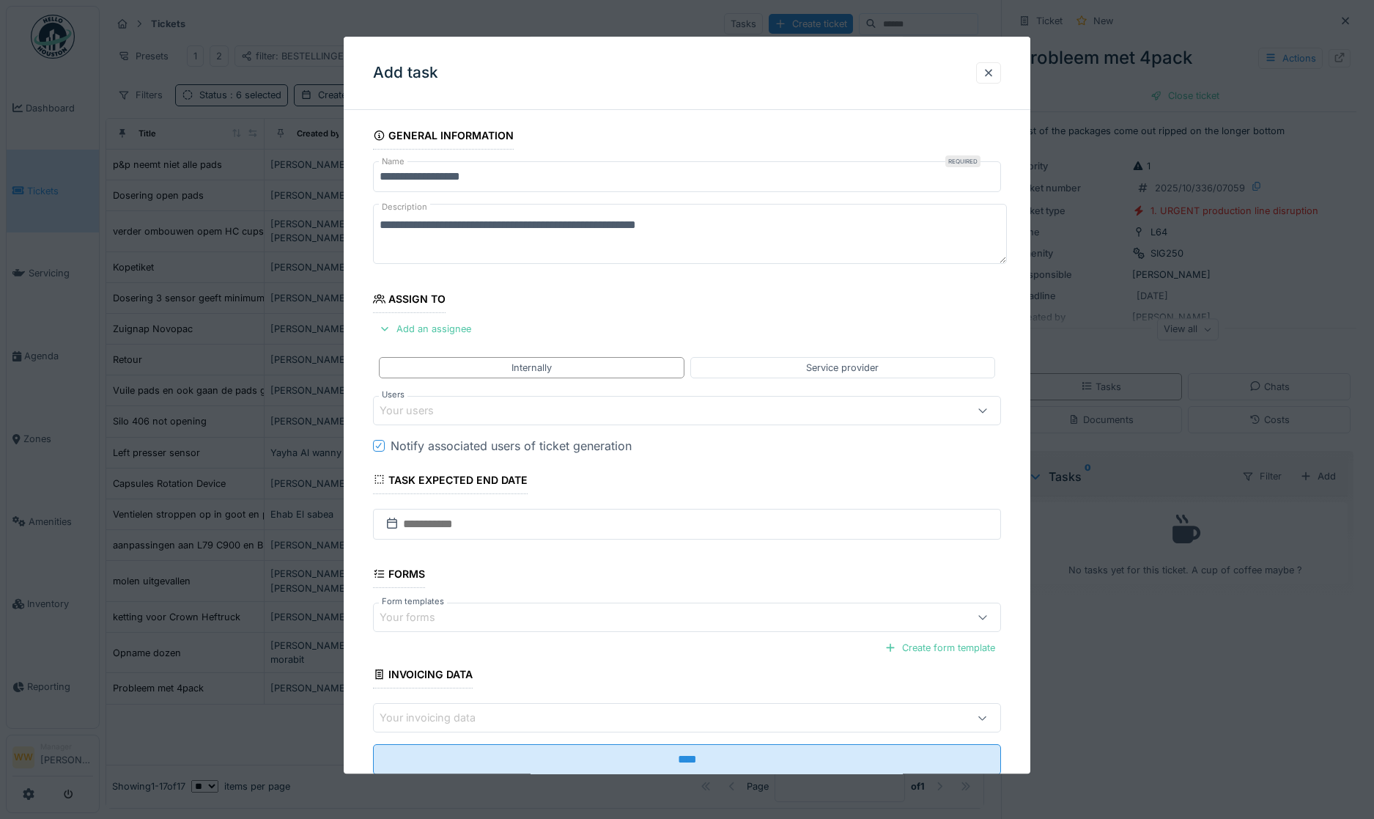
click at [462, 414] on div "Your users" at bounding box center [651, 410] width 542 height 16
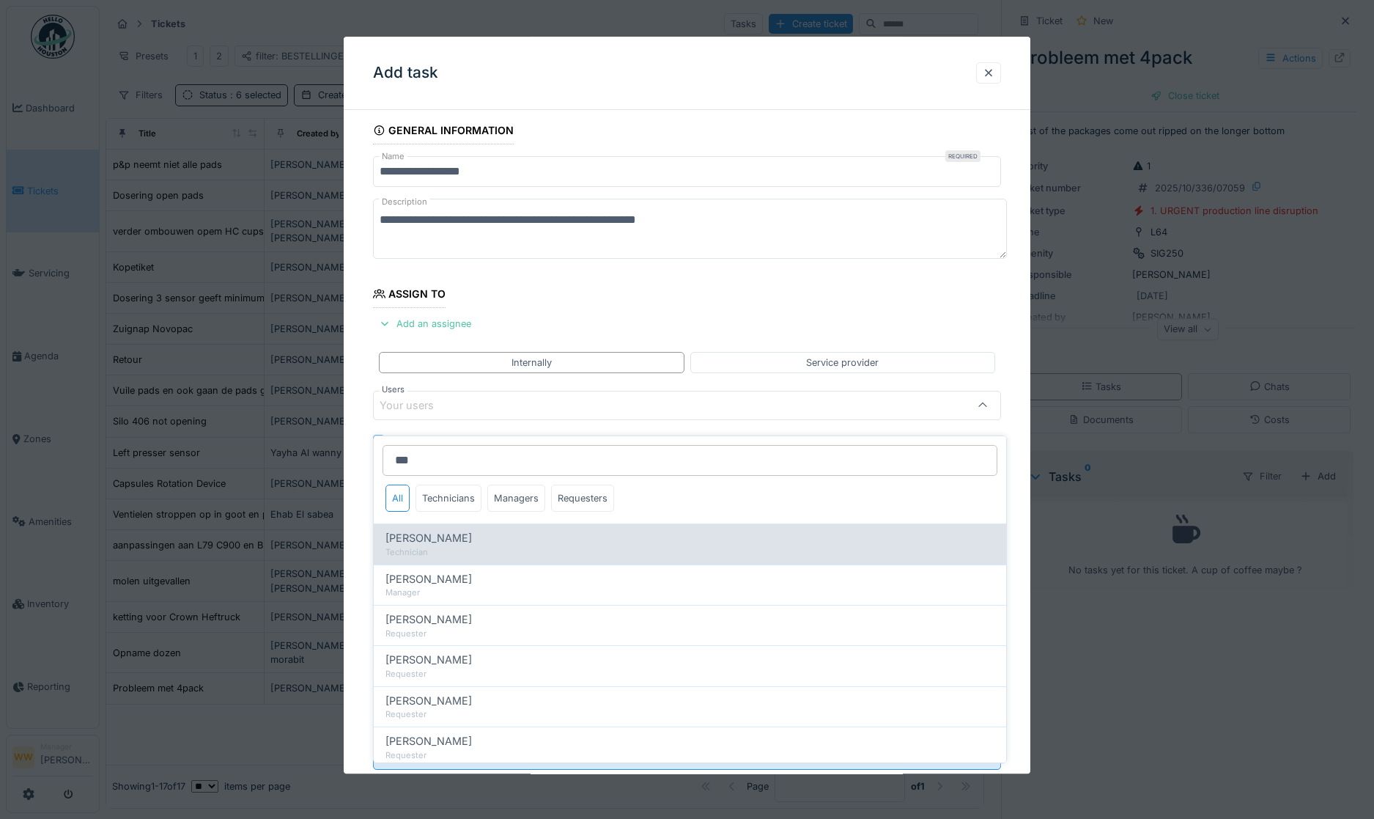
type input "***"
click at [446, 546] on div "Technician" at bounding box center [690, 552] width 609 height 12
type input "****"
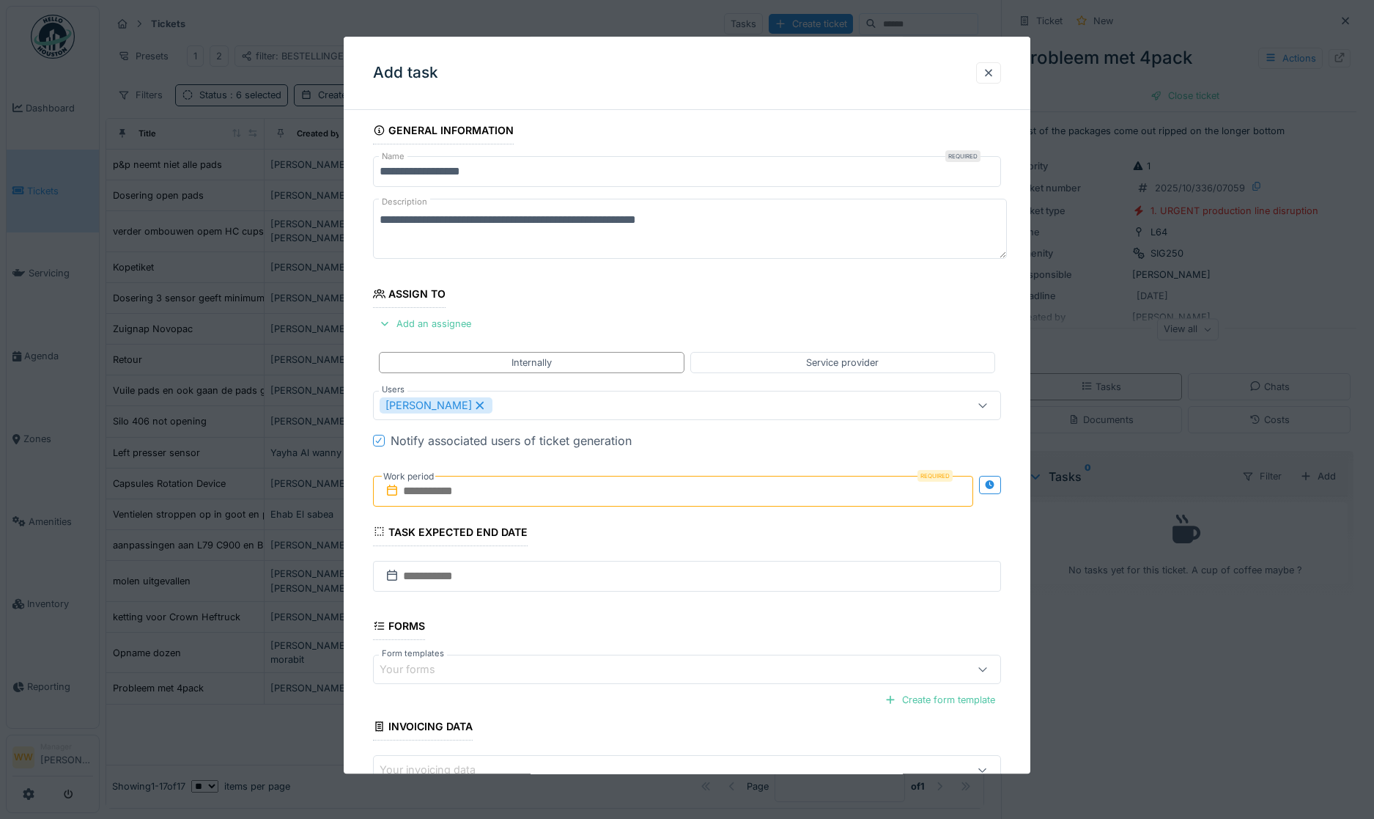
click at [361, 396] on div "**********" at bounding box center [687, 492] width 687 height 751
click at [992, 78] on div at bounding box center [989, 73] width 12 height 14
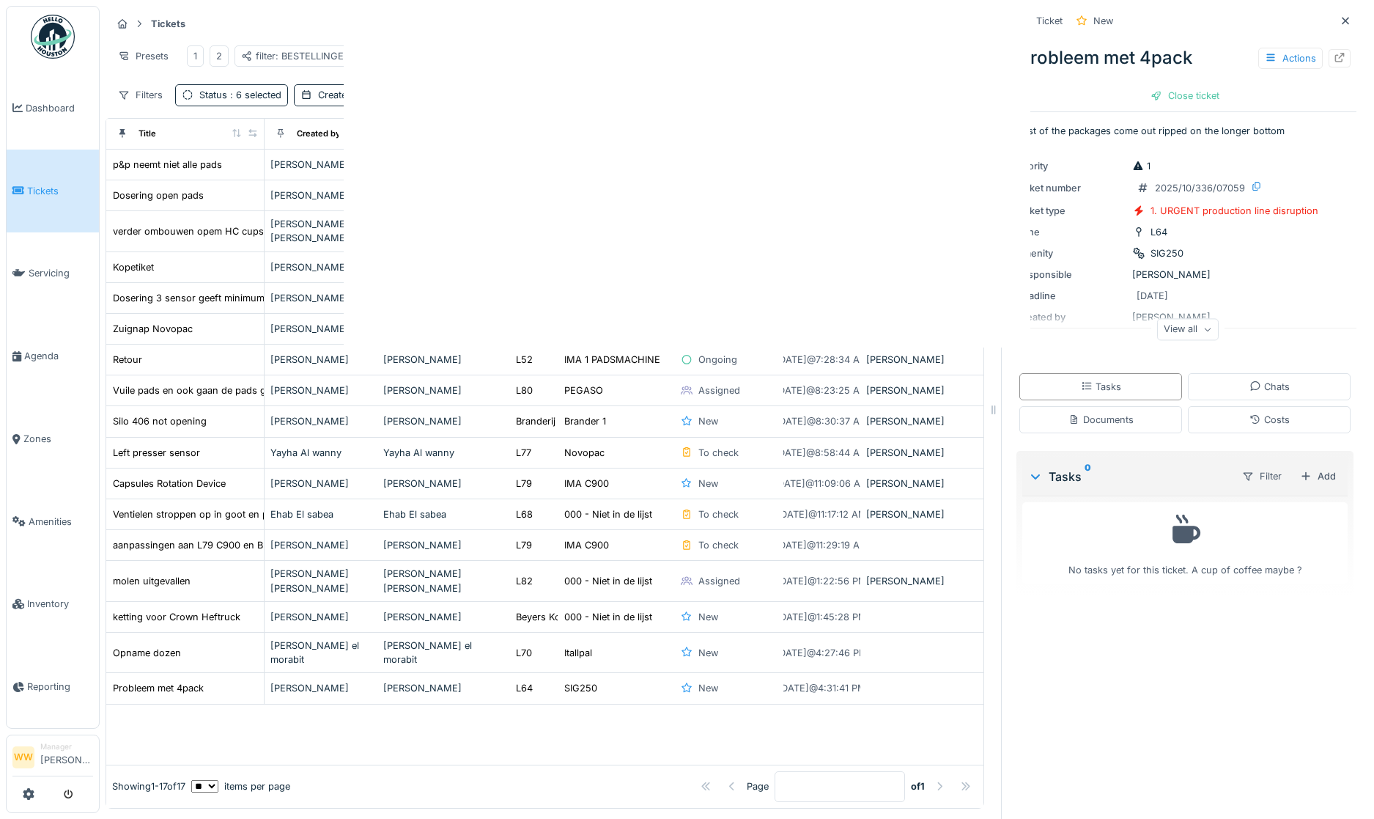
scroll to position [0, 0]
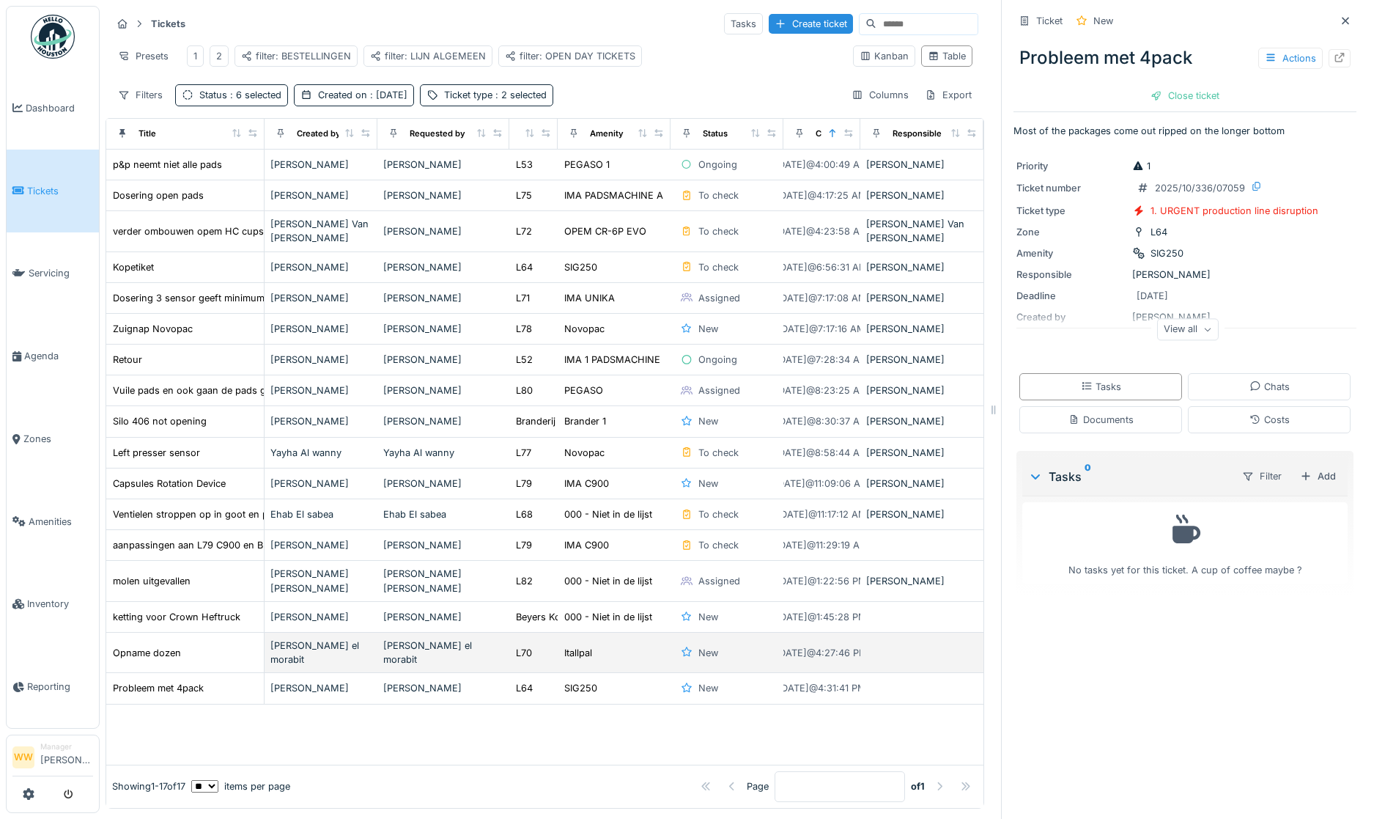
click at [487, 647] on td "[PERSON_NAME] el morabit" at bounding box center [443, 653] width 133 height 40
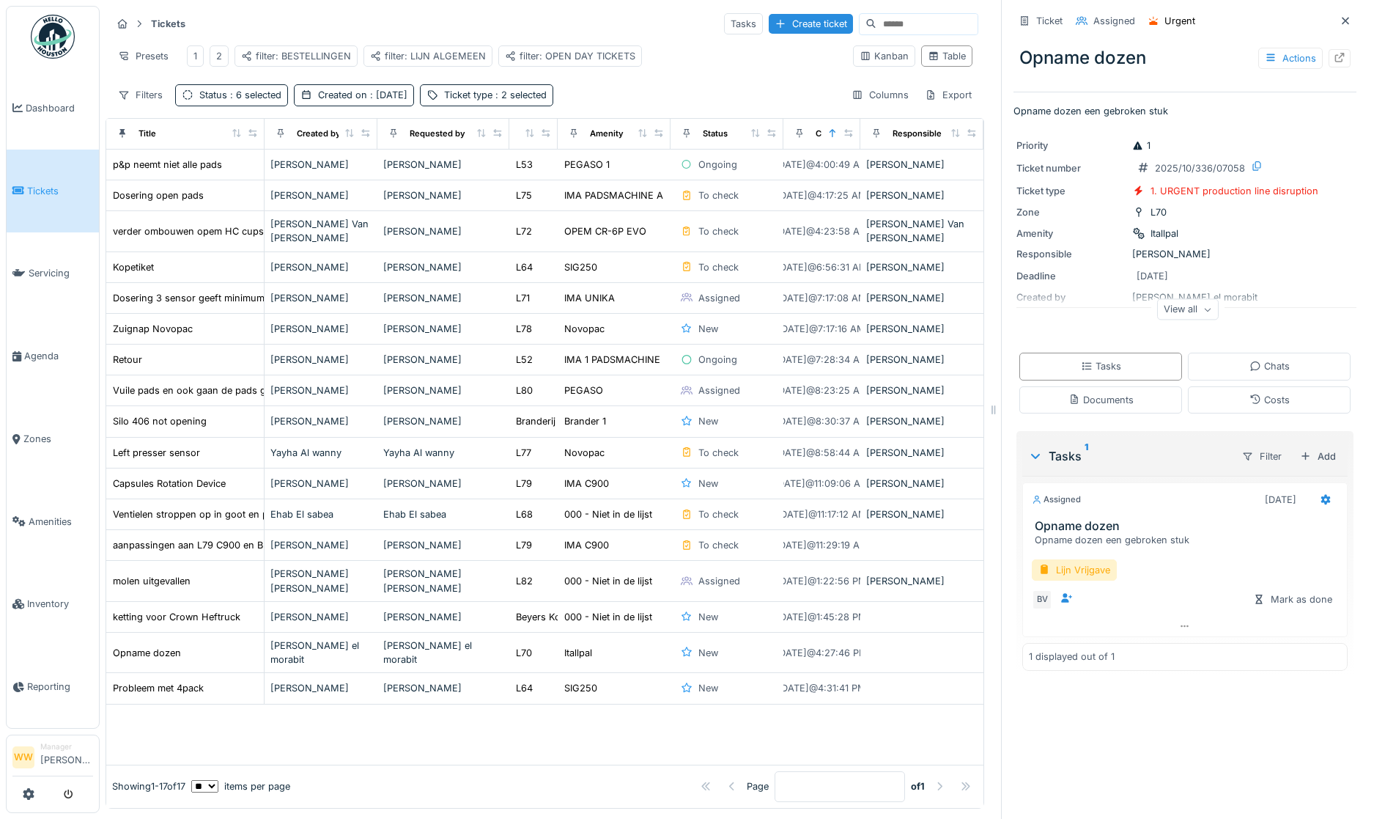
click at [677, 718] on div at bounding box center [544, 734] width 877 height 60
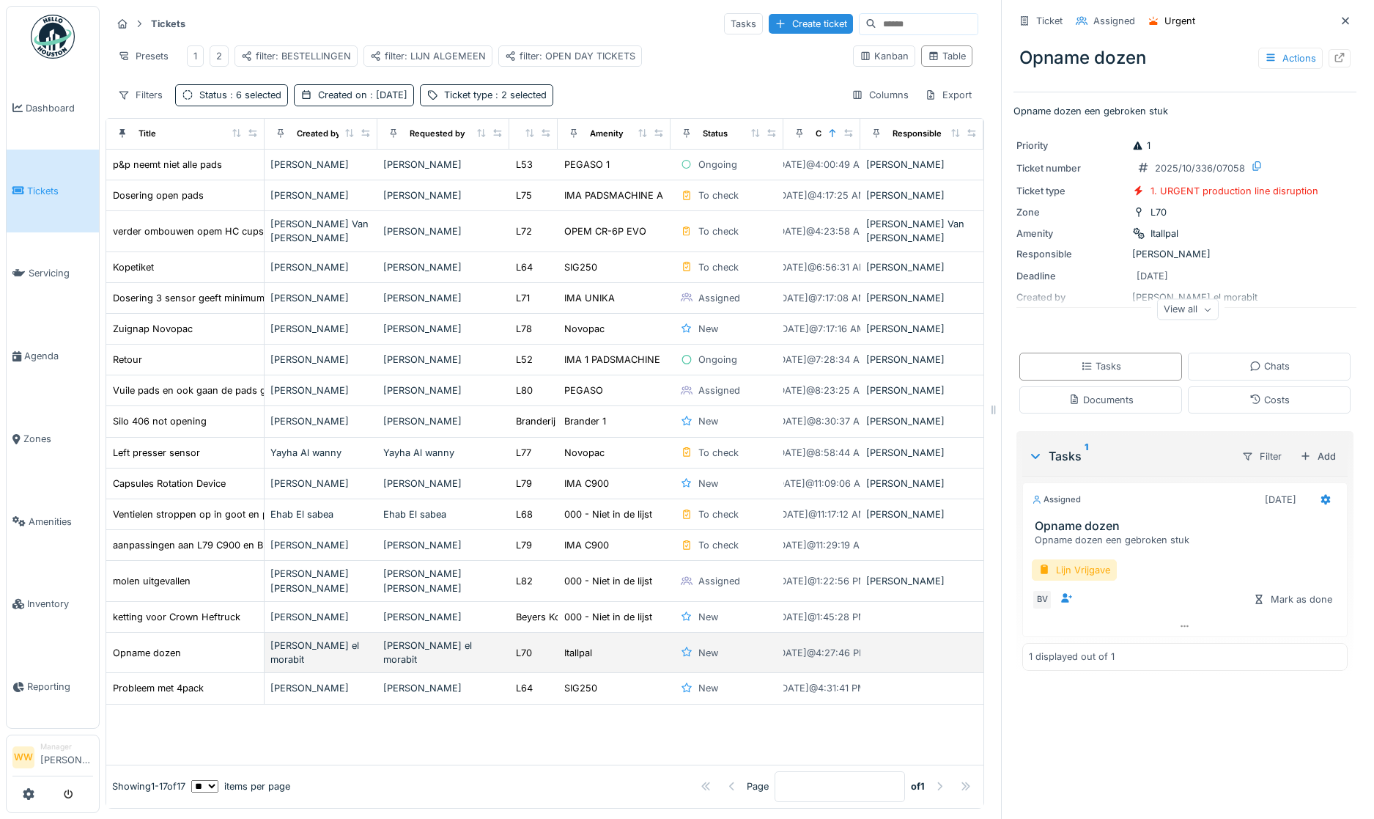
click at [607, 646] on div "Itallpal" at bounding box center [614, 652] width 101 height 15
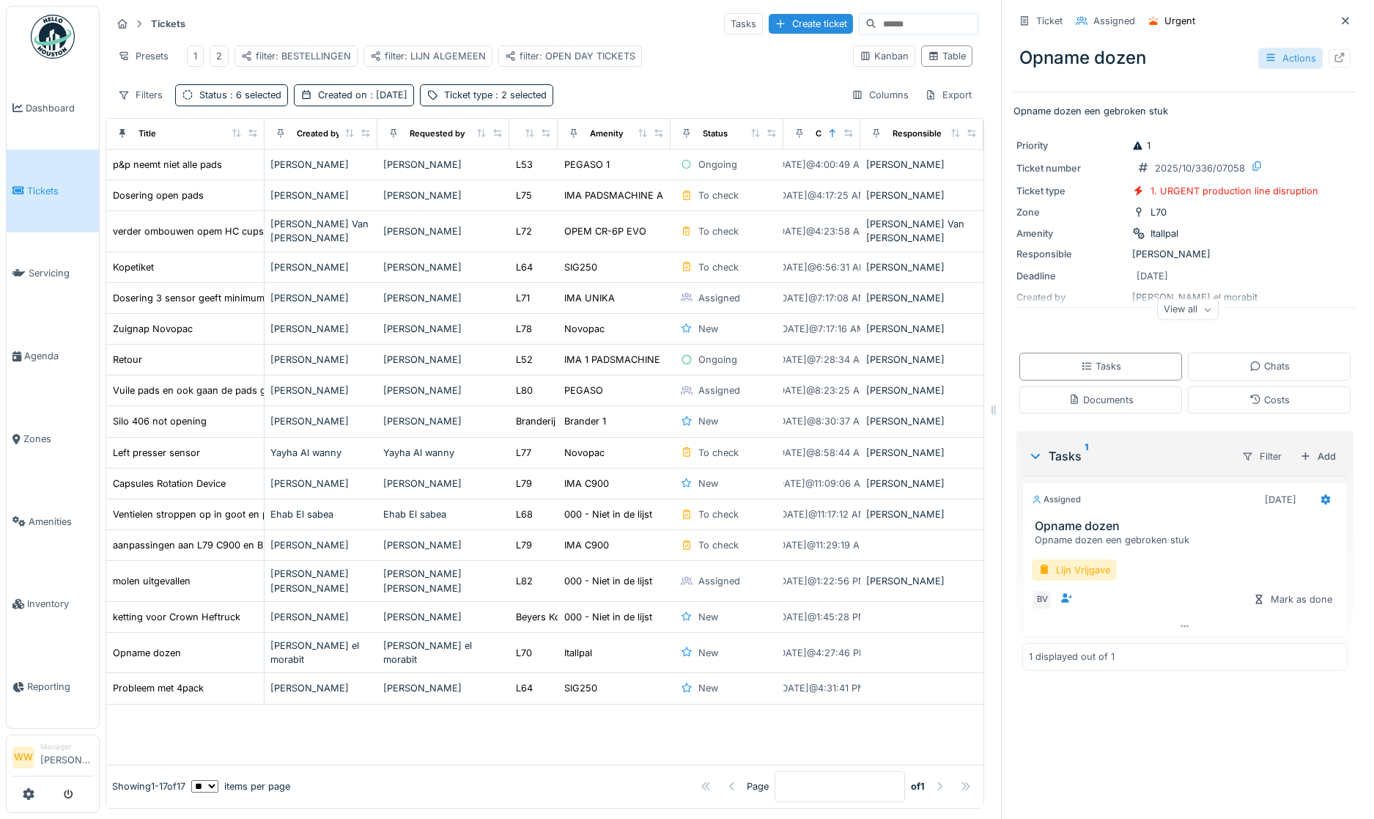
click at [1265, 53] on icon at bounding box center [1271, 58] width 12 height 10
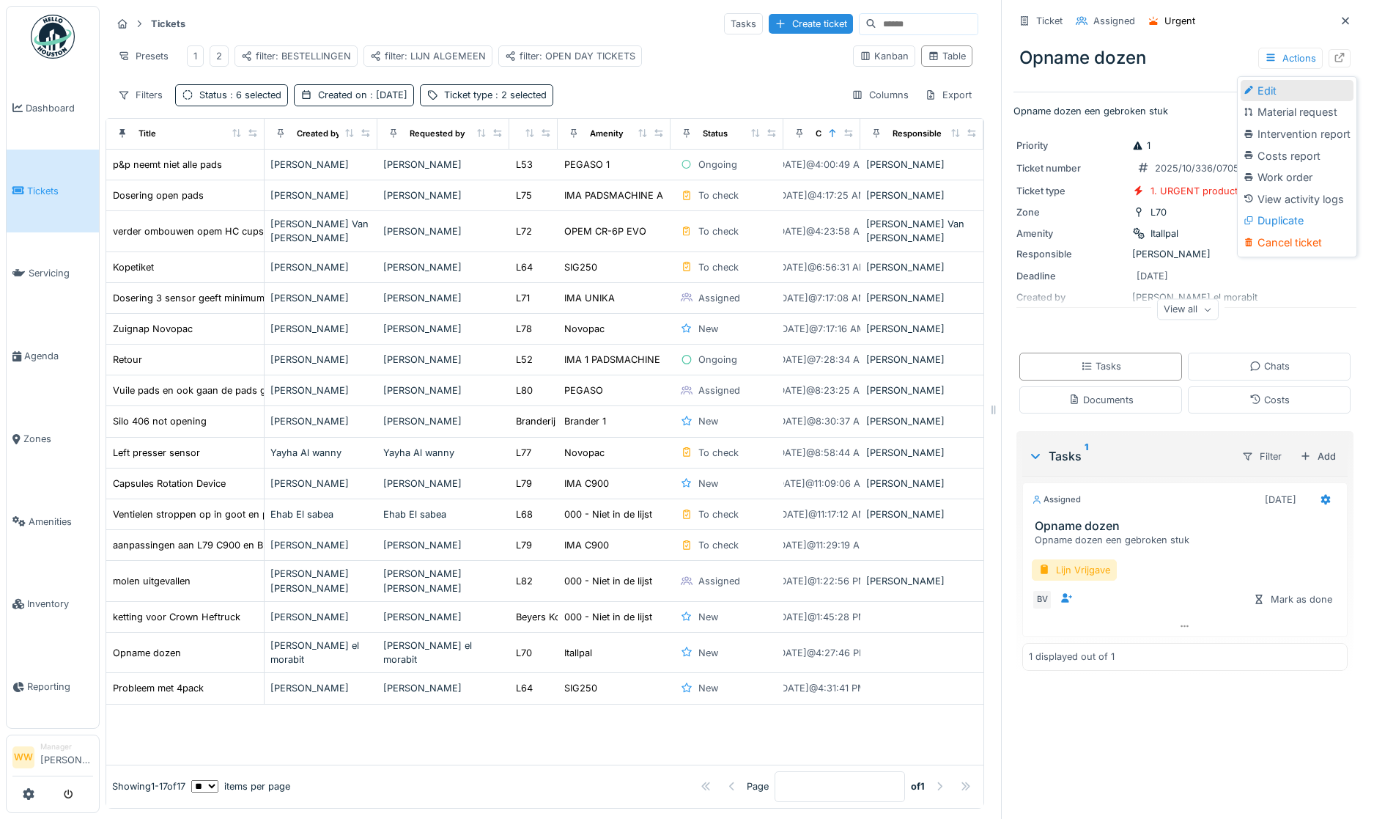
click at [1270, 86] on div "Edit" at bounding box center [1297, 91] width 113 height 22
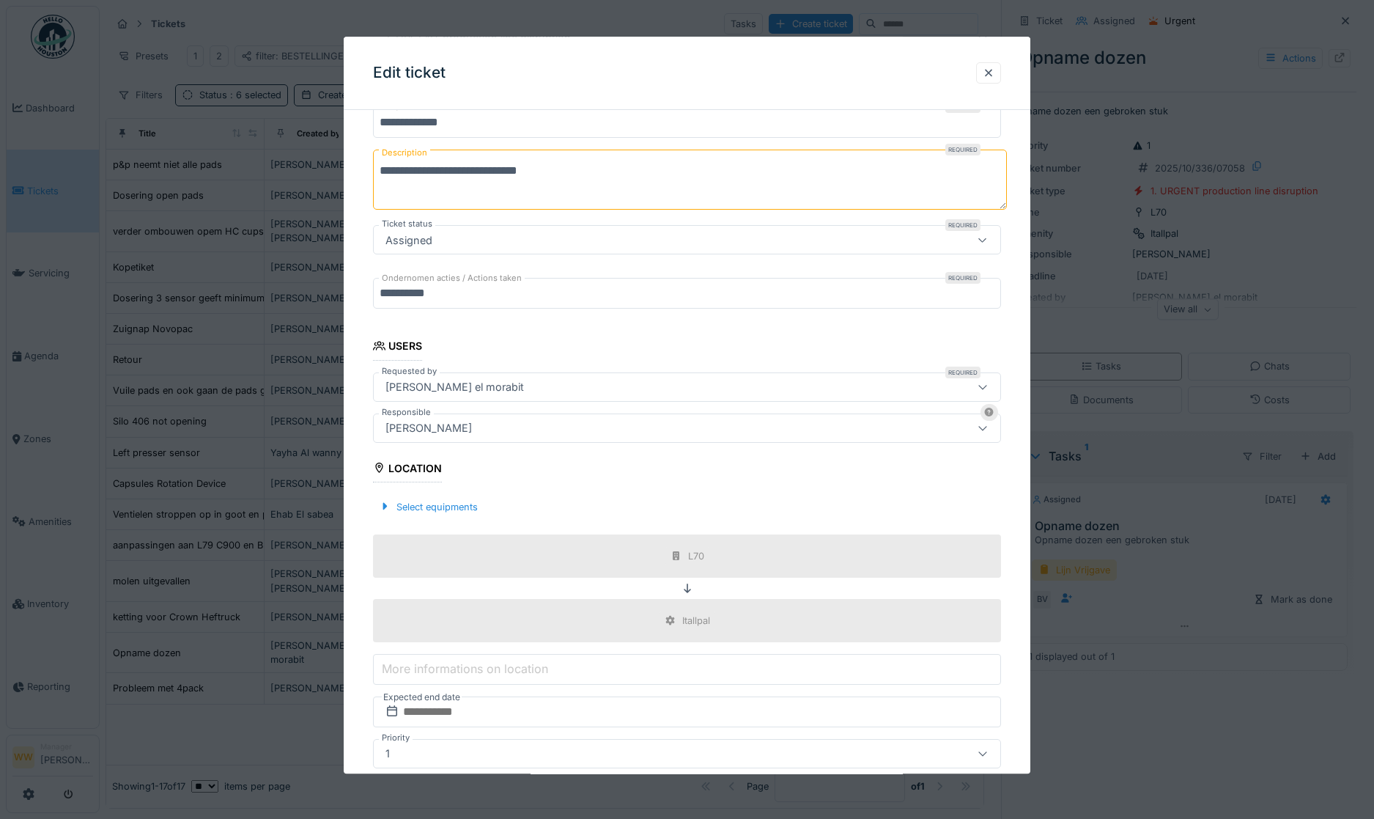
scroll to position [147, 0]
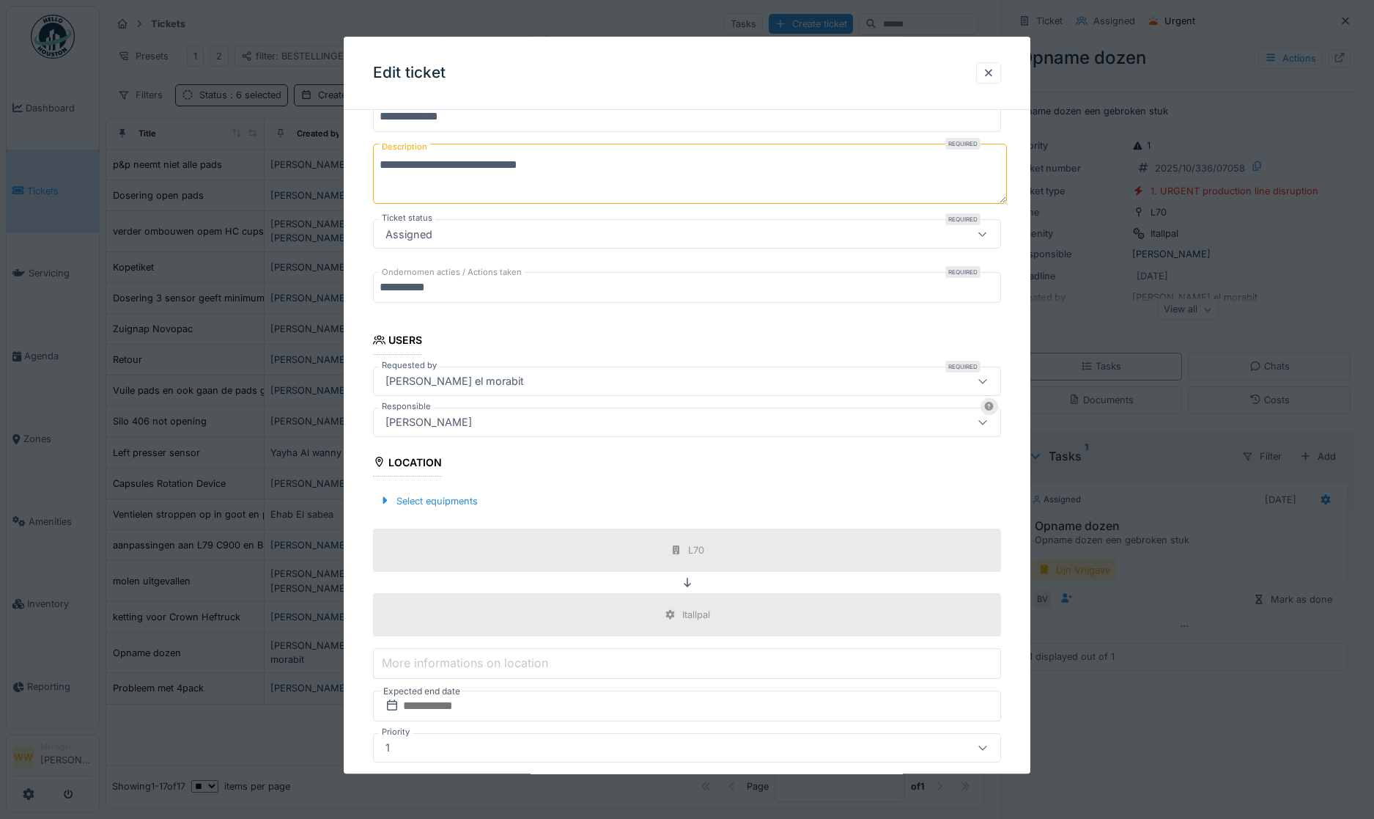
drag, startPoint x: 1199, startPoint y: 692, endPoint x: 997, endPoint y: 468, distance: 302.0
click at [1200, 692] on div at bounding box center [687, 409] width 1374 height 819
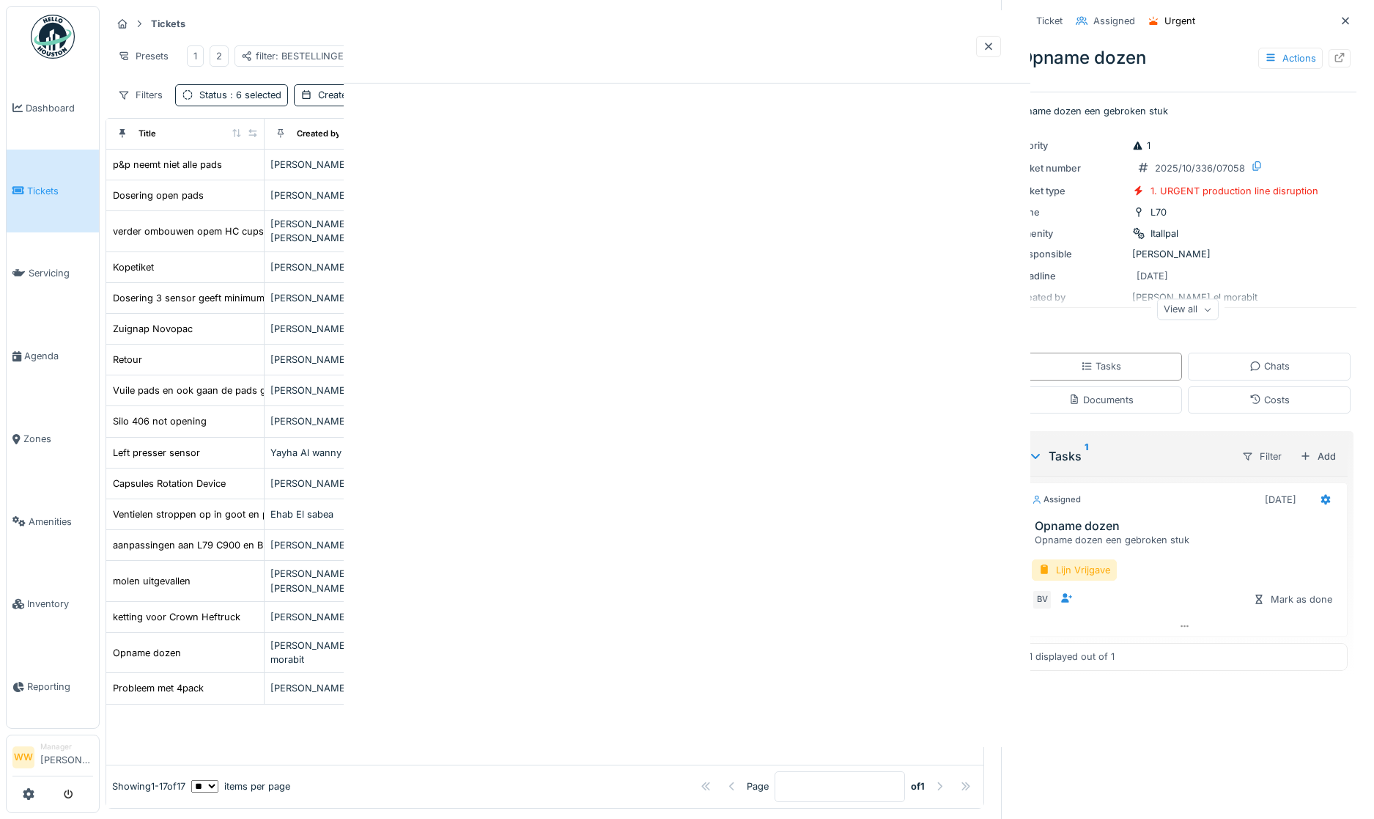
scroll to position [0, 0]
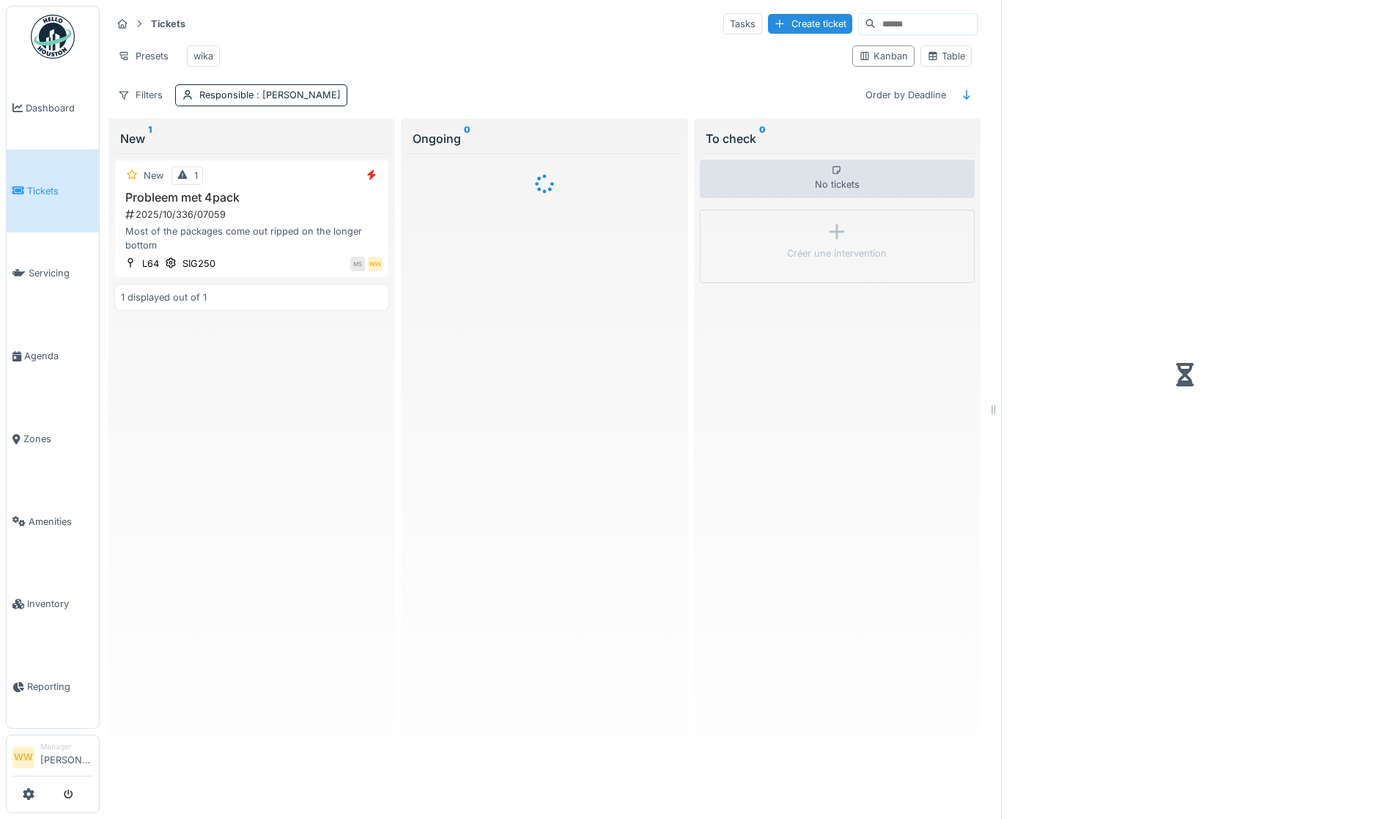
scroll to position [7, 0]
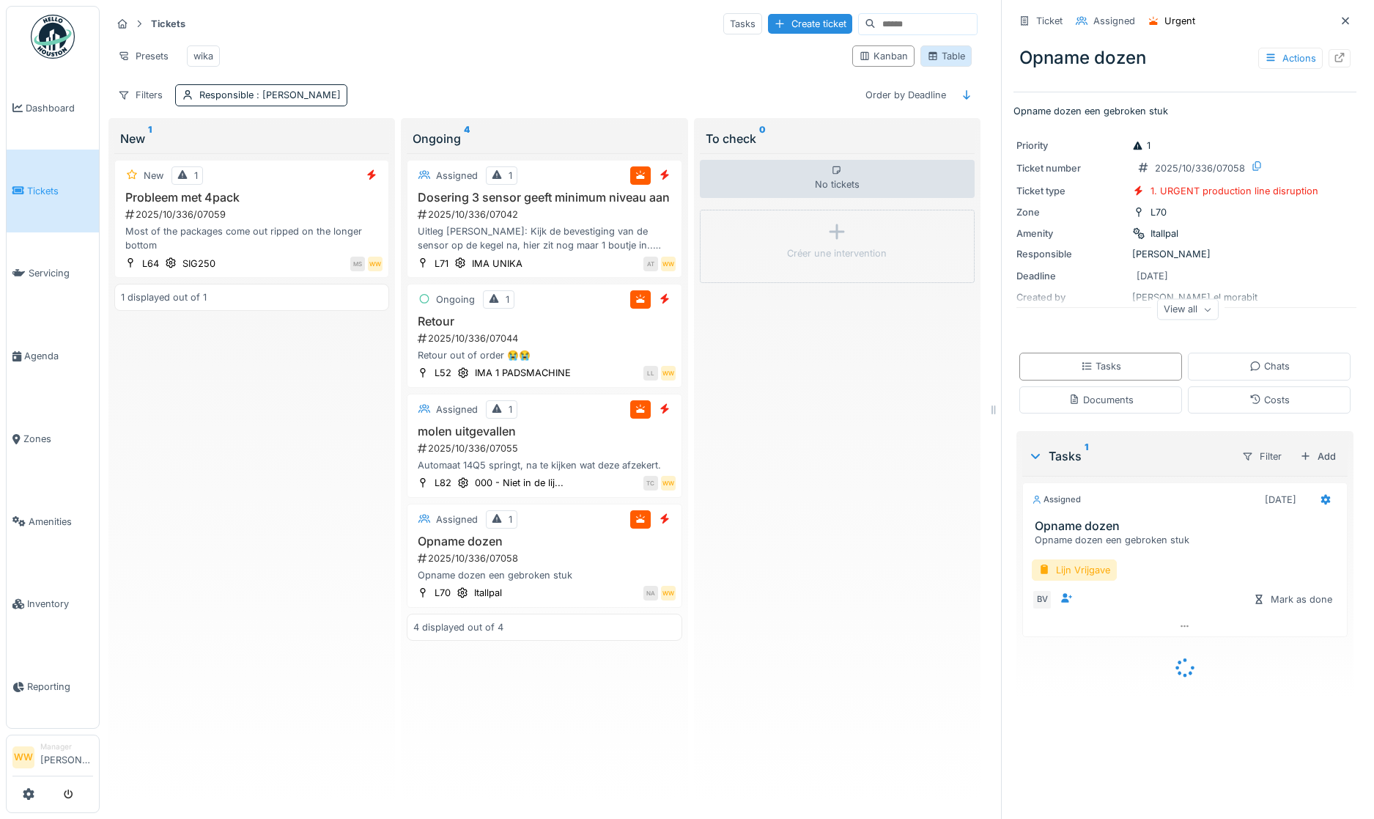
click at [931, 59] on div "Table" at bounding box center [946, 56] width 38 height 14
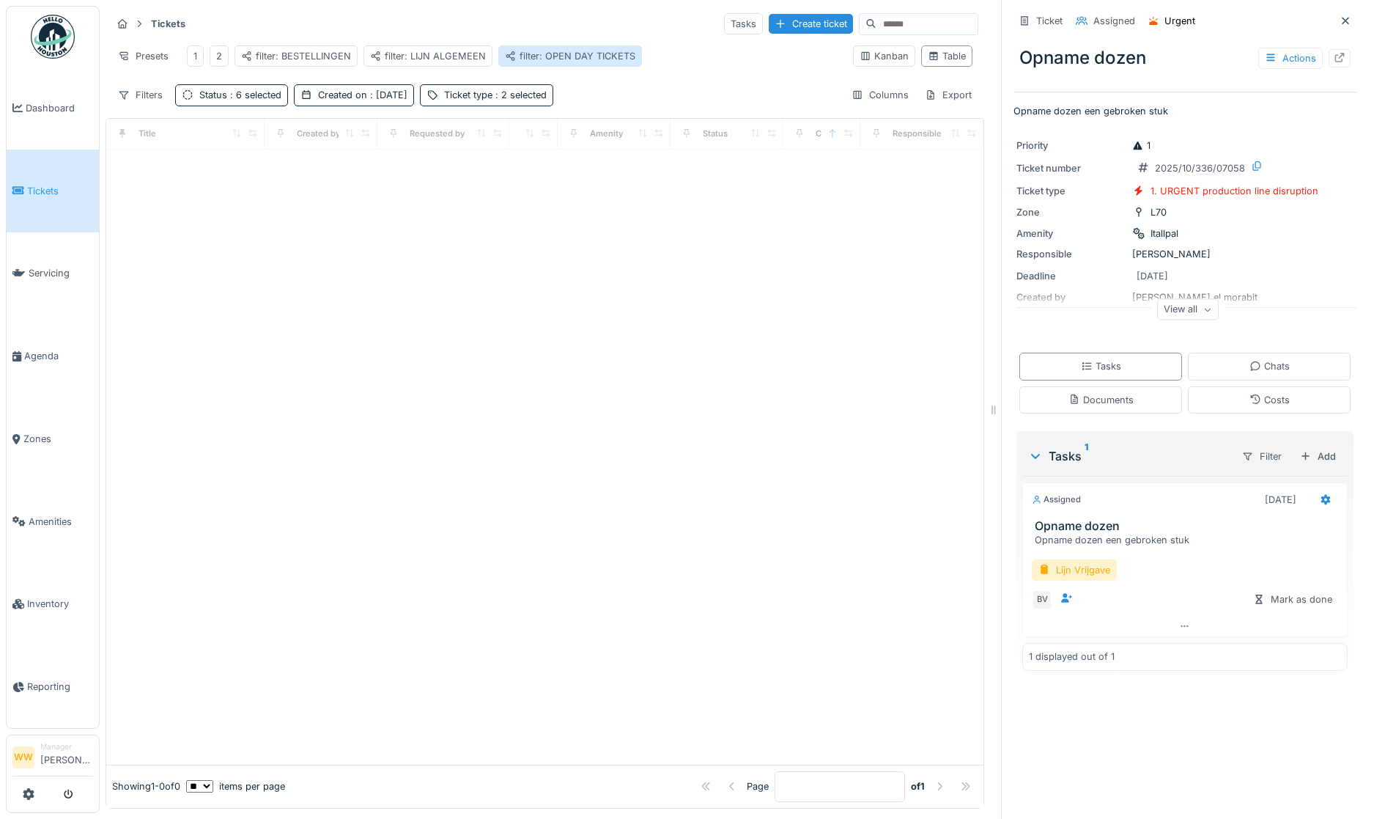
click at [565, 50] on div "filter: OPEN DAY TICKETS" at bounding box center [570, 56] width 130 height 14
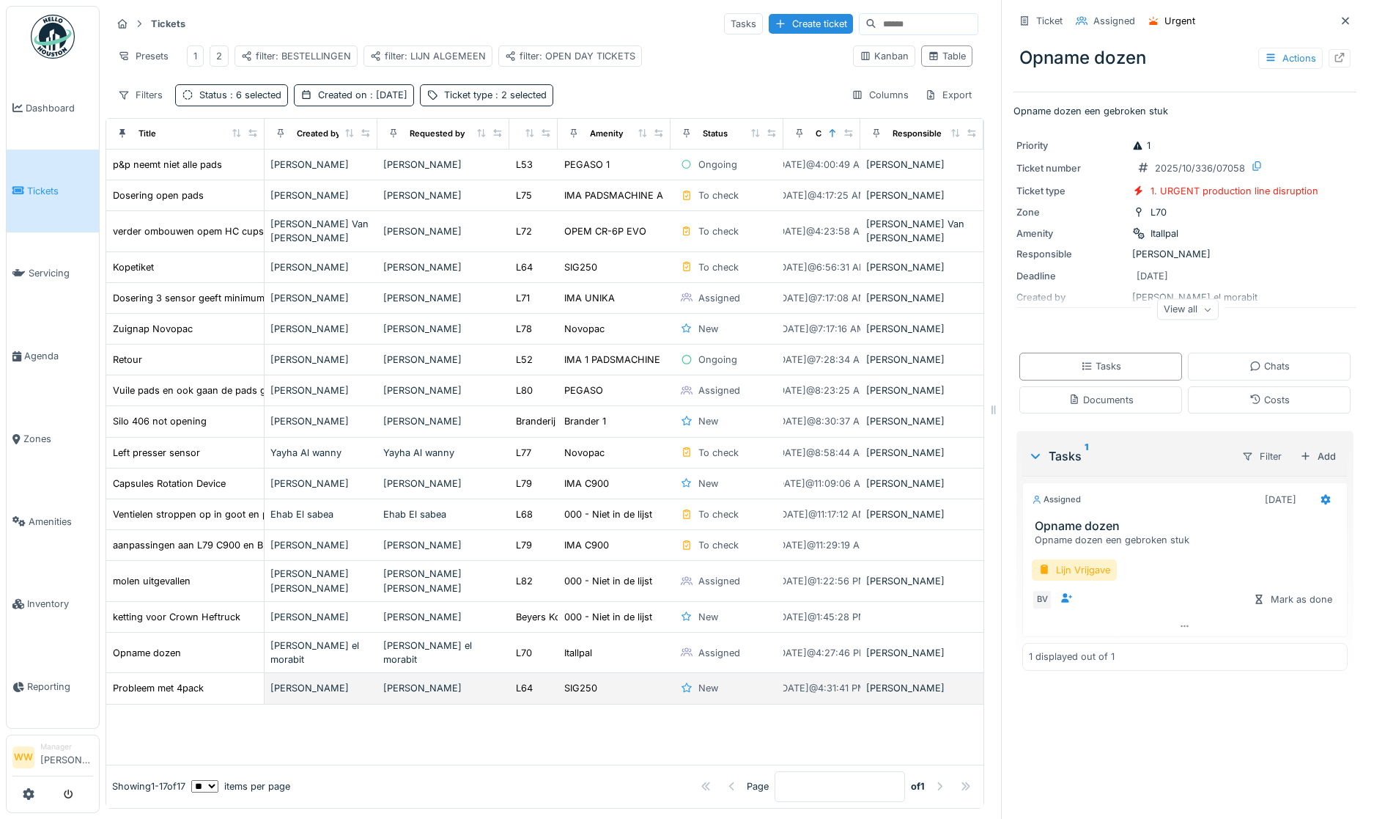
click at [632, 684] on div "SIG250" at bounding box center [614, 687] width 101 height 15
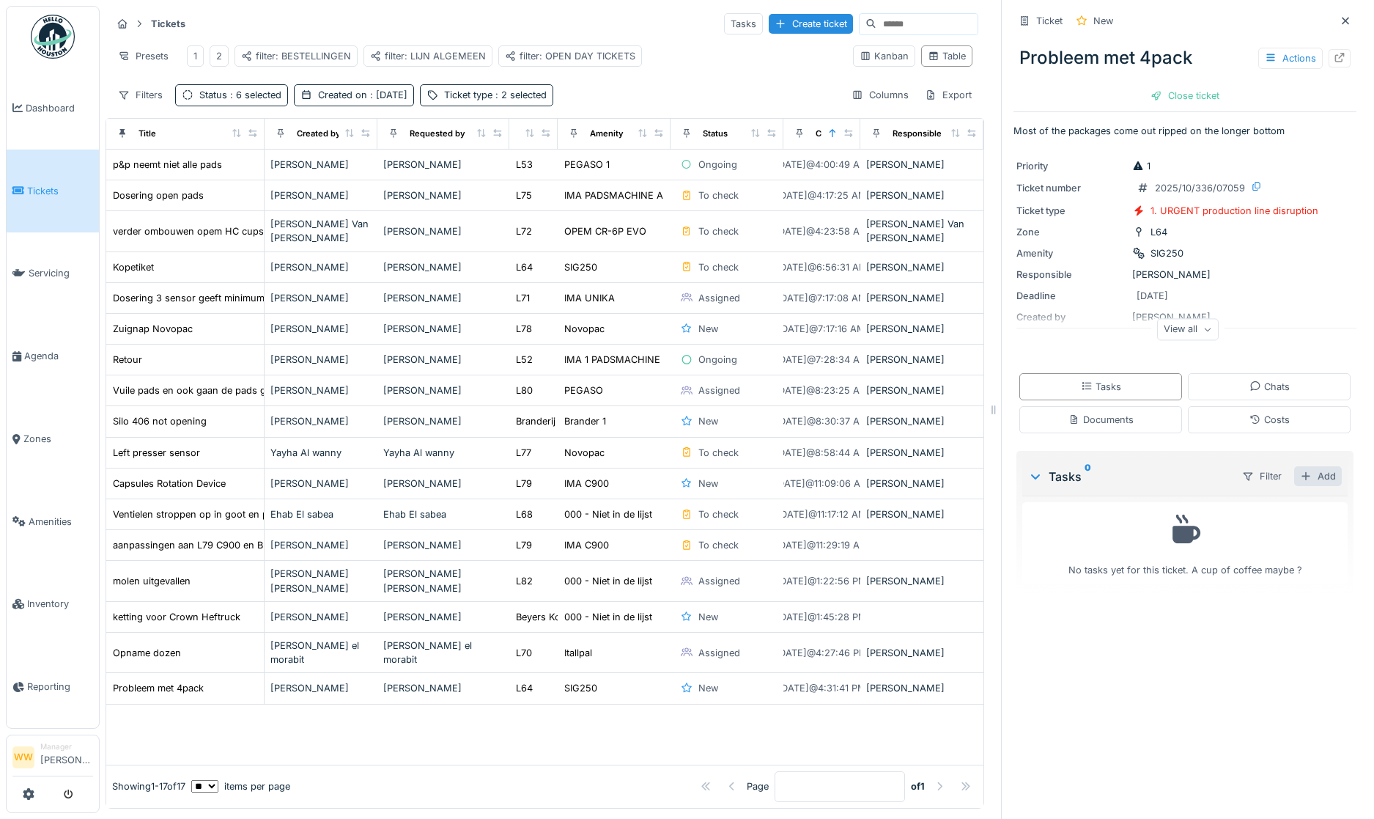
click at [1307, 471] on div "Add" at bounding box center [1318, 476] width 48 height 20
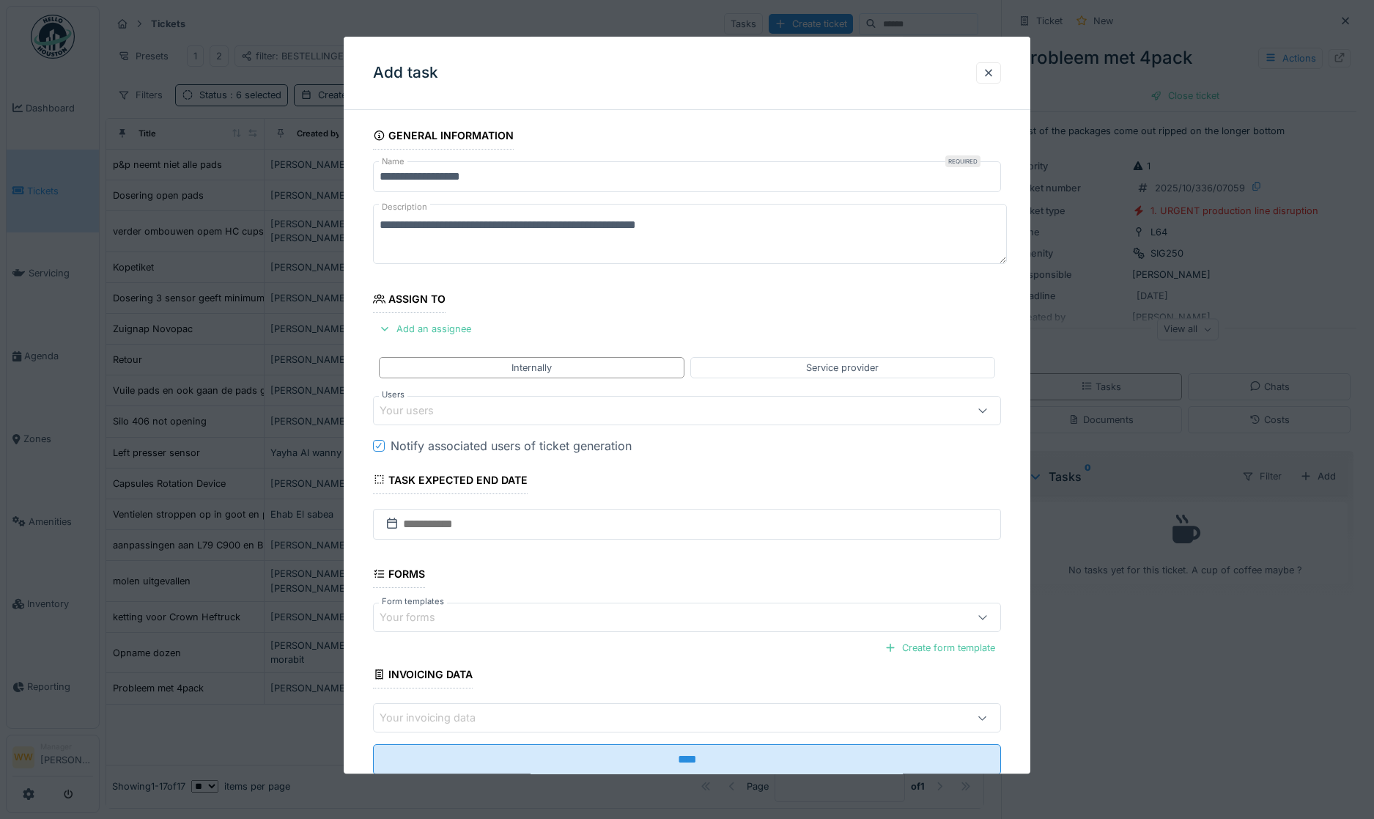
click at [465, 407] on div "Your users" at bounding box center [651, 410] width 542 height 16
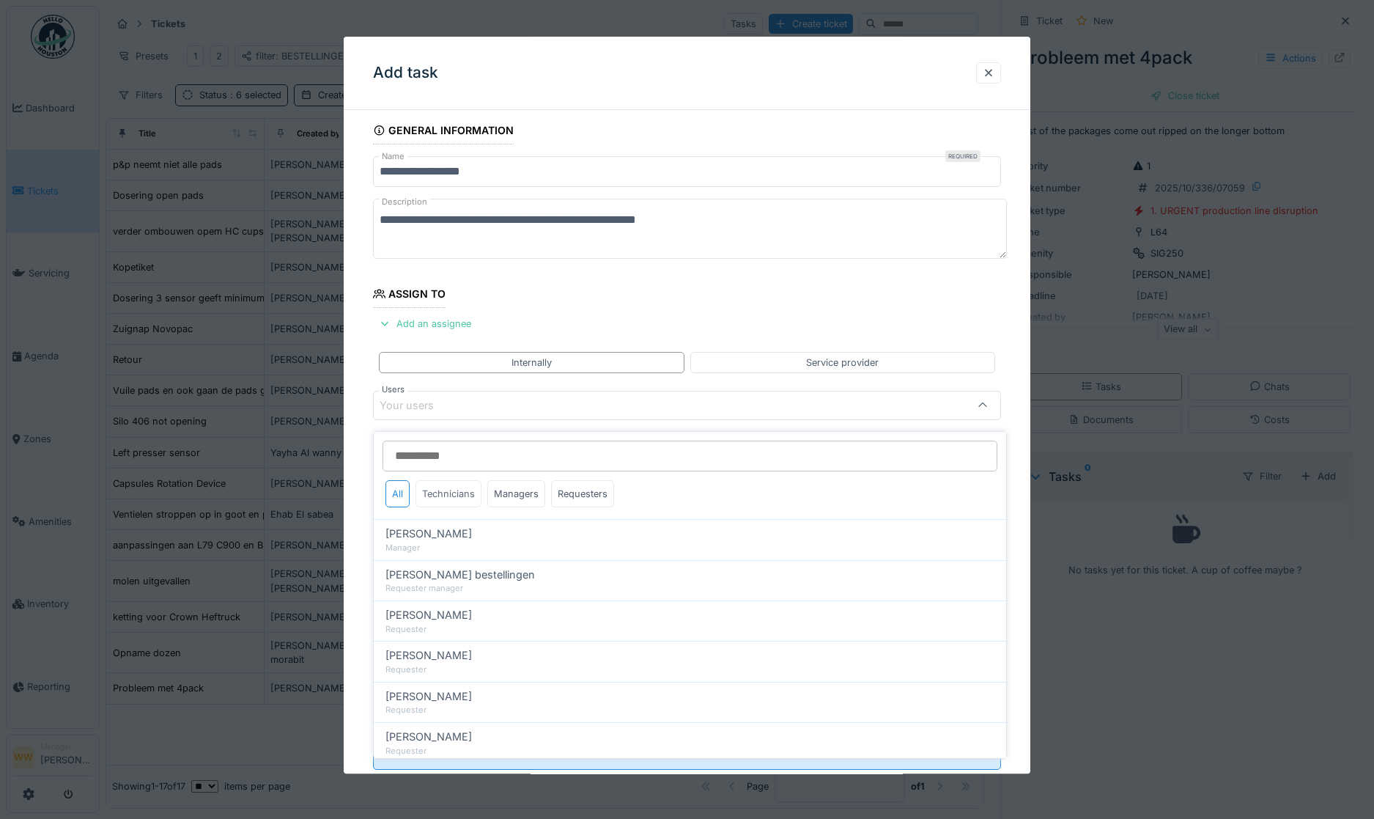
click at [457, 486] on div "Technicians" at bounding box center [449, 493] width 66 height 27
click at [449, 445] on input "Users" at bounding box center [690, 455] width 615 height 31
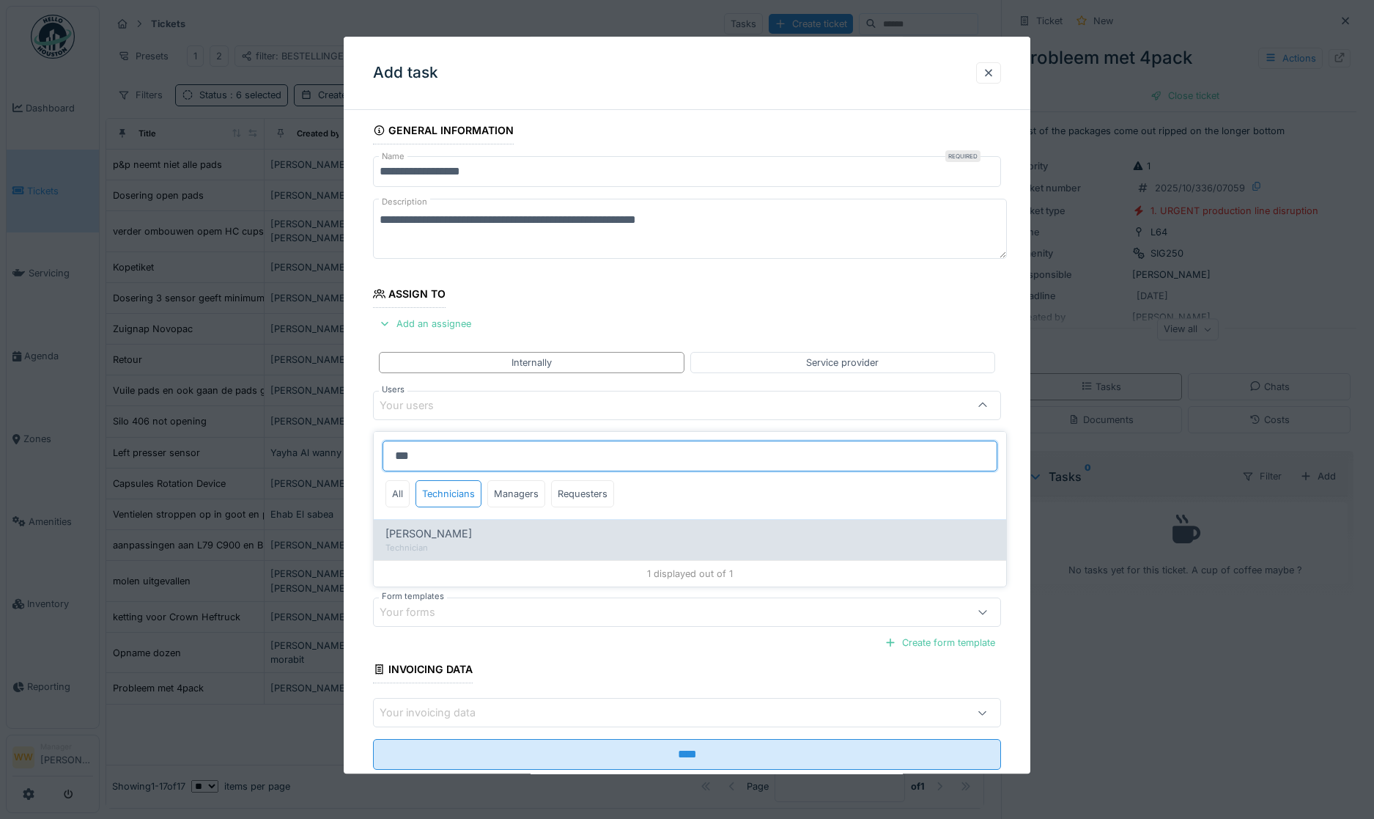
type input "***"
click at [433, 542] on div "Technician" at bounding box center [690, 548] width 609 height 12
type input "****"
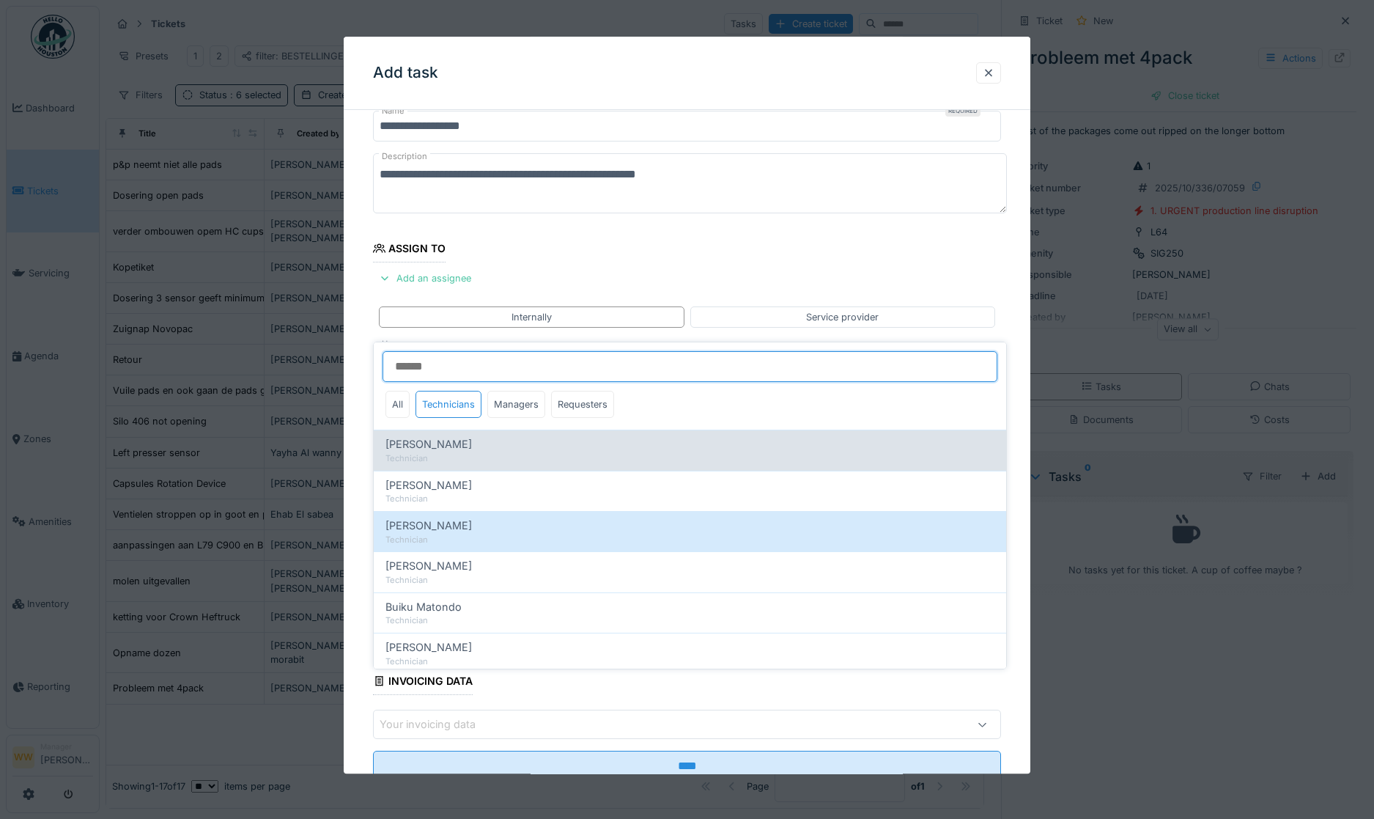
scroll to position [100, 0]
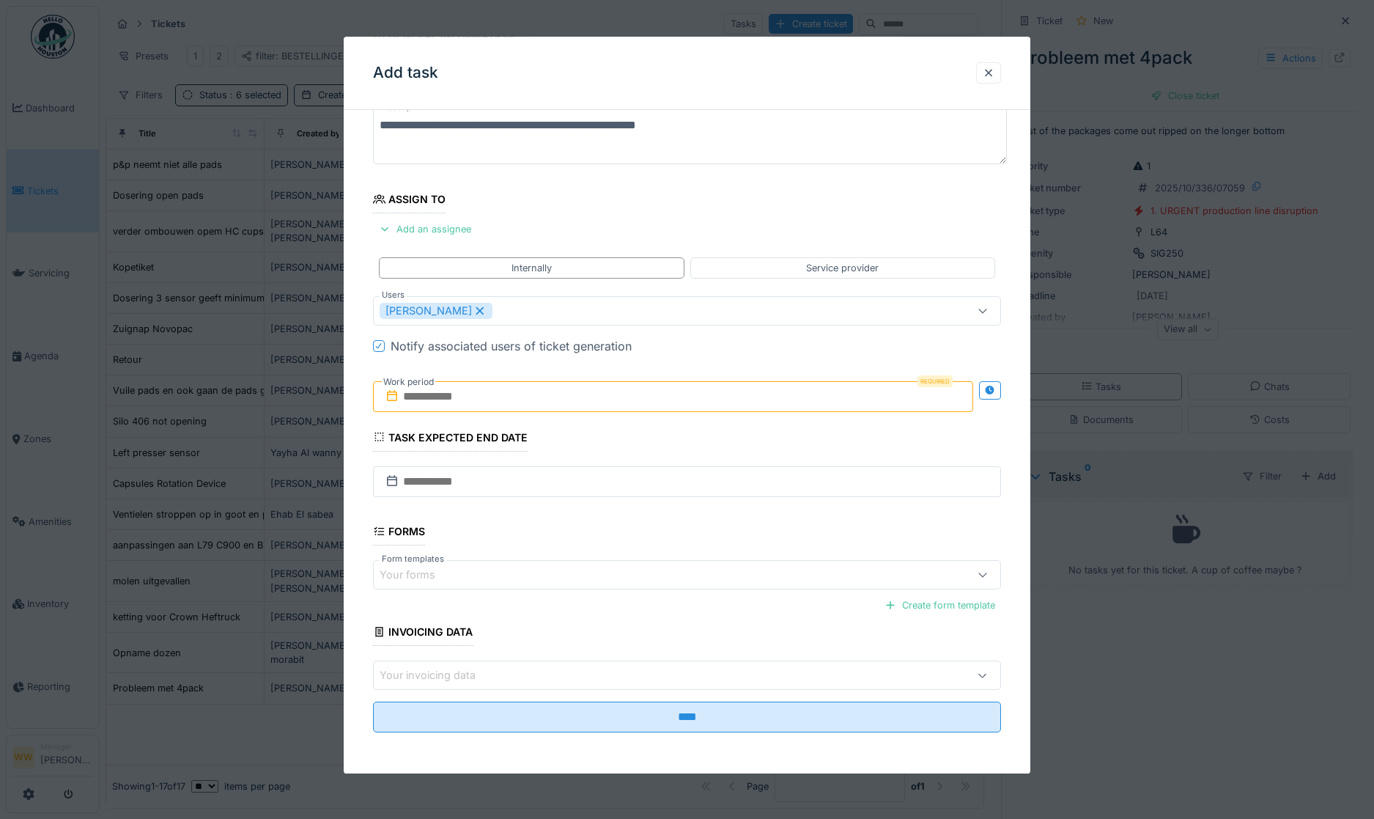
click at [362, 382] on div "**********" at bounding box center [687, 397] width 687 height 751
click at [475, 397] on input "text" at bounding box center [673, 396] width 601 height 31
click at [652, 516] on div "8" at bounding box center [652, 516] width 20 height 21
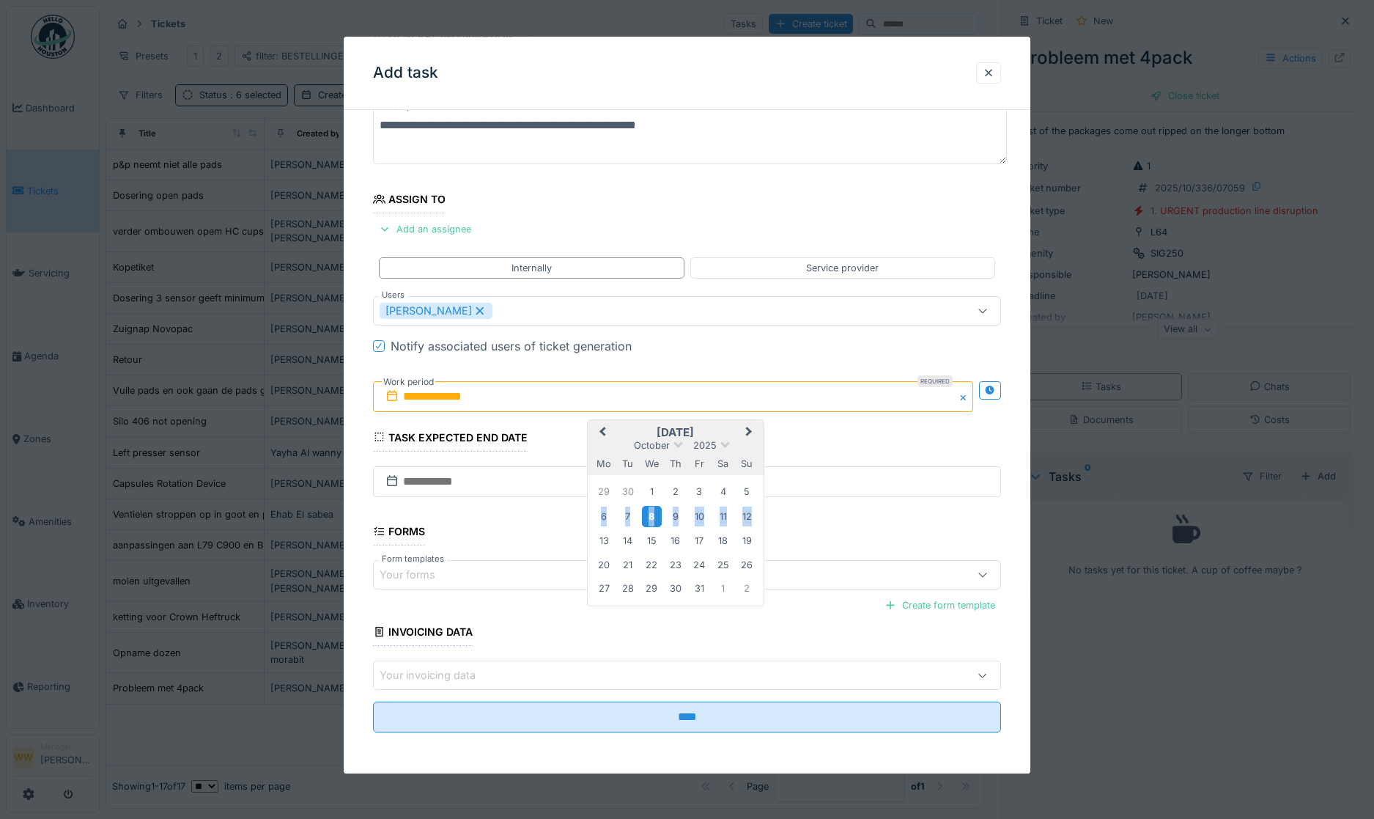
click at [652, 516] on div "8" at bounding box center [652, 516] width 20 height 21
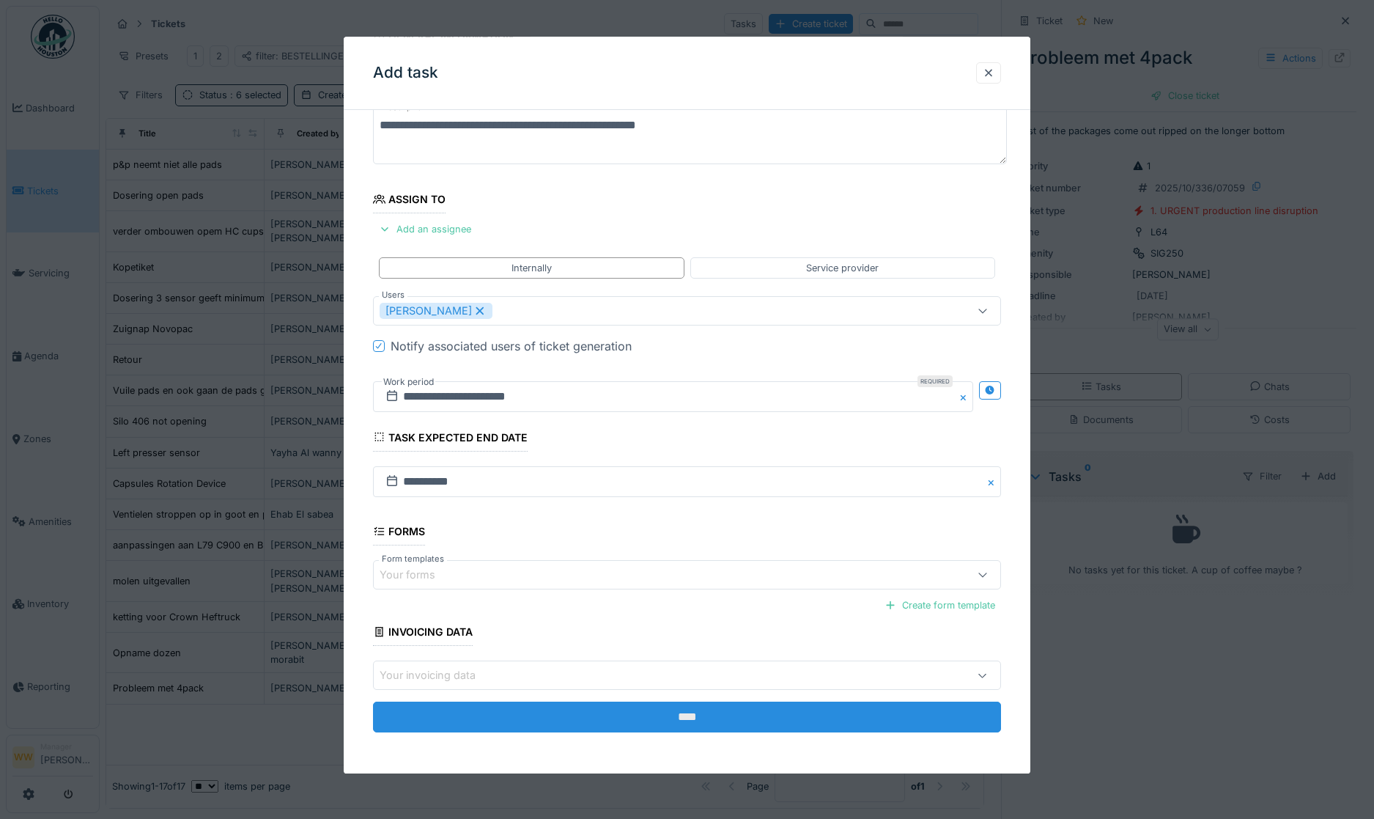
click at [715, 712] on input "****" at bounding box center [687, 717] width 629 height 31
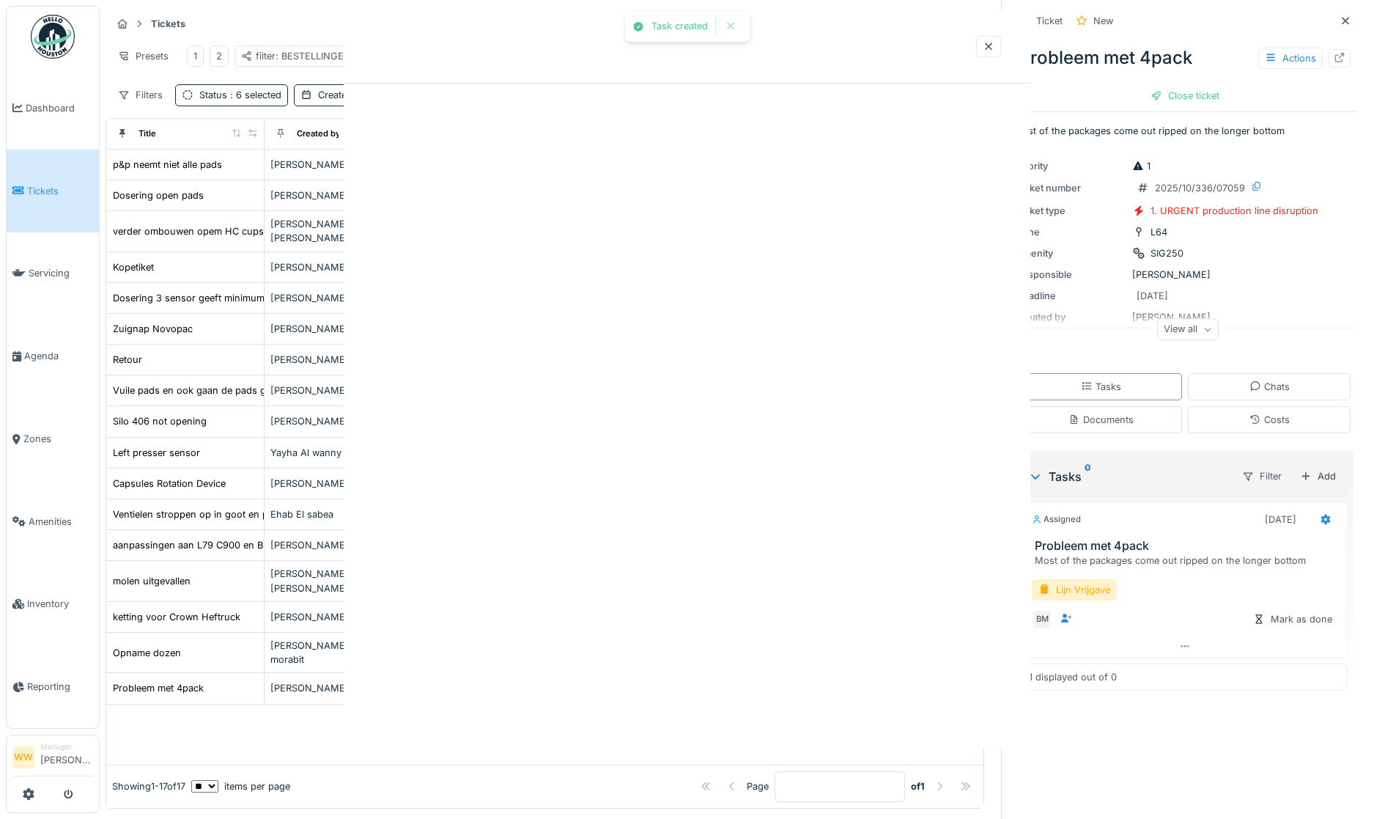
scroll to position [0, 0]
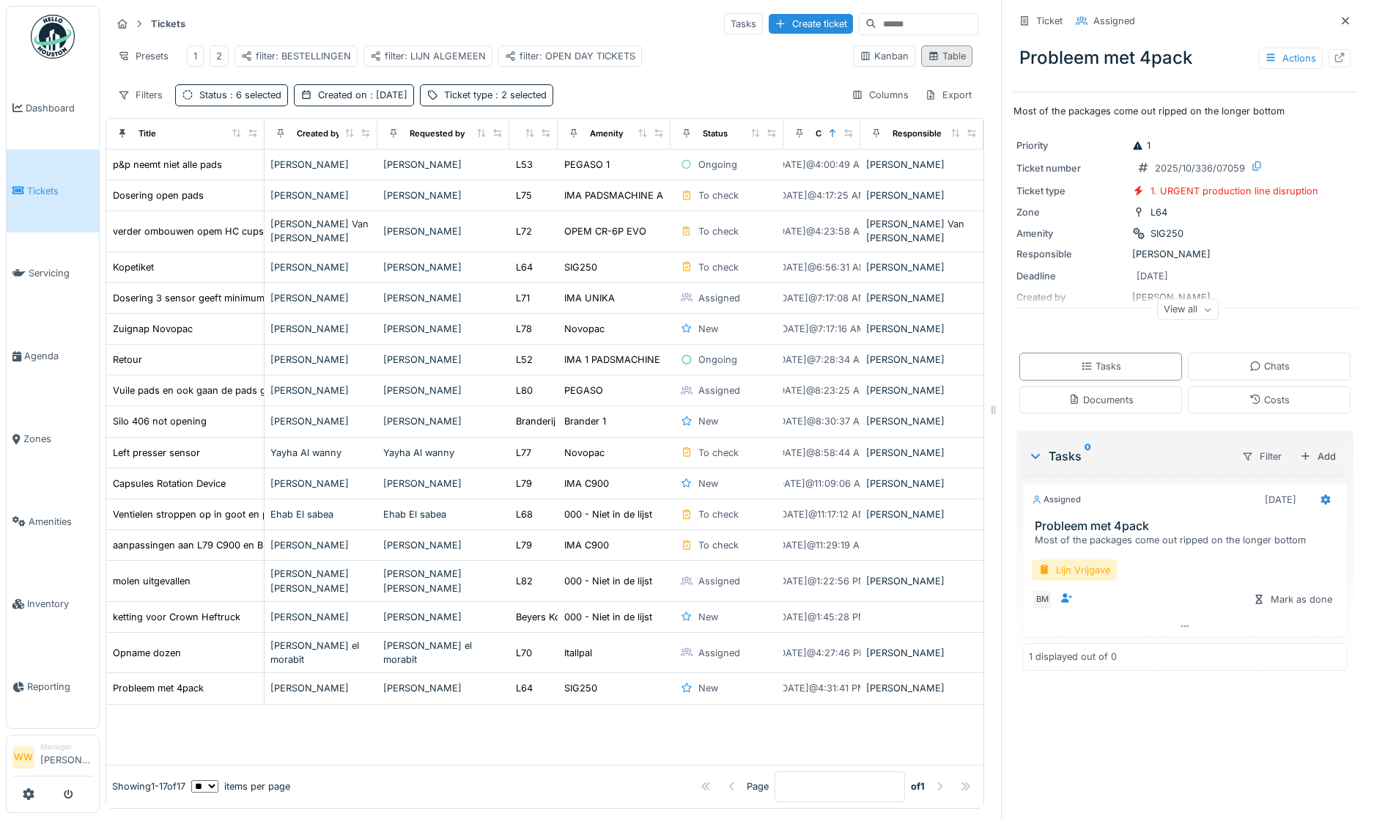
click at [934, 54] on div "Table" at bounding box center [947, 56] width 38 height 14
click at [591, 54] on div "filter: OPEN DAY TICKETS" at bounding box center [570, 55] width 144 height 21
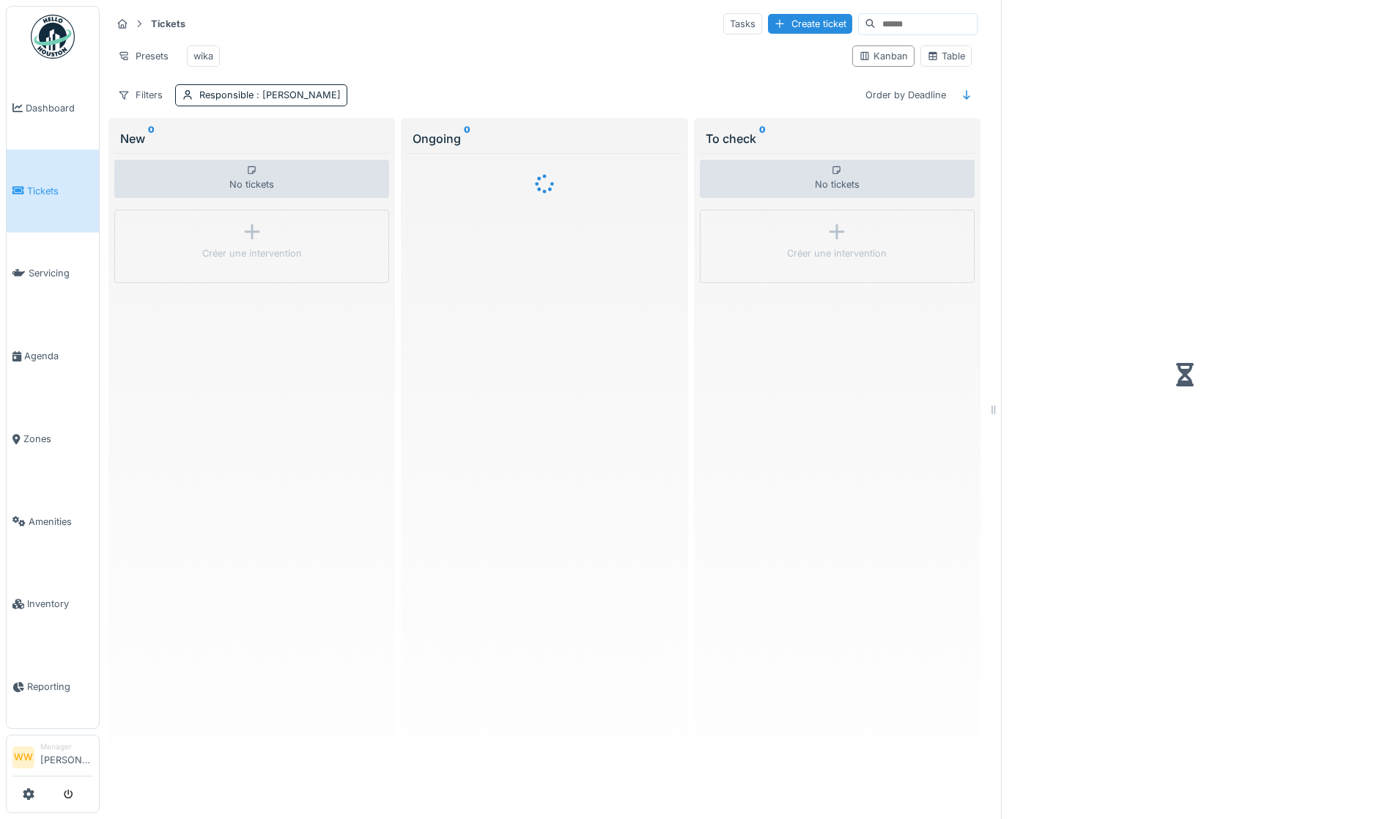
scroll to position [7, 0]
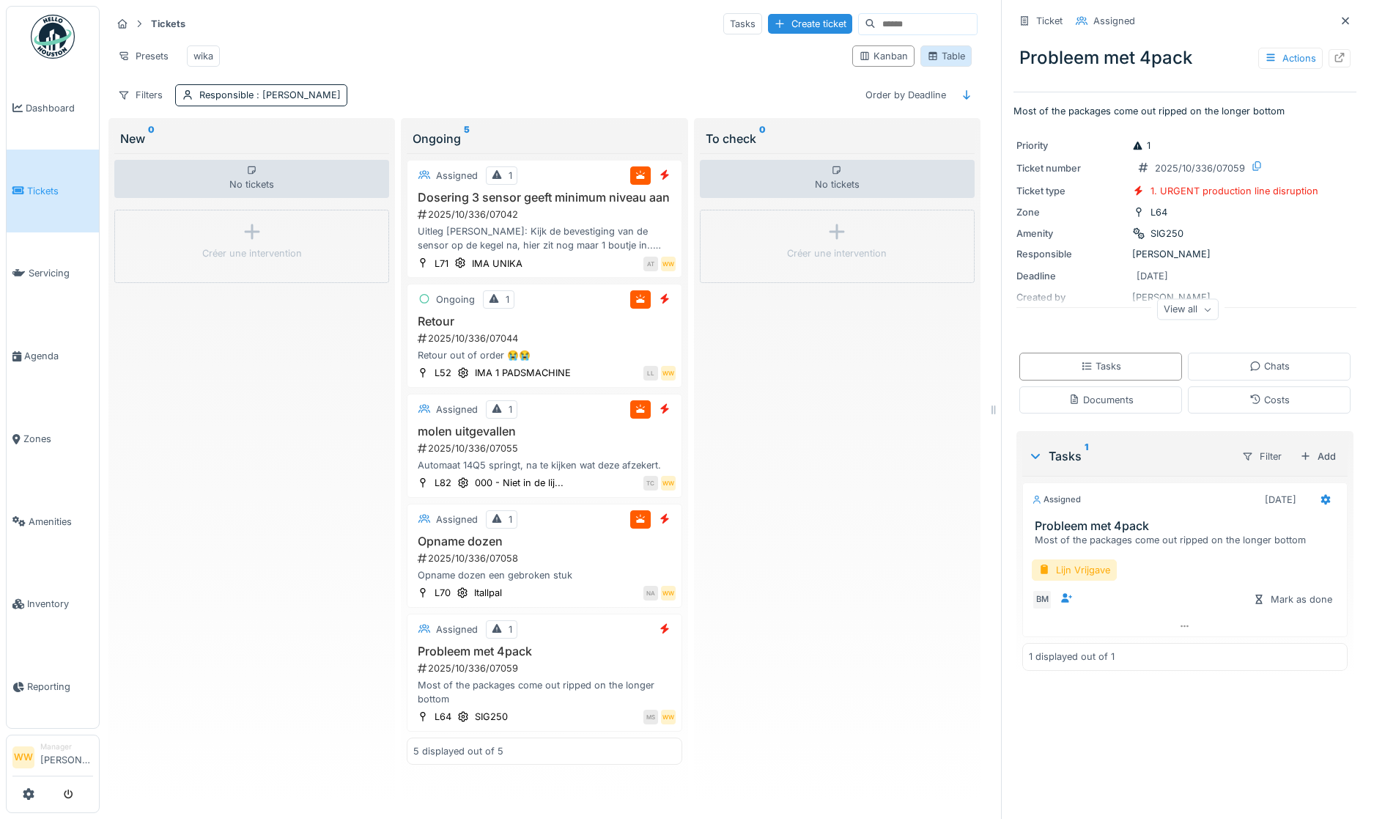
click at [929, 55] on div "Table" at bounding box center [946, 56] width 38 height 14
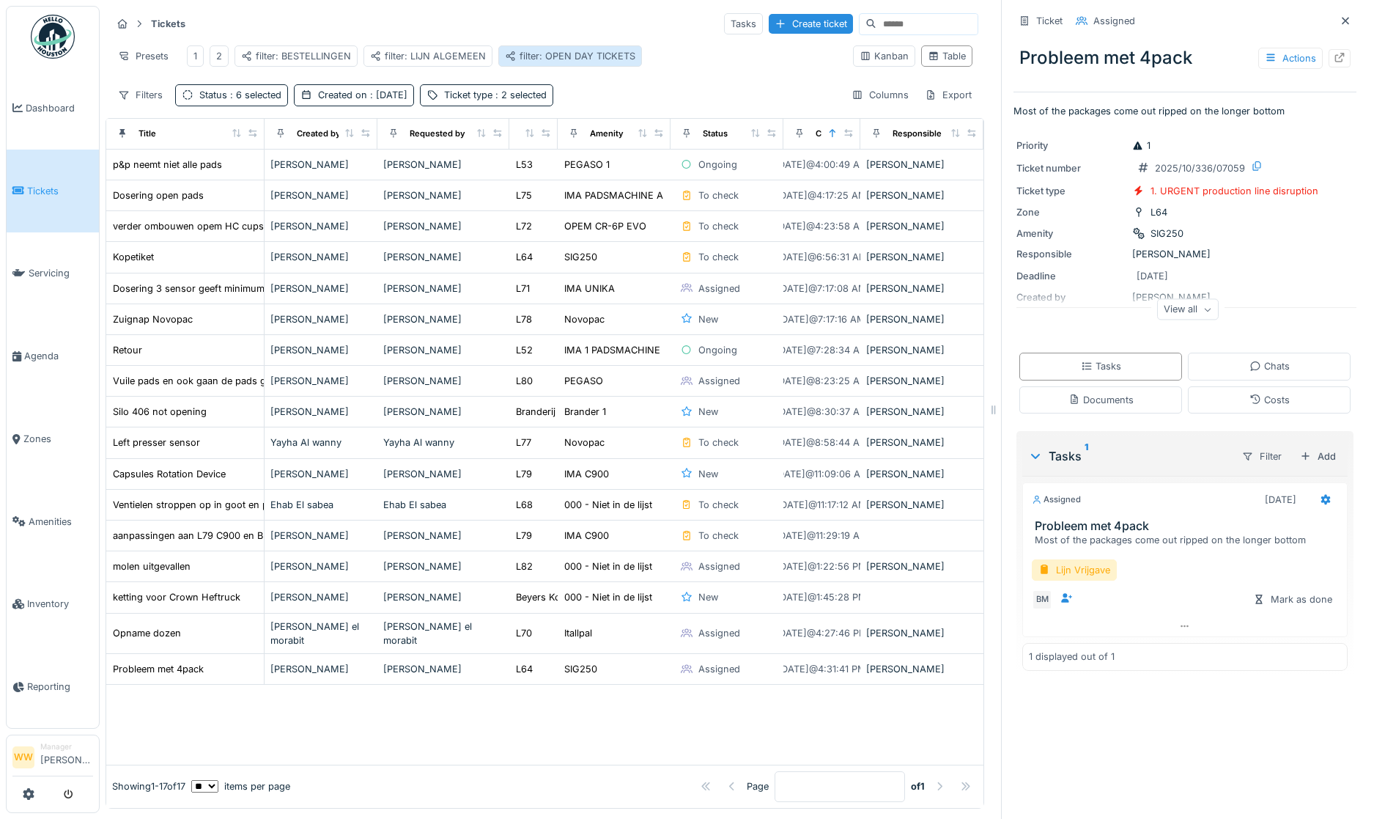
click at [561, 49] on div "filter: OPEN DAY TICKETS" at bounding box center [570, 56] width 130 height 14
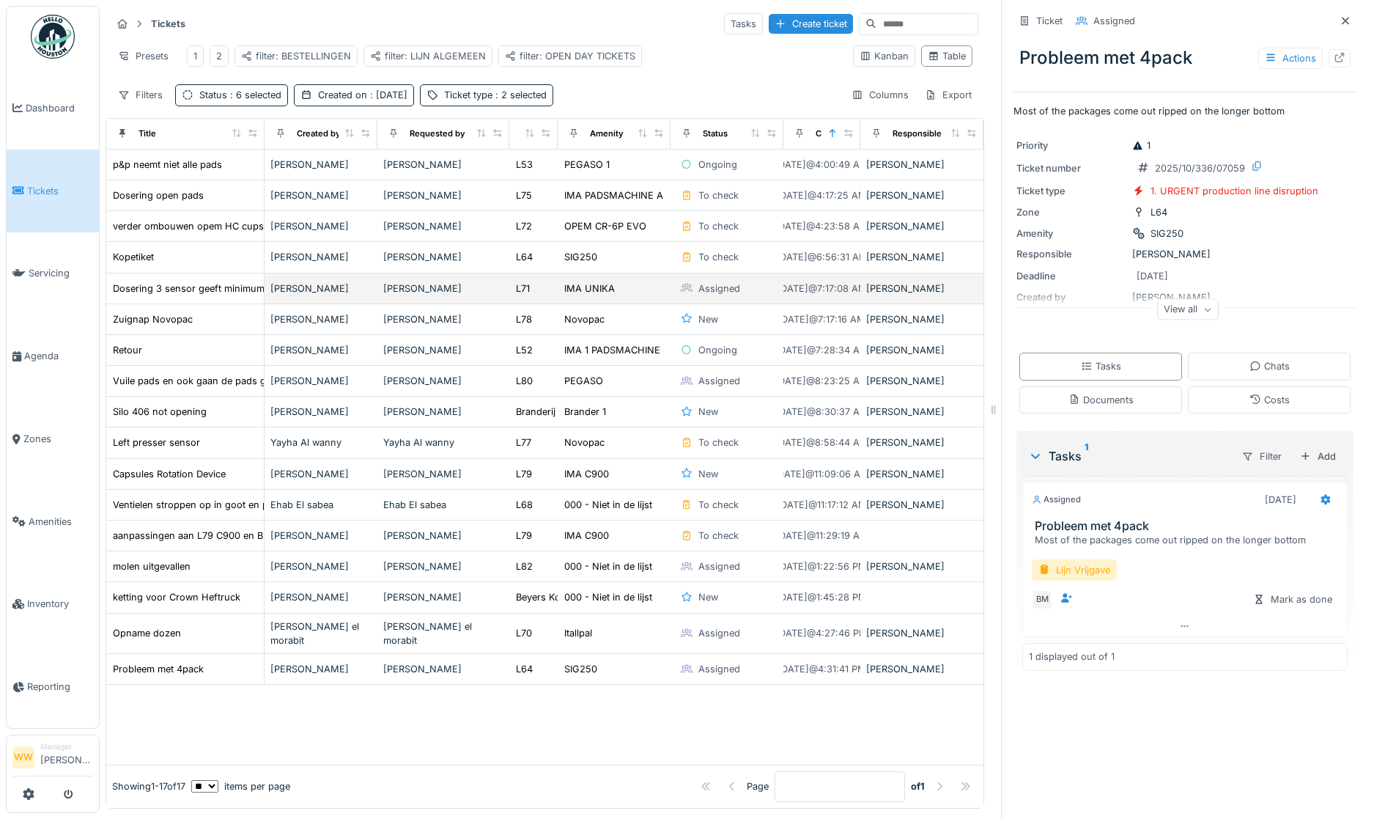
click at [645, 296] on div "IMA UNIKA" at bounding box center [614, 288] width 101 height 15
